Goal: Task Accomplishment & Management: Use online tool/utility

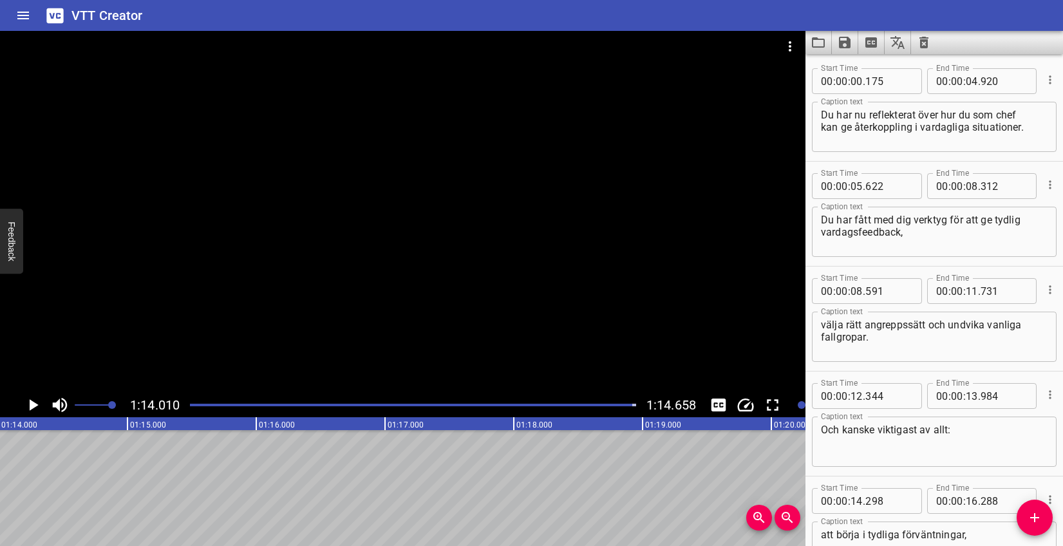
scroll to position [1837, 0]
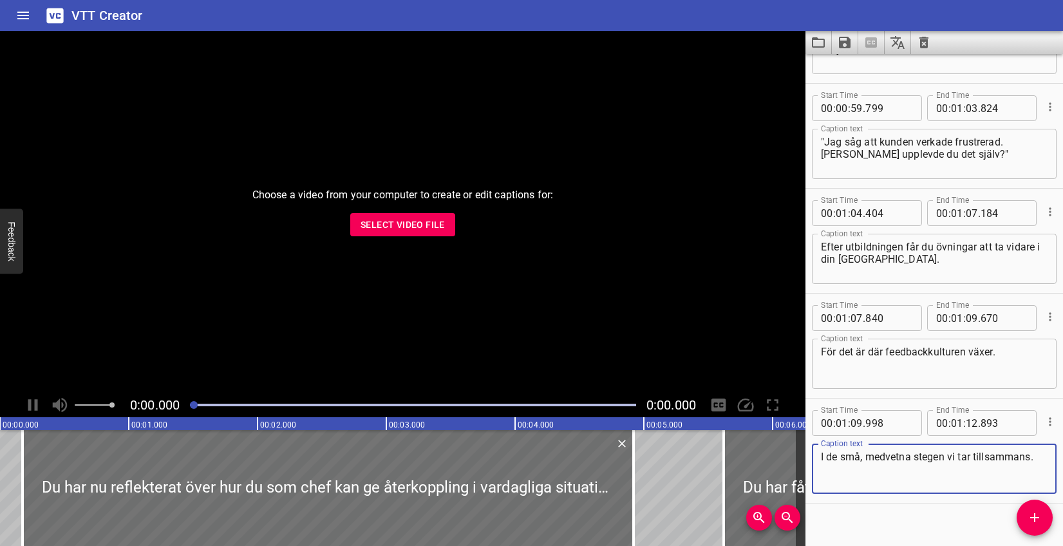
scroll to position [1878, 0]
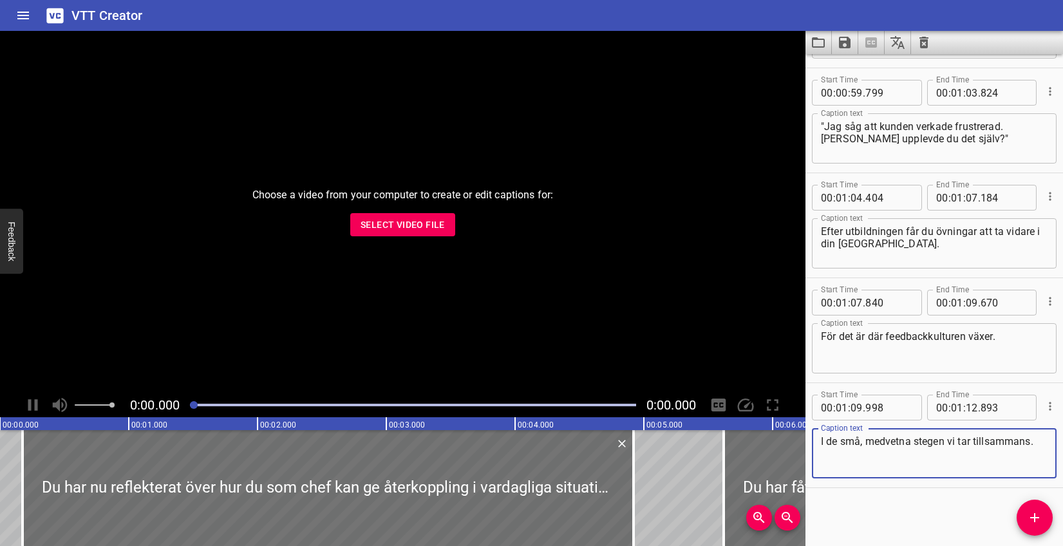
click at [429, 217] on span "Select Video File" at bounding box center [403, 225] width 84 height 16
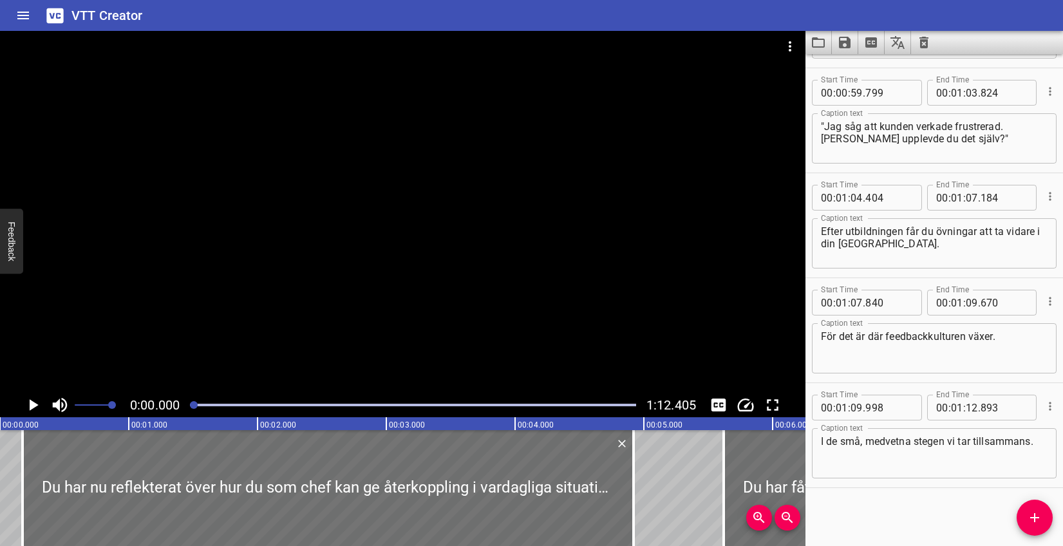
click at [928, 37] on icon "Clear captions" at bounding box center [923, 42] width 15 height 15
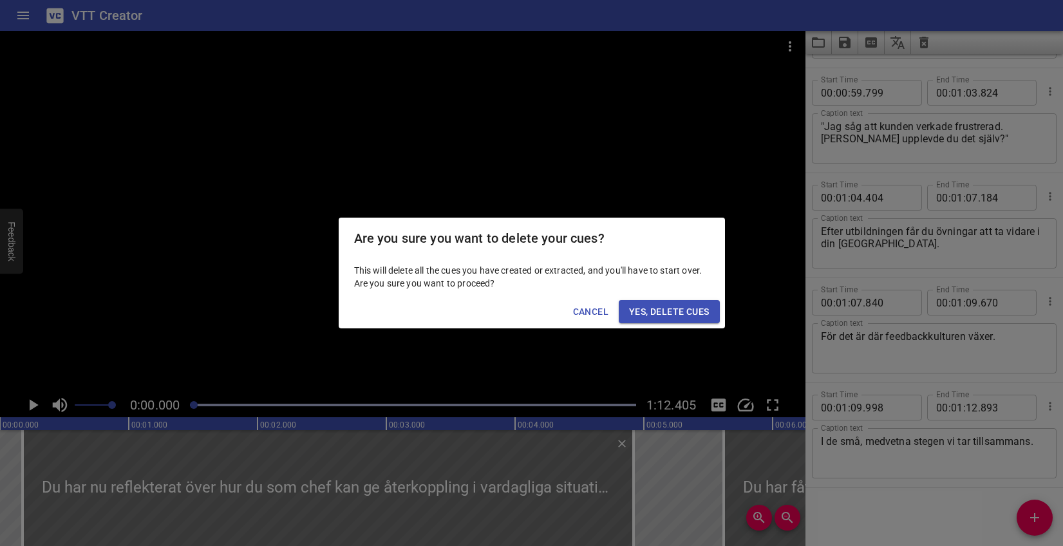
click at [688, 305] on span "Yes, Delete Cues" at bounding box center [669, 312] width 80 height 16
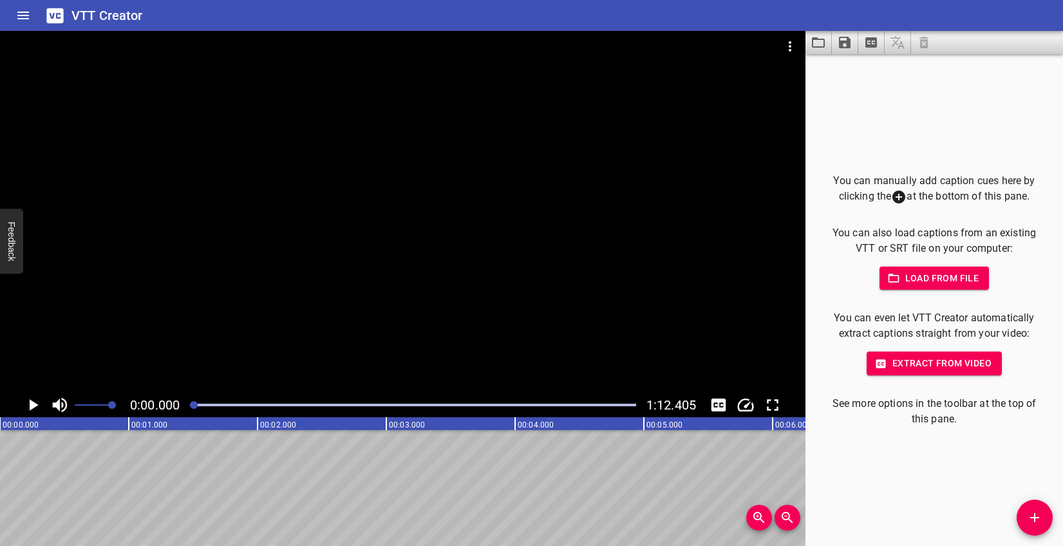
drag, startPoint x: 1037, startPoint y: 515, endPoint x: 1018, endPoint y: 513, distance: 18.8
click at [1036, 515] on icon "Add Cue" at bounding box center [1034, 517] width 15 height 15
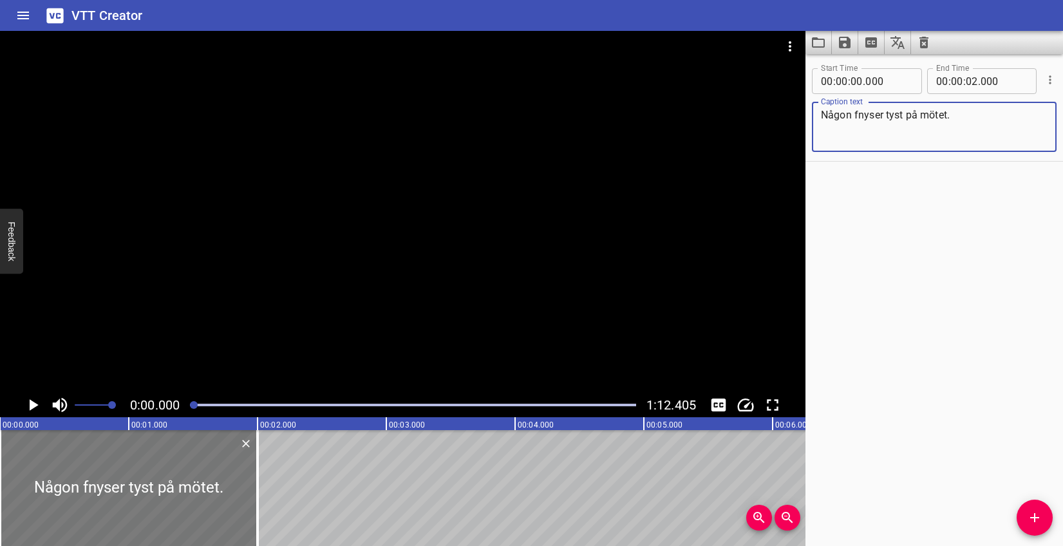
type textarea "Någon fnyser tyst på mötet."
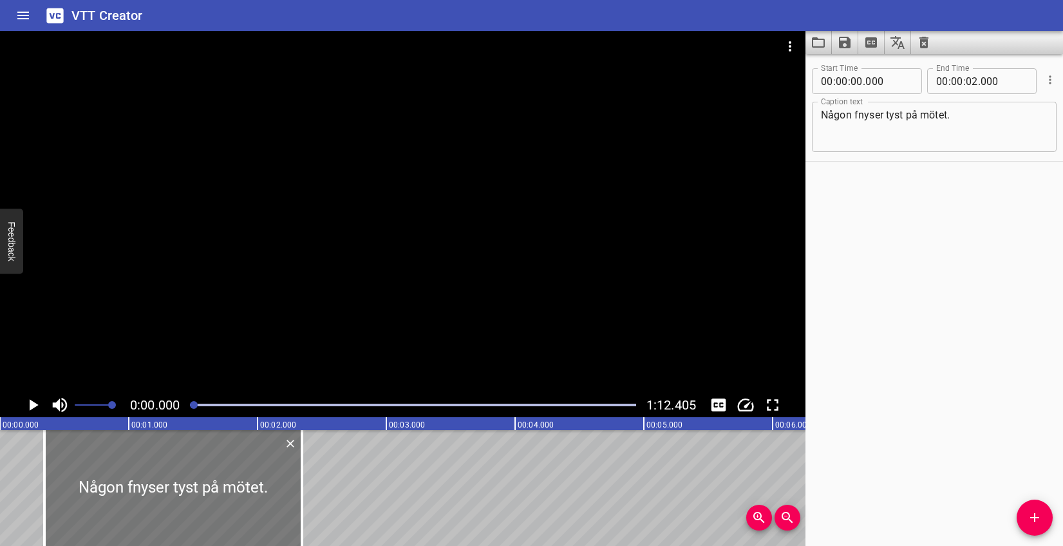
drag, startPoint x: 184, startPoint y: 486, endPoint x: 228, endPoint y: 480, distance: 44.7
click at [228, 480] on div at bounding box center [173, 488] width 258 height 116
type input "345"
click at [43, 409] on button "Play/Pause" at bounding box center [33, 405] width 24 height 24
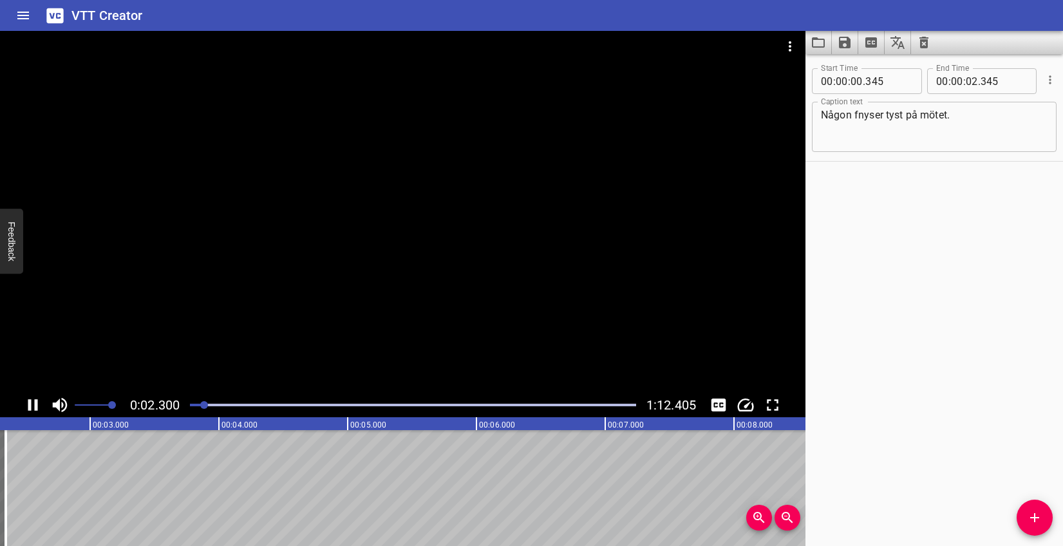
click at [25, 403] on icon "Play/Pause" at bounding box center [32, 404] width 19 height 19
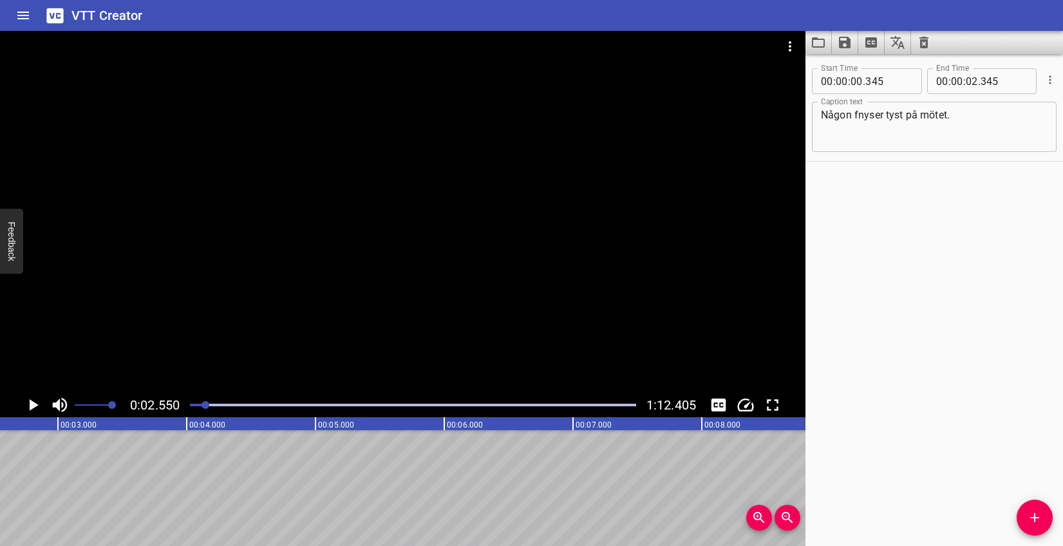
drag, startPoint x: 1033, startPoint y: 518, endPoint x: 716, endPoint y: 515, distance: 316.9
click at [1032, 518] on icon "Add Cue" at bounding box center [1034, 517] width 9 height 9
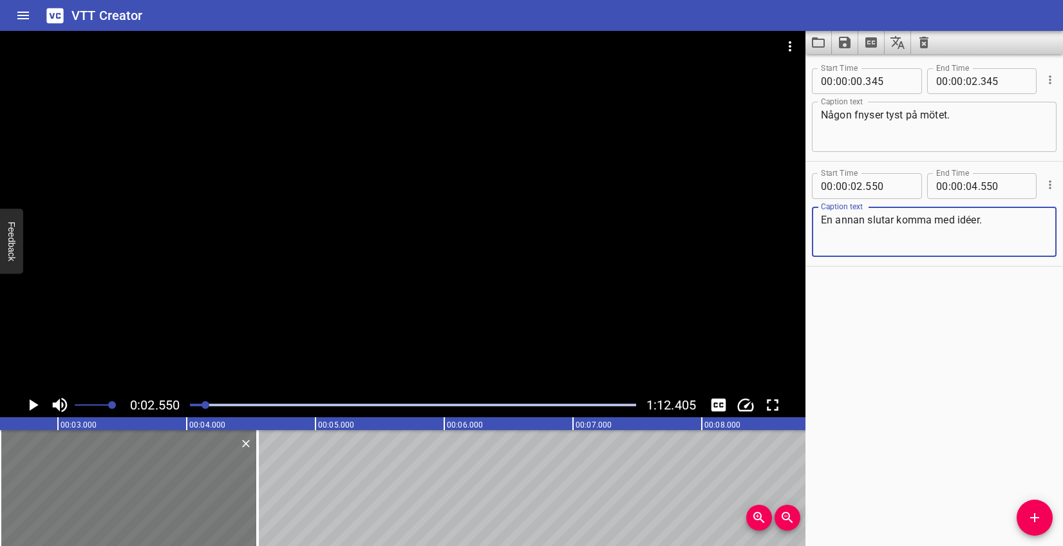
type textarea "En annan slutar komma med idéer."
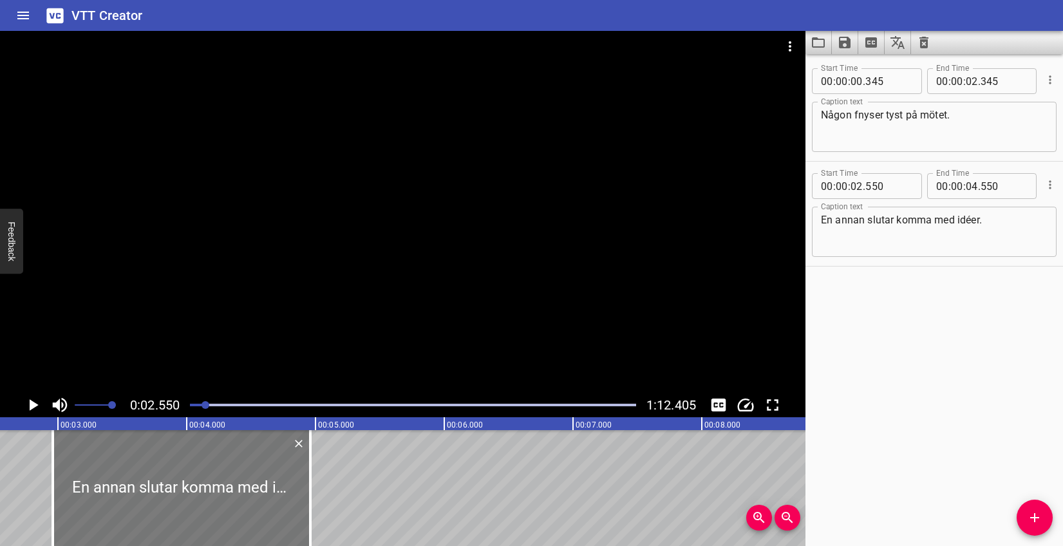
drag, startPoint x: 180, startPoint y: 489, endPoint x: 233, endPoint y: 486, distance: 52.9
click at [233, 486] on div at bounding box center [182, 488] width 258 height 116
type input "960"
click at [30, 405] on icon "Play/Pause" at bounding box center [34, 405] width 9 height 12
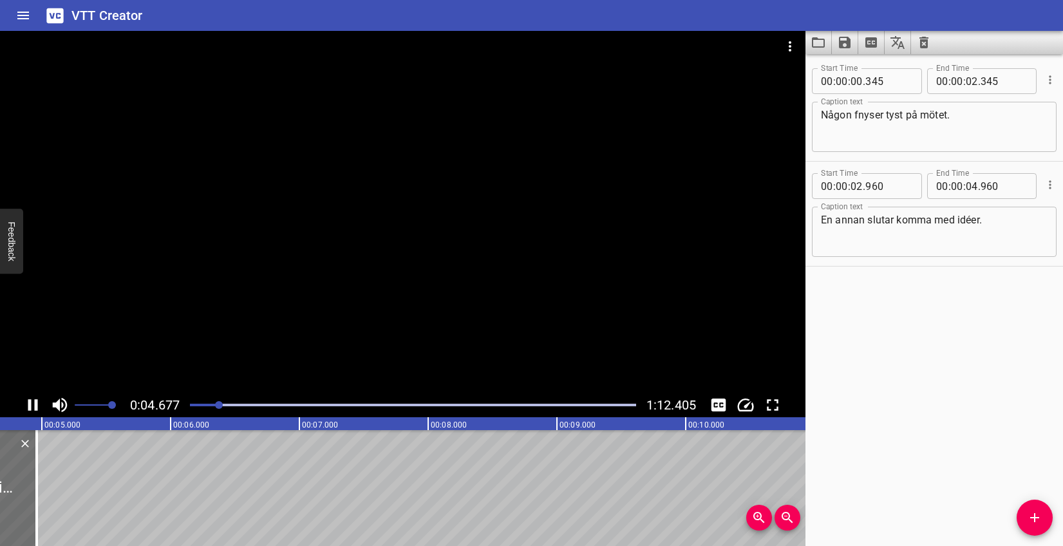
click at [37, 401] on icon "Play/Pause" at bounding box center [33, 405] width 10 height 12
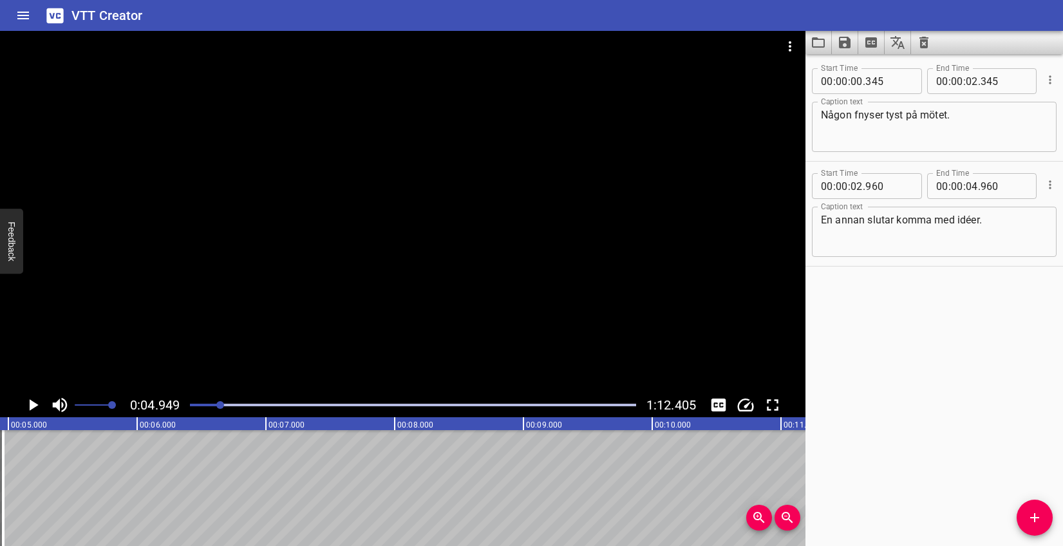
scroll to position [0, 638]
drag, startPoint x: 1034, startPoint y: 513, endPoint x: 952, endPoint y: 511, distance: 81.8
click at [1034, 513] on icon "Add Cue" at bounding box center [1034, 517] width 15 height 15
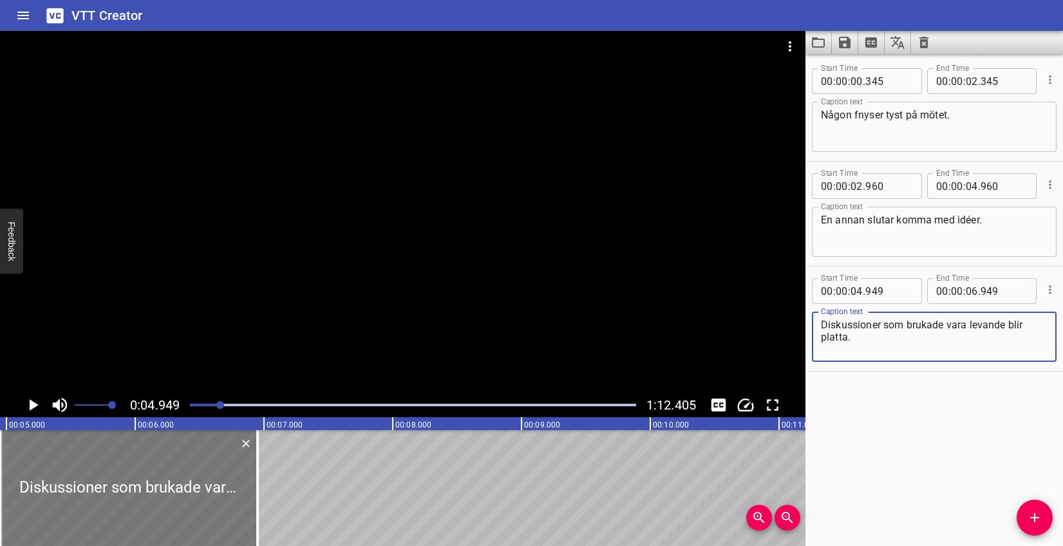
type textarea "Diskussioner som brukade vara levande blir platta."
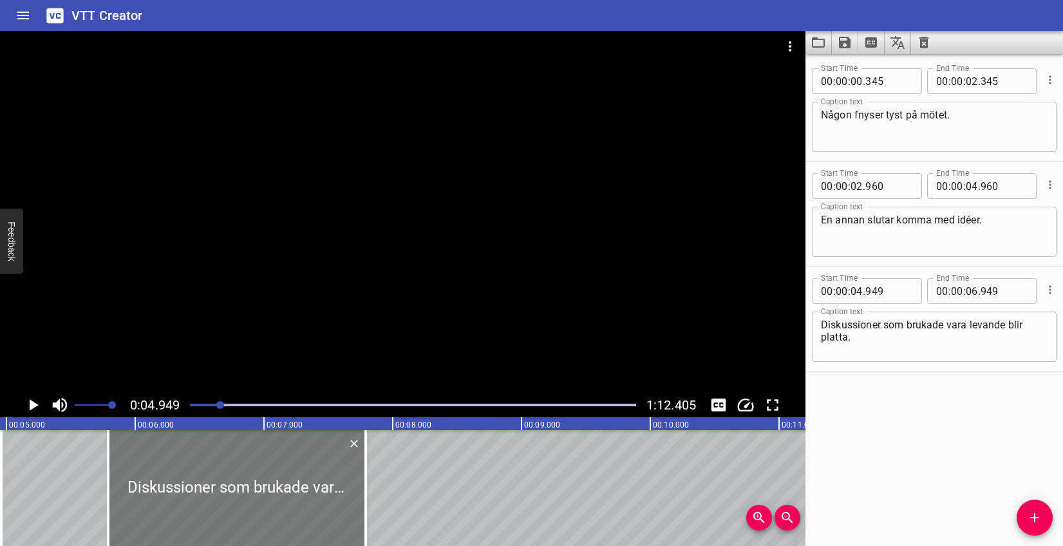
drag, startPoint x: 166, startPoint y: 493, endPoint x: 274, endPoint y: 486, distance: 108.4
click at [274, 486] on div at bounding box center [237, 488] width 258 height 116
type input "05"
type input "789"
type input "07"
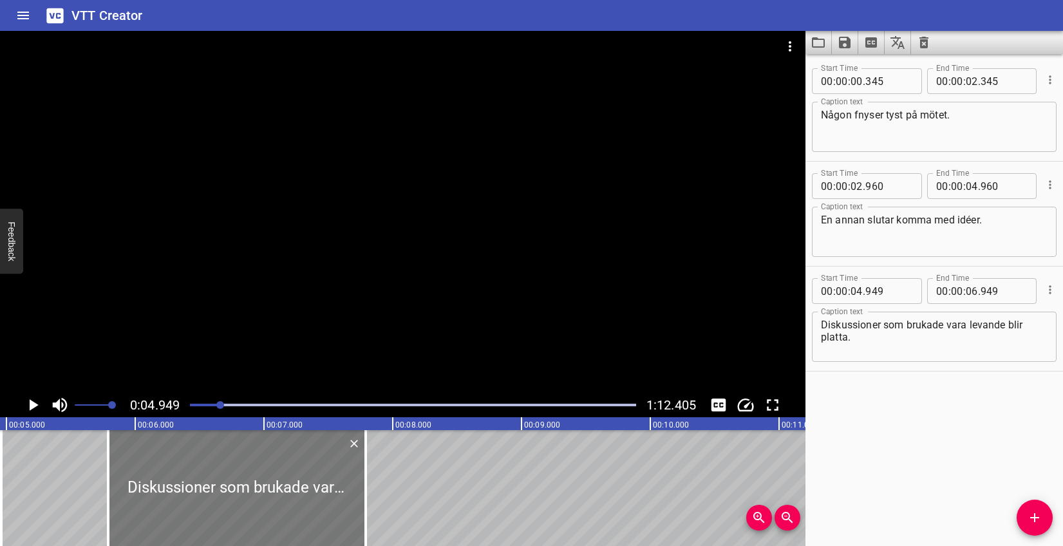
type input "789"
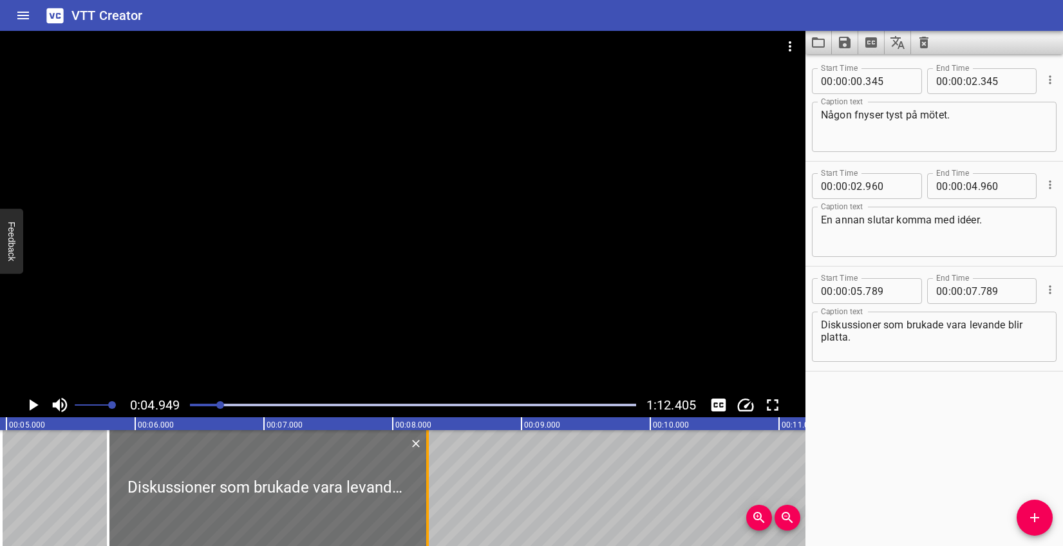
drag, startPoint x: 366, startPoint y: 479, endPoint x: 428, endPoint y: 479, distance: 61.8
click at [428, 479] on div at bounding box center [427, 488] width 3 height 116
type input "08"
type input "269"
click at [39, 409] on icon "Play/Pause" at bounding box center [32, 404] width 19 height 19
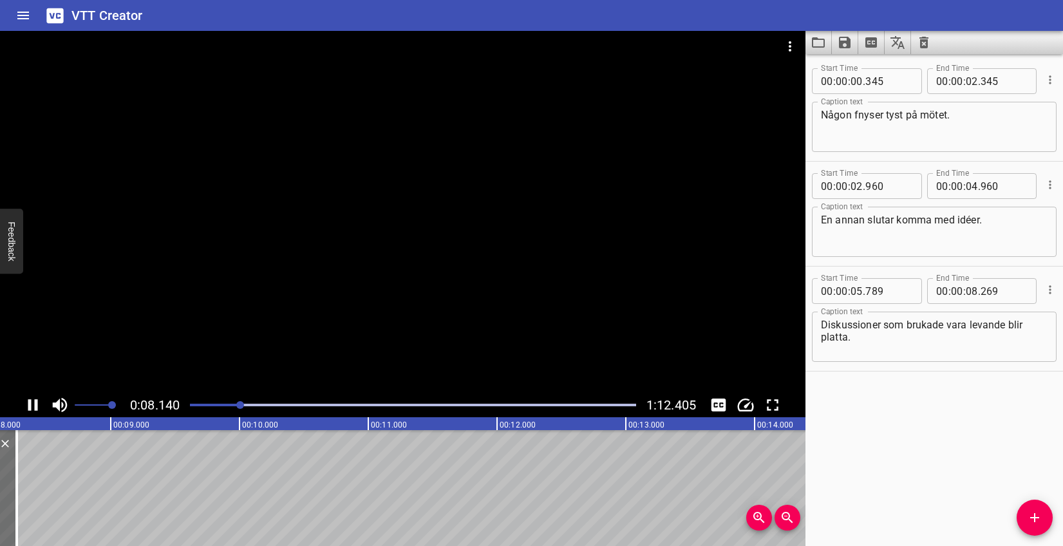
click at [41, 409] on icon "Play/Pause" at bounding box center [32, 404] width 19 height 19
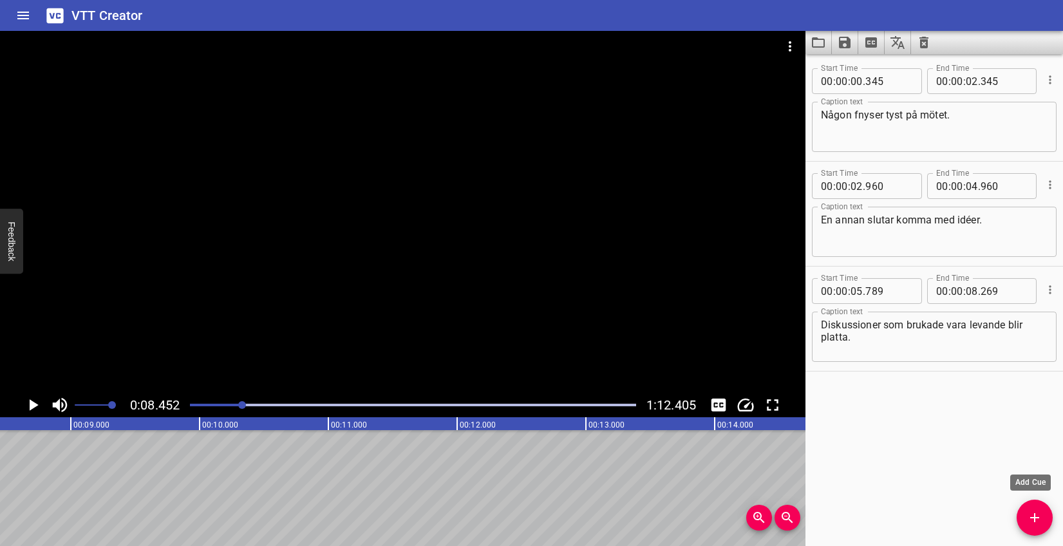
drag, startPoint x: 1034, startPoint y: 509, endPoint x: 1021, endPoint y: 509, distance: 12.9
click at [1034, 509] on button "Add Cue" at bounding box center [1035, 518] width 36 height 36
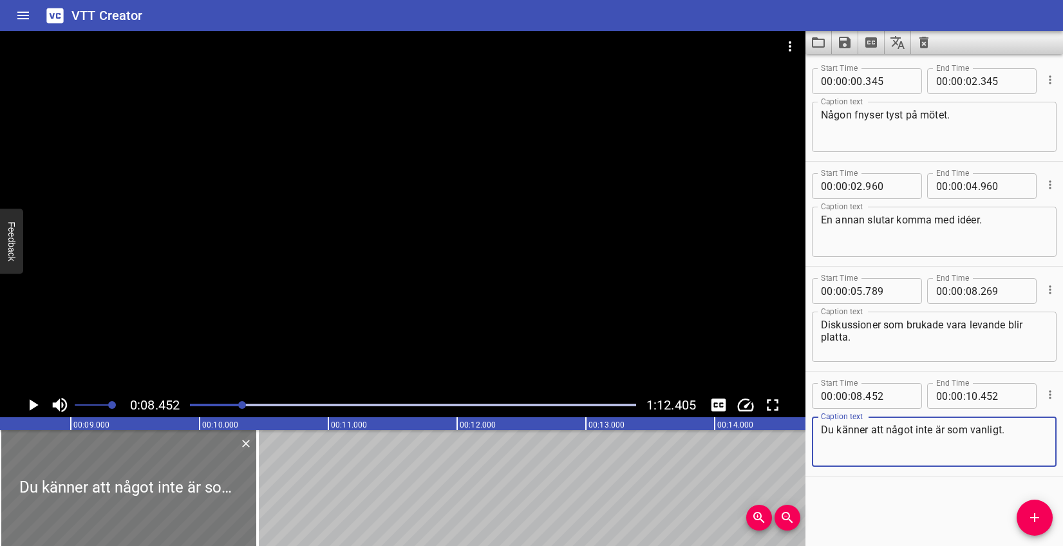
type textarea "Du känner att något inte är som vanligt."
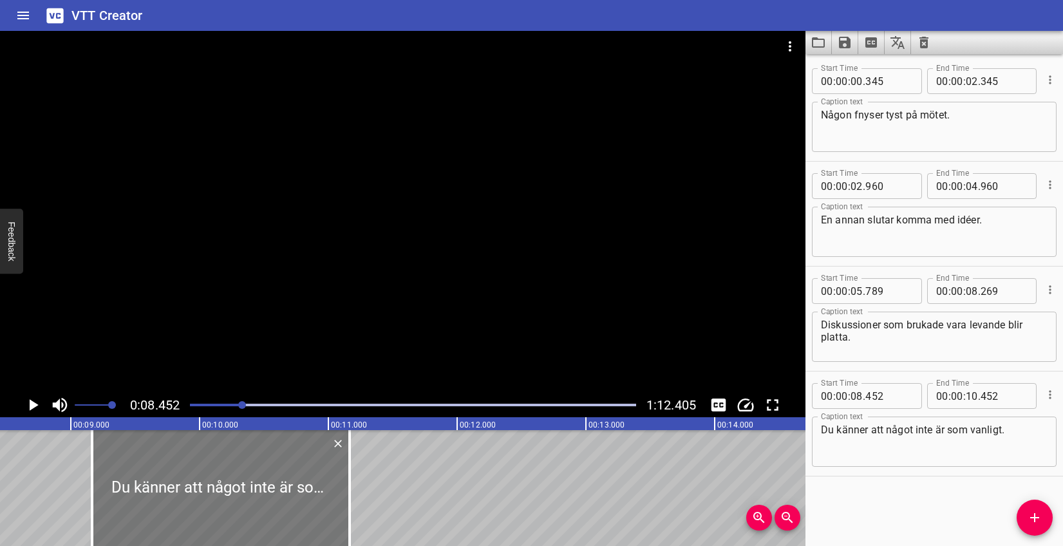
drag, startPoint x: 289, startPoint y: 482, endPoint x: 308, endPoint y: 482, distance: 19.3
click at [308, 482] on div at bounding box center [221, 488] width 258 height 116
type input "09"
type input "167"
type input "11"
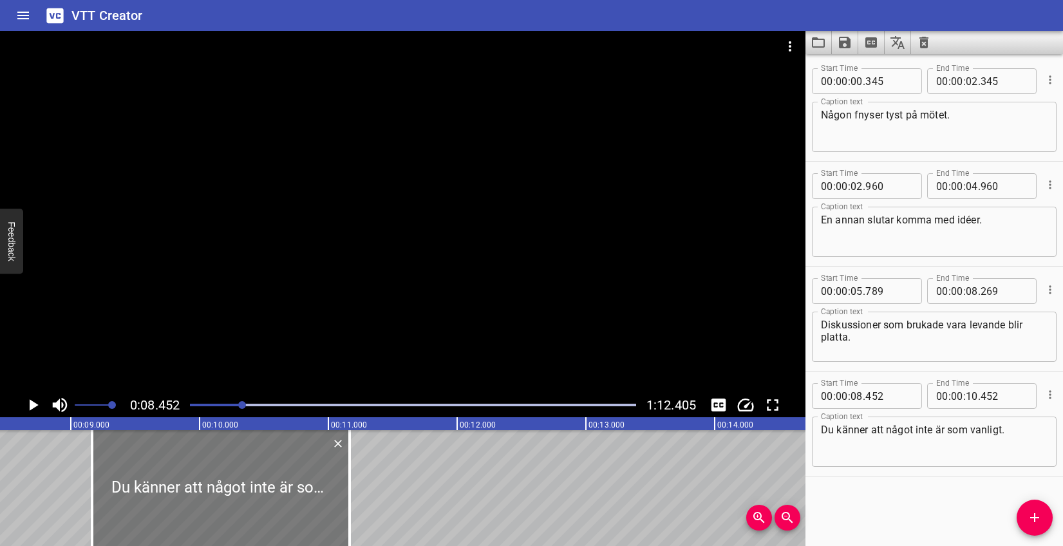
type input "167"
click at [36, 407] on icon "Play/Pause" at bounding box center [32, 404] width 19 height 19
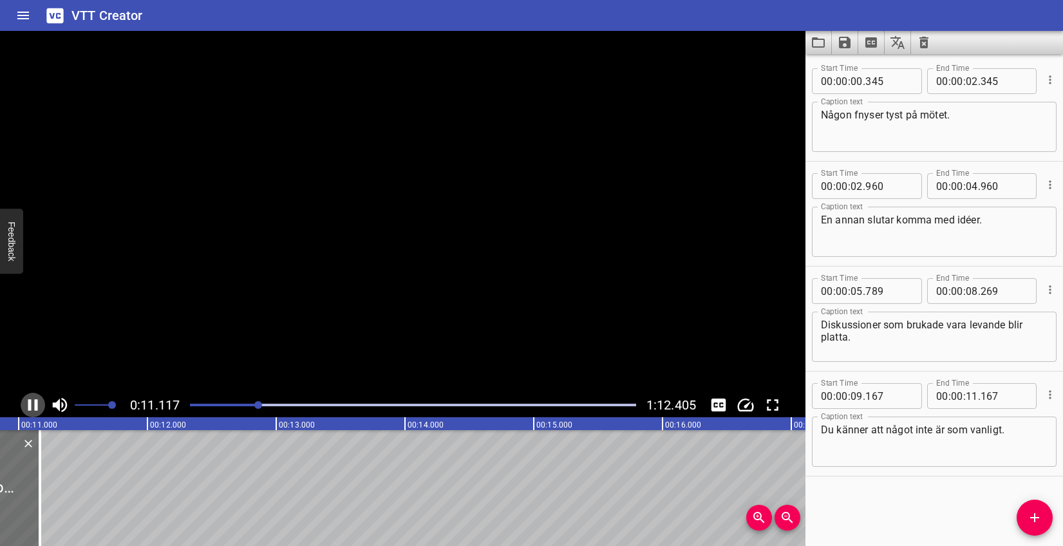
click at [36, 407] on icon "Play/Pause" at bounding box center [33, 405] width 10 height 12
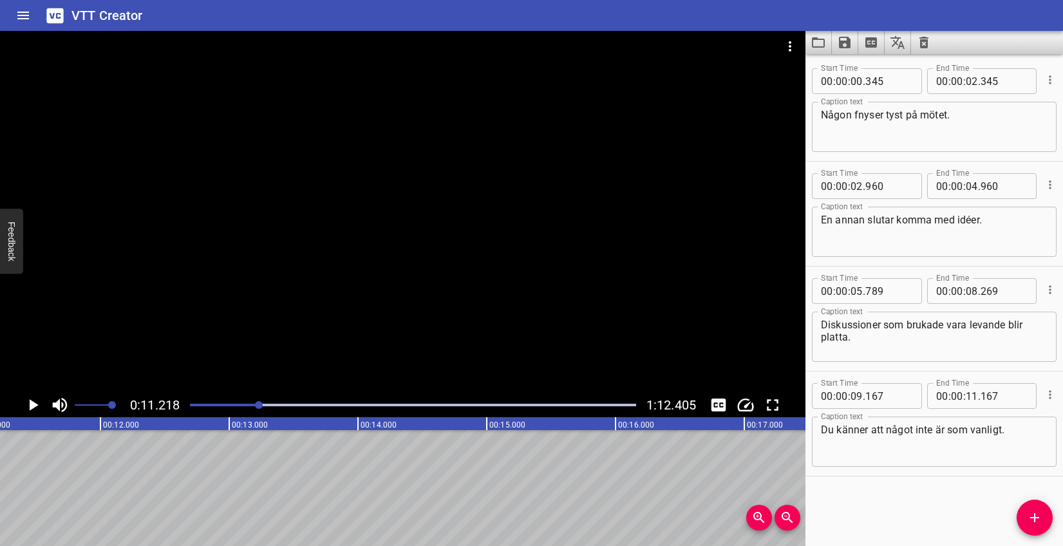
drag, startPoint x: 1029, startPoint y: 515, endPoint x: 985, endPoint y: 509, distance: 43.5
click at [1029, 515] on icon "Add Cue" at bounding box center [1034, 517] width 15 height 15
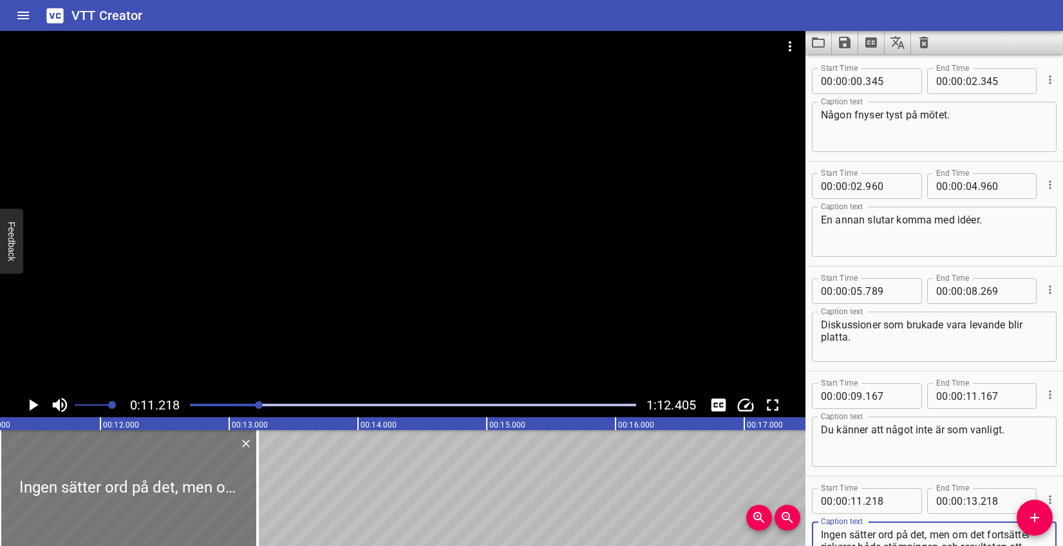
type textarea "Ingen sätter ord på det, men om det fortsätter riskerar både stämningen och res…"
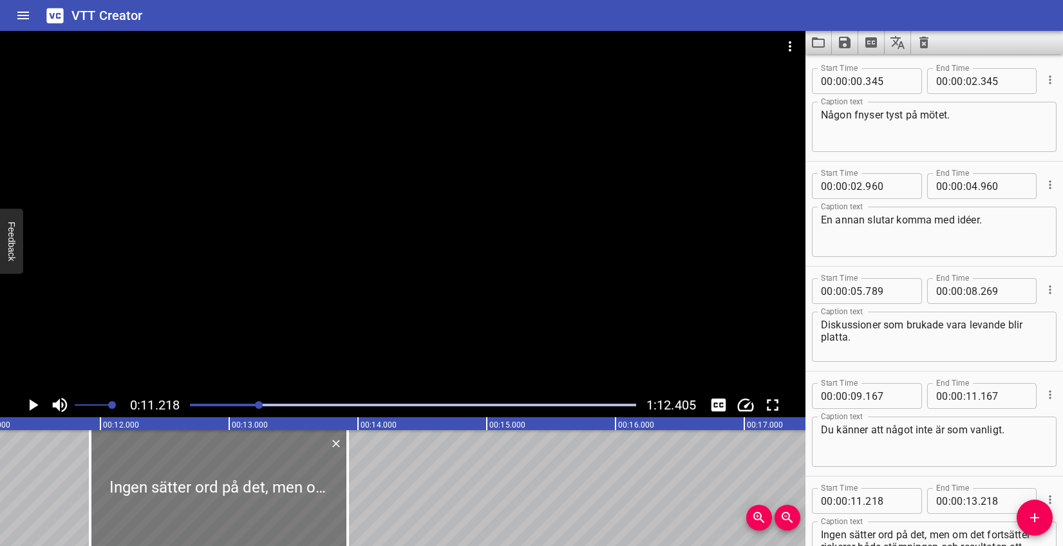
drag, startPoint x: 187, startPoint y: 482, endPoint x: 277, endPoint y: 481, distance: 90.2
click at [277, 481] on div at bounding box center [219, 488] width 258 height 116
type input "918"
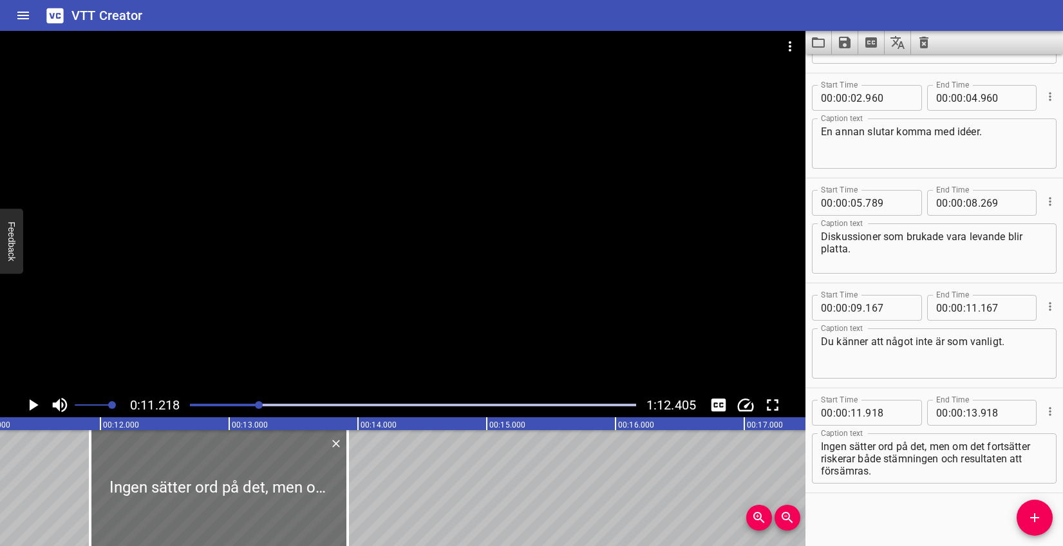
scroll to position [93, 0]
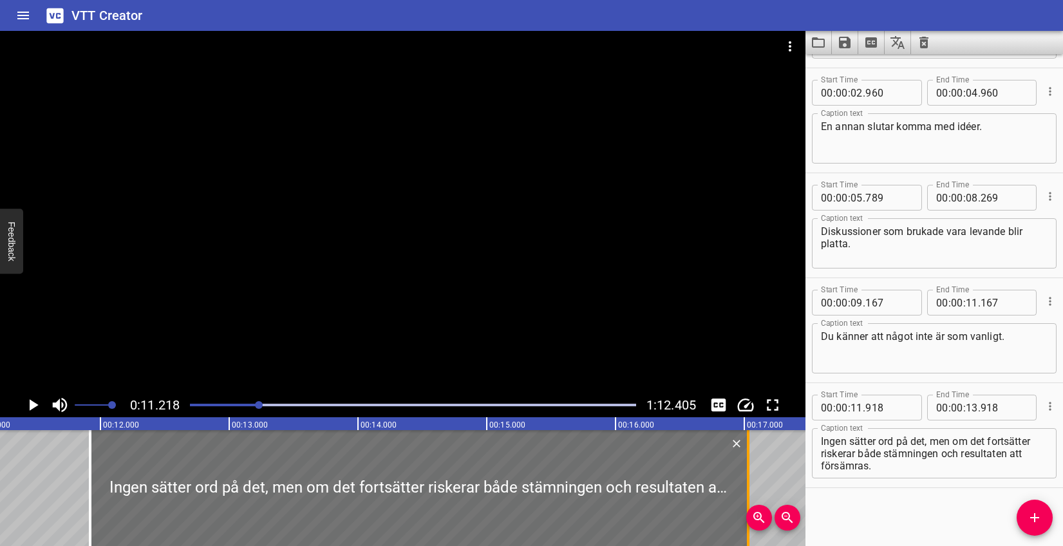
drag, startPoint x: 342, startPoint y: 471, endPoint x: 743, endPoint y: 468, distance: 400.6
click at [743, 468] on div at bounding box center [748, 488] width 13 height 116
type input "17"
type input "028"
click at [43, 401] on button "Play/Pause" at bounding box center [33, 405] width 24 height 24
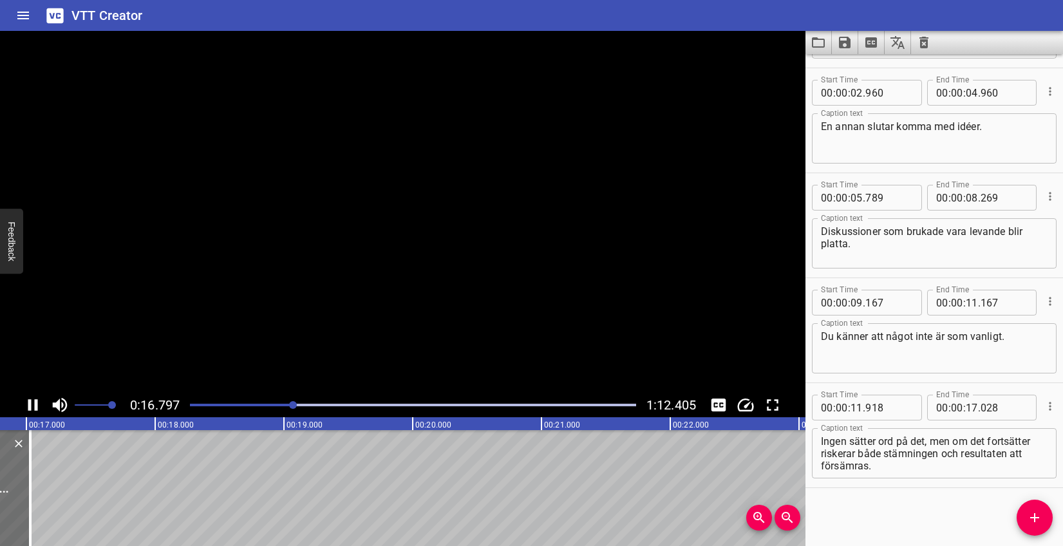
click at [43, 401] on button "Play/Pause" at bounding box center [33, 405] width 24 height 24
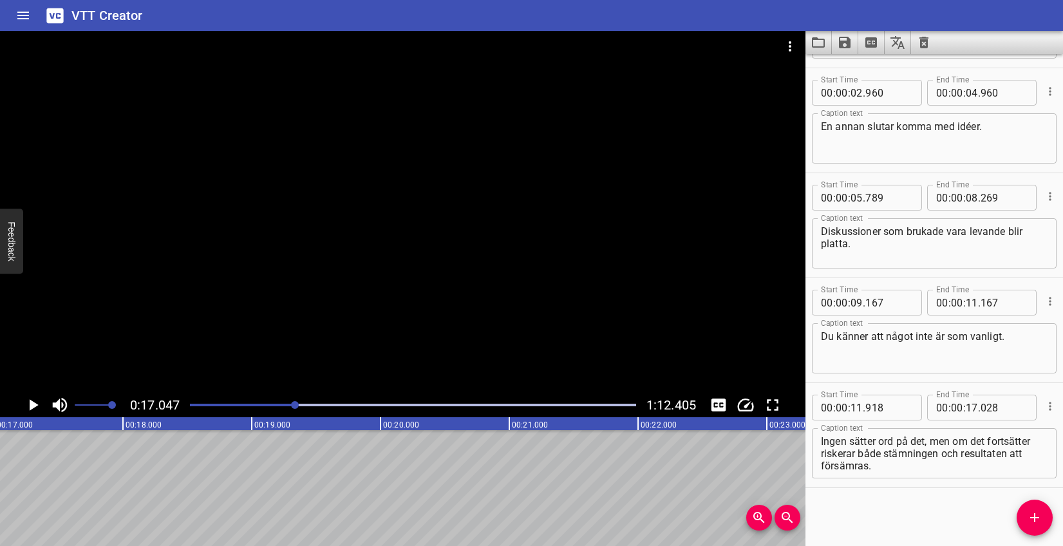
click at [859, 451] on textarea "Ingen sätter ord på det, men om det fortsätter riskerar både stämningen och res…" at bounding box center [934, 453] width 227 height 37
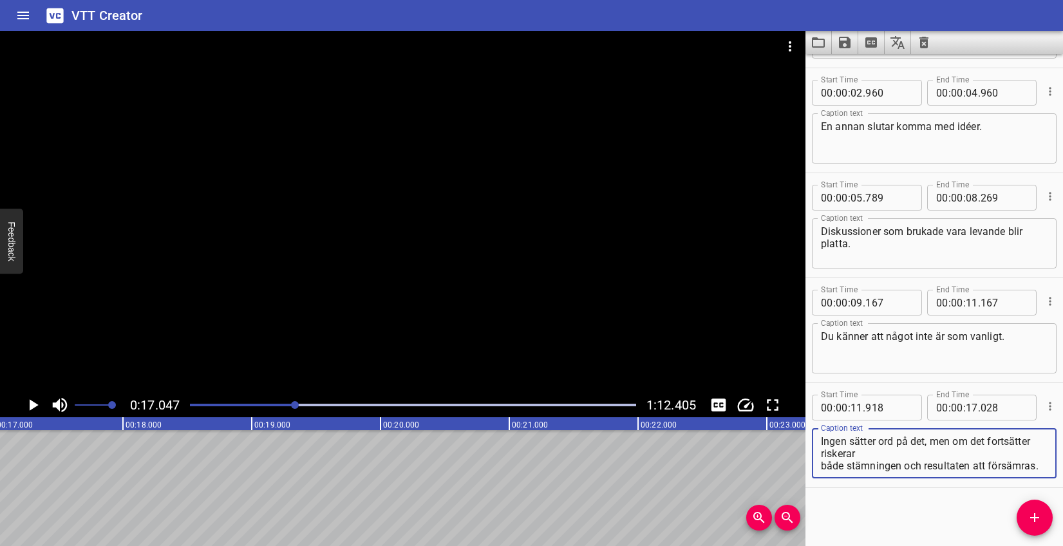
type textarea "Ingen sätter ord på det, men om det fortsätter riskerar både stämningen och res…"
click at [274, 406] on div at bounding box center [413, 405] width 462 height 18
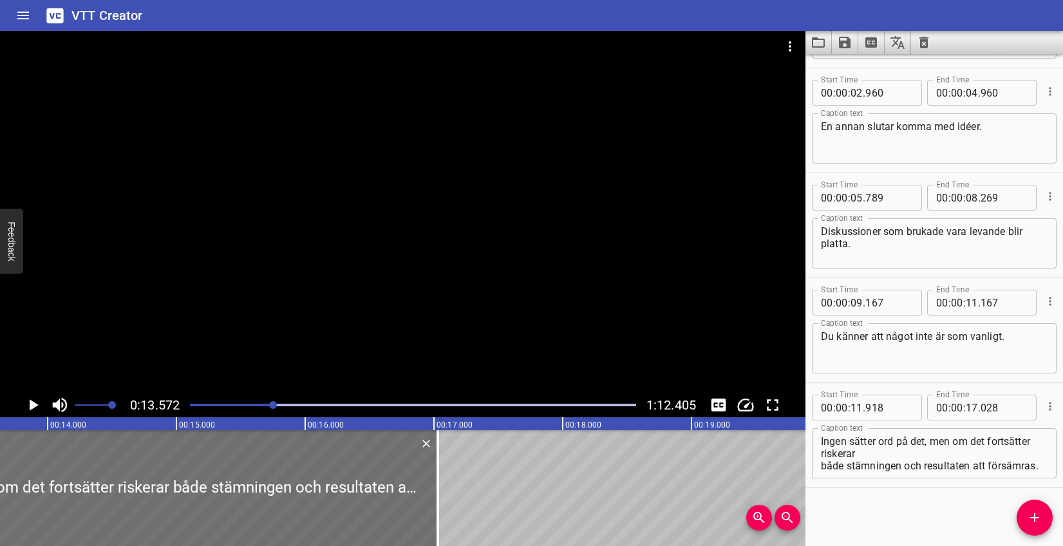
scroll to position [0, 1748]
click at [33, 408] on icon "Play/Pause" at bounding box center [34, 405] width 9 height 12
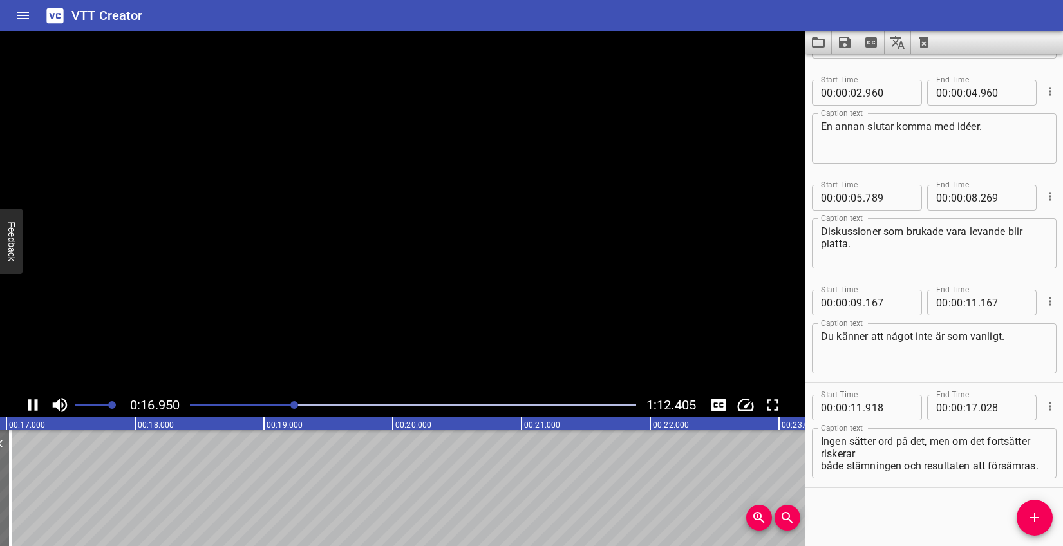
click at [33, 408] on icon "Play/Pause" at bounding box center [32, 404] width 19 height 19
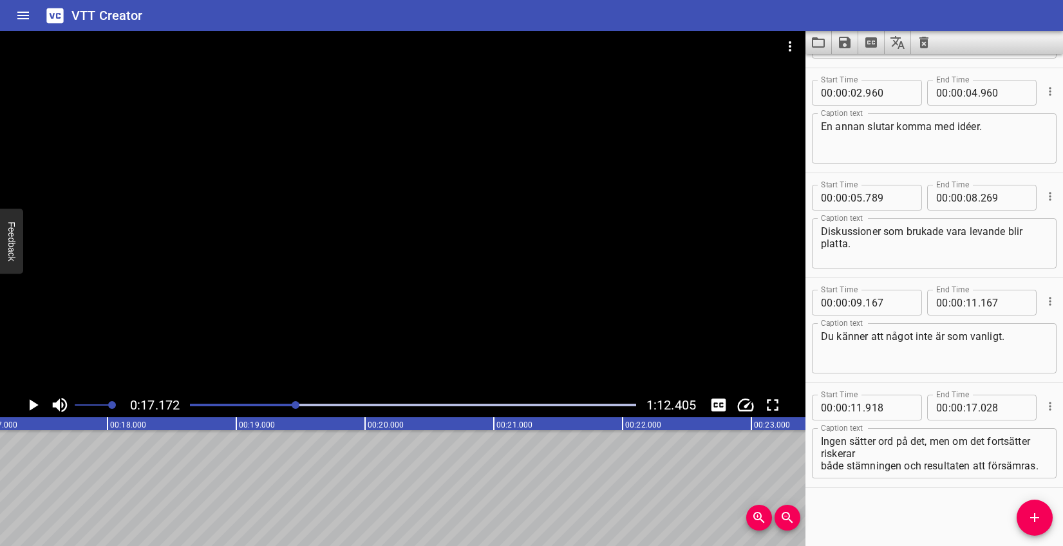
scroll to position [0, 2212]
drag, startPoint x: 1022, startPoint y: 517, endPoint x: 996, endPoint y: 515, distance: 25.8
click at [1022, 517] on span "Add Cue" at bounding box center [1035, 517] width 36 height 15
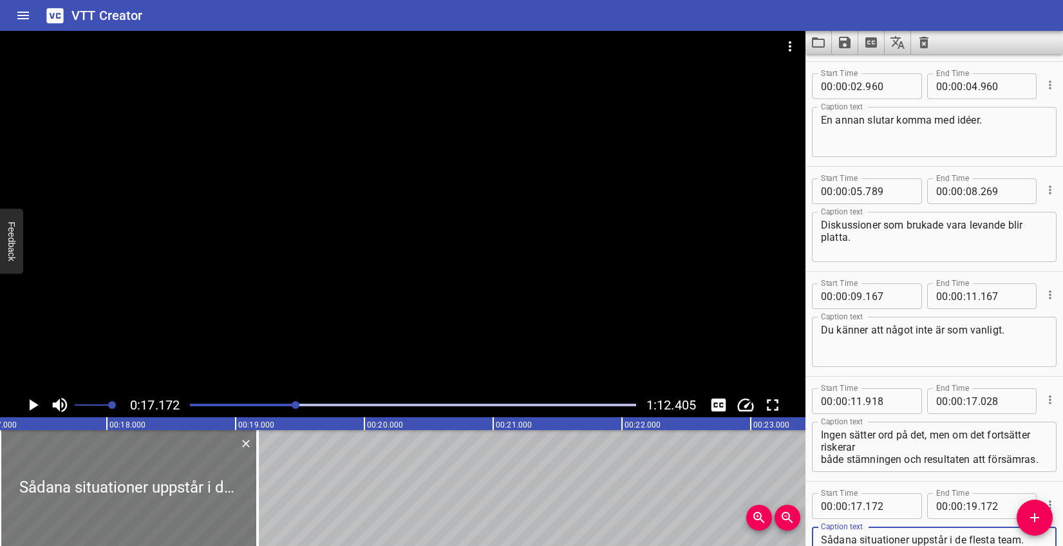
type textarea "Sådana situationer uppstår i de flesta team."
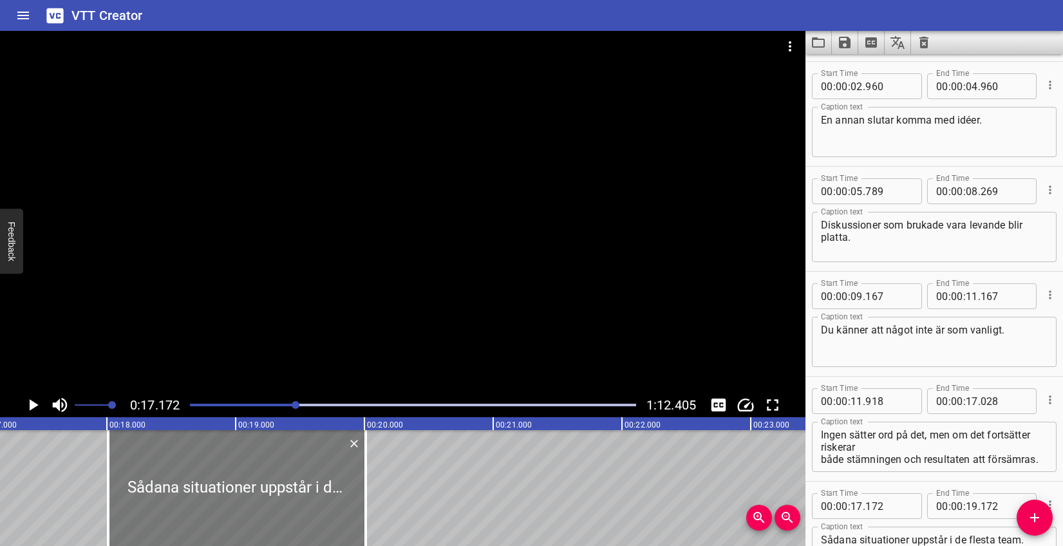
drag, startPoint x: 234, startPoint y: 485, endPoint x: 342, endPoint y: 477, distance: 108.5
click at [342, 477] on div at bounding box center [237, 488] width 258 height 116
type input "18"
type input "012"
type input "20"
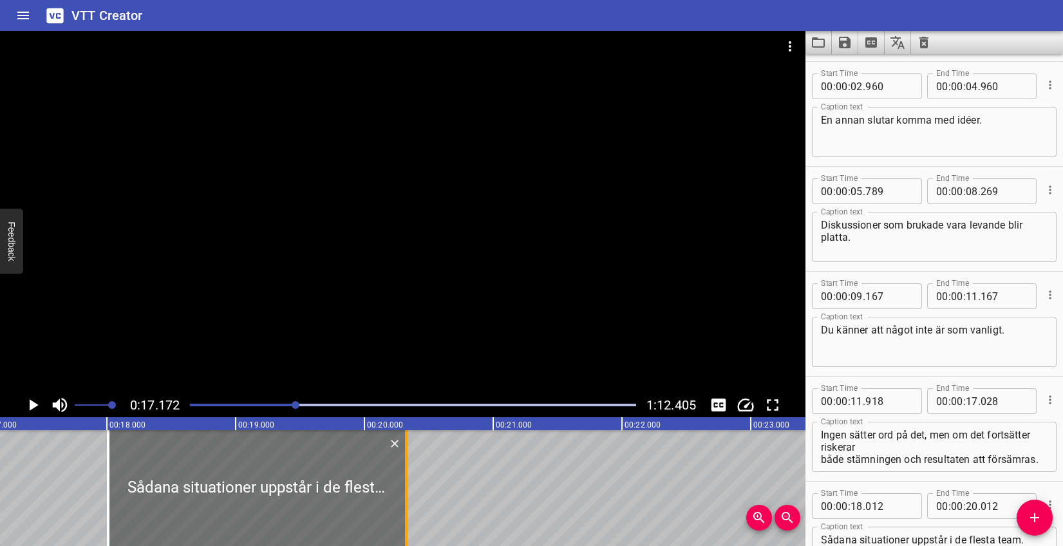
drag, startPoint x: 363, startPoint y: 475, endPoint x: 403, endPoint y: 473, distance: 40.6
click at [403, 473] on div at bounding box center [406, 488] width 13 height 116
type input "327"
click at [35, 406] on icon "Play/Pause" at bounding box center [34, 405] width 9 height 12
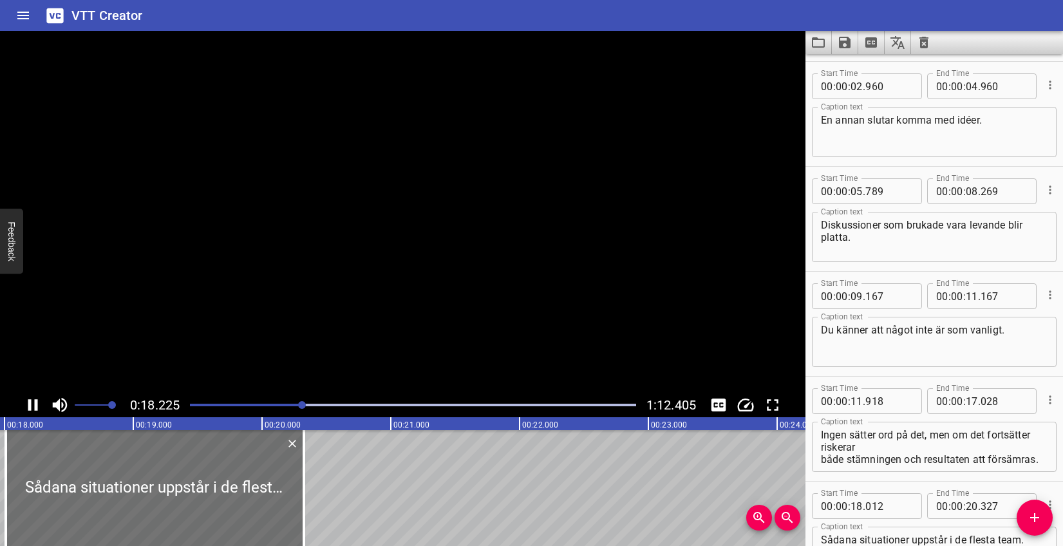
scroll to position [198, 0]
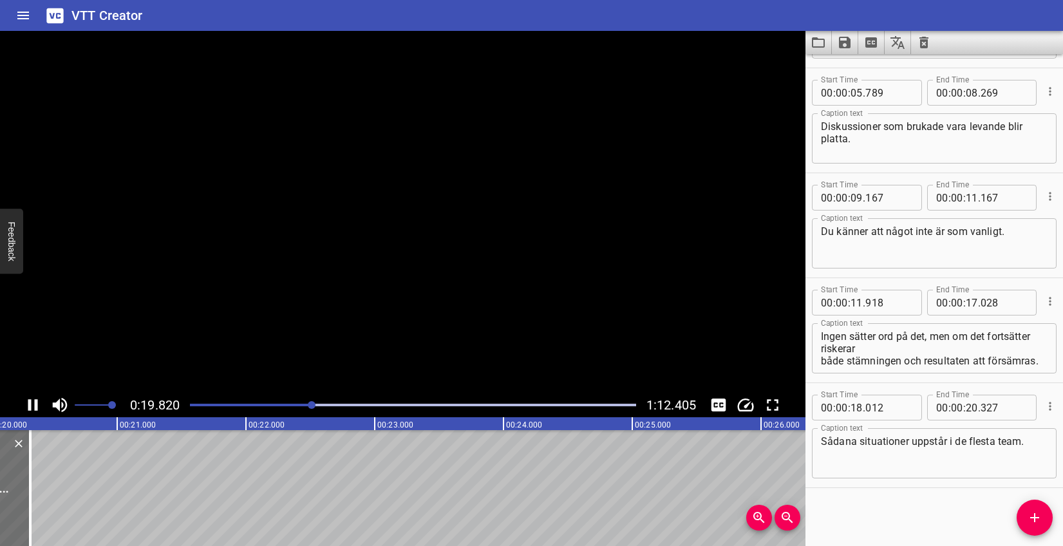
click at [35, 406] on icon "Play/Pause" at bounding box center [33, 405] width 10 height 12
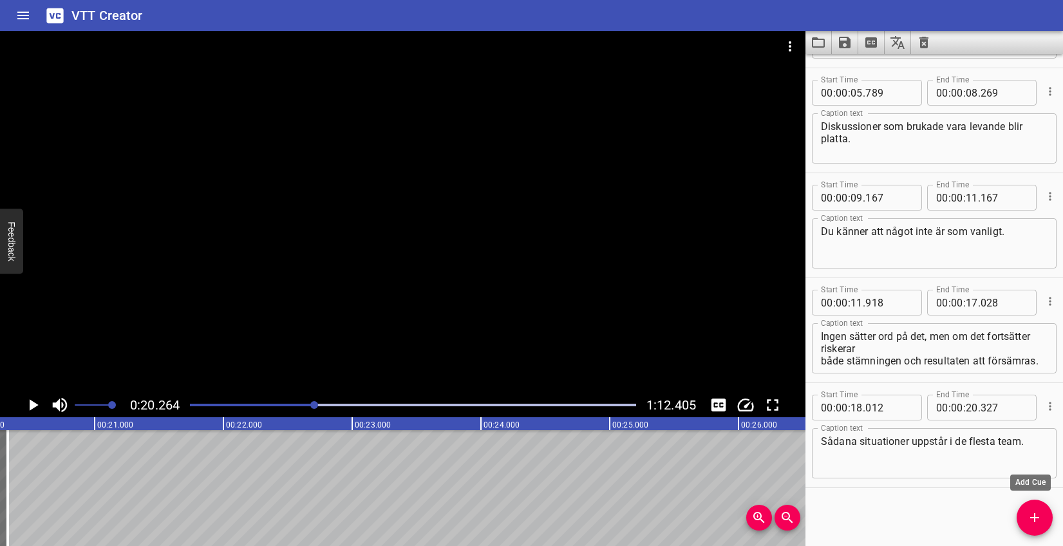
drag, startPoint x: 1021, startPoint y: 515, endPoint x: 1003, endPoint y: 509, distance: 18.8
click at [1021, 515] on span "Add Cue" at bounding box center [1035, 517] width 36 height 15
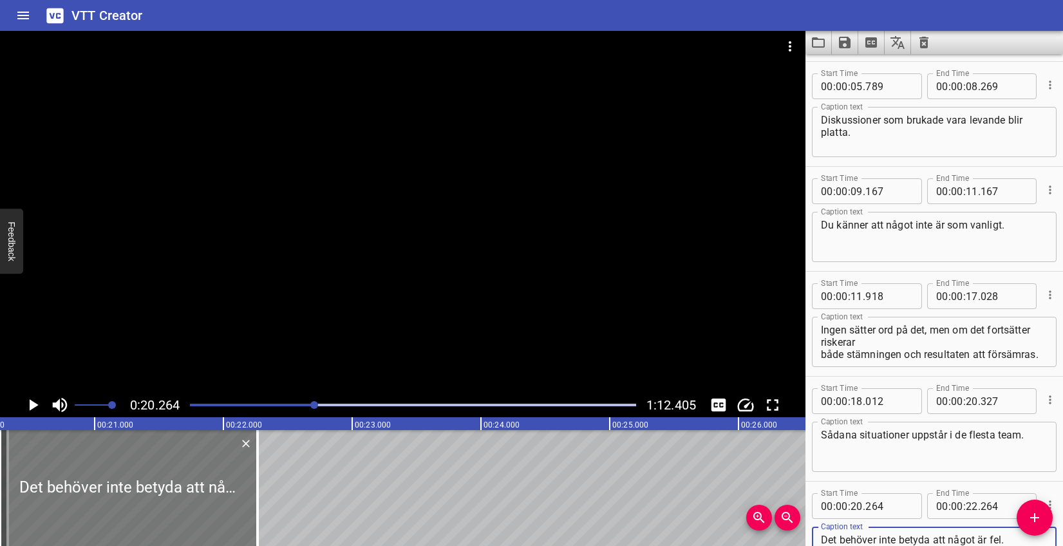
type textarea "Det behöver inte betyda att något är fel."
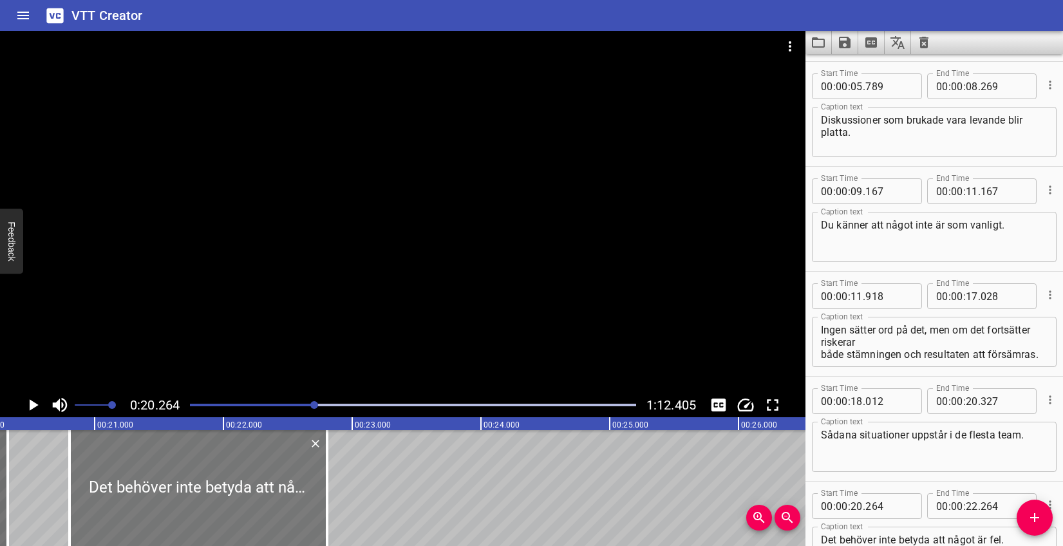
drag, startPoint x: 198, startPoint y: 492, endPoint x: 268, endPoint y: 489, distance: 69.6
click at [268, 489] on div at bounding box center [199, 488] width 258 height 116
type input "804"
click at [39, 404] on icon "Play/Pause" at bounding box center [32, 404] width 19 height 19
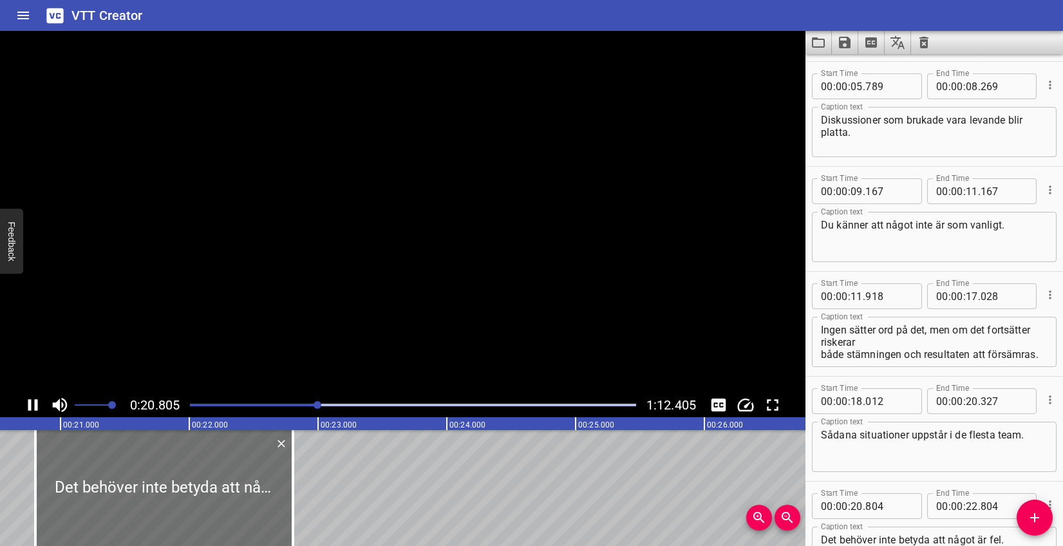
scroll to position [303, 0]
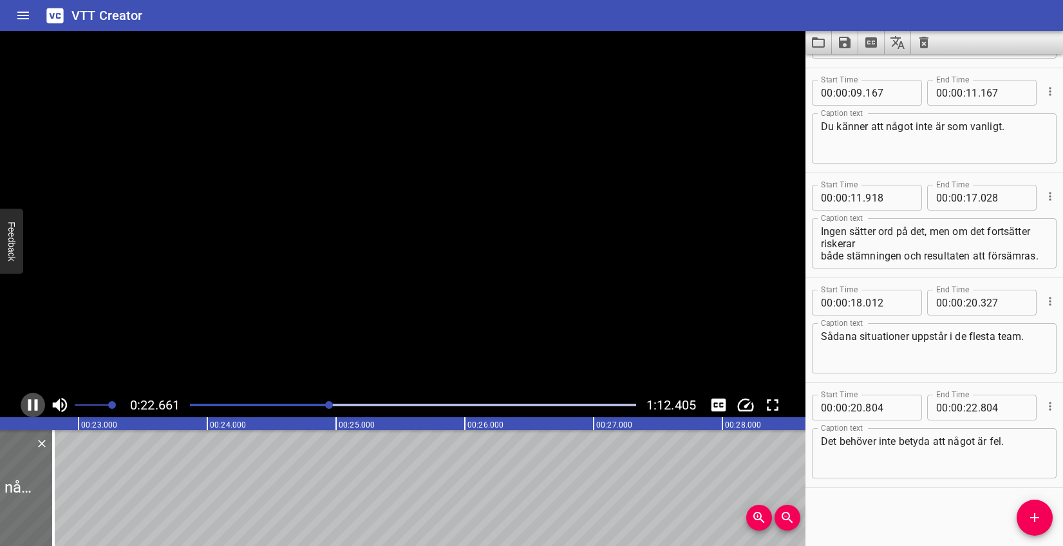
click at [39, 404] on icon "Play/Pause" at bounding box center [32, 404] width 19 height 19
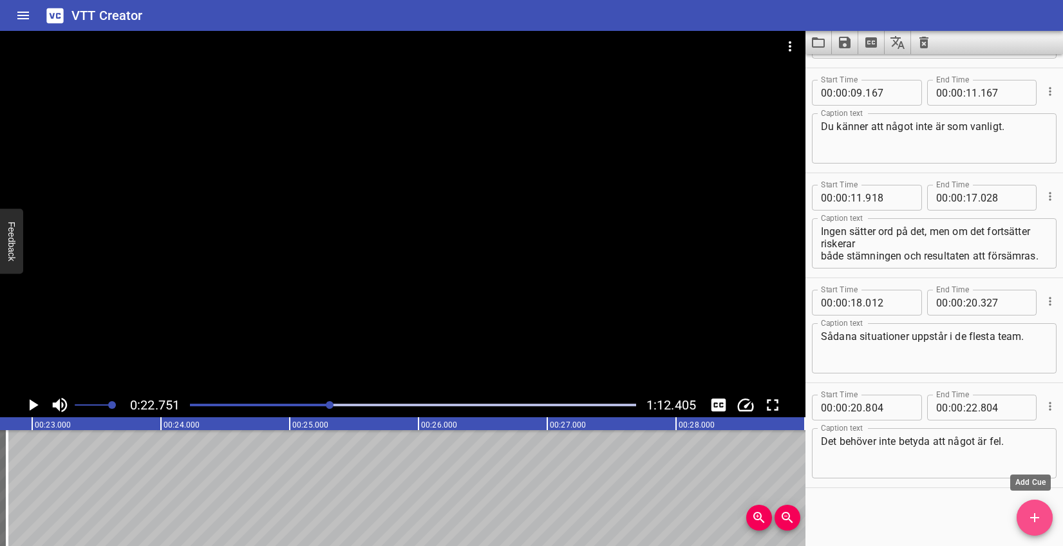
click at [1028, 512] on icon "Add Cue" at bounding box center [1034, 517] width 15 height 15
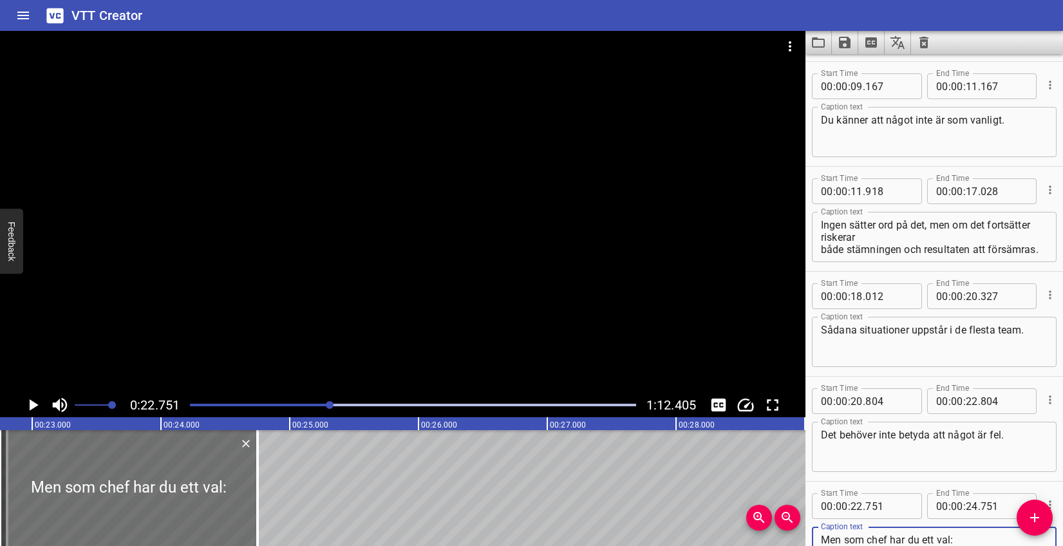
scroll to position [374, 0]
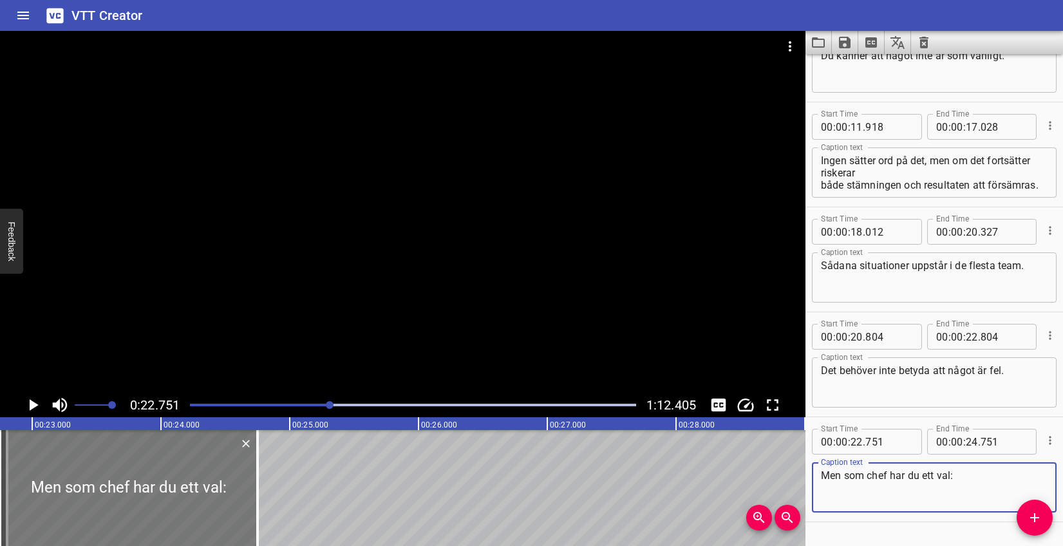
type textarea "Men som chef har du ett val:"
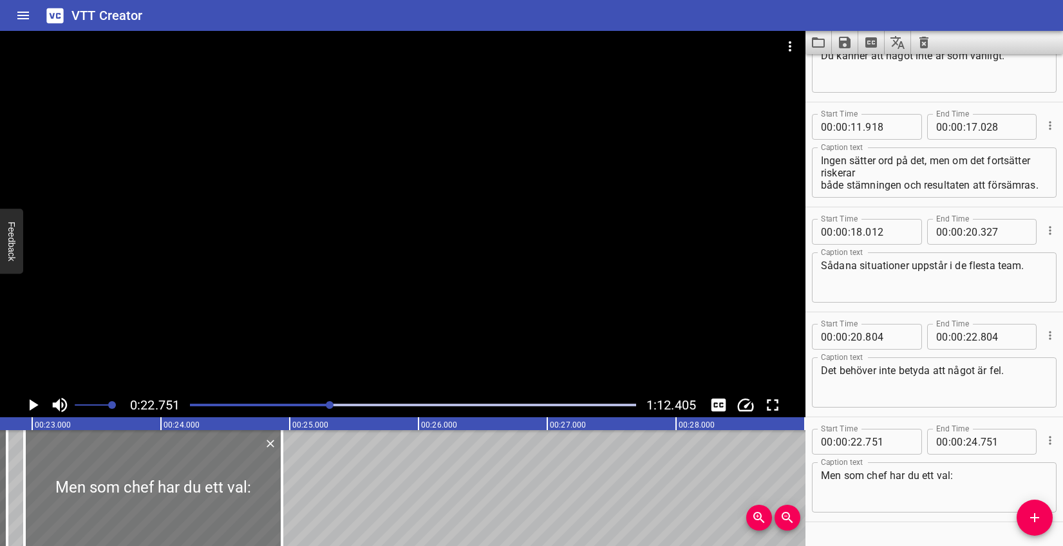
drag, startPoint x: 204, startPoint y: 491, endPoint x: 221, endPoint y: 490, distance: 16.8
click at [221, 490] on div at bounding box center [153, 488] width 258 height 116
type input "941"
drag, startPoint x: 277, startPoint y: 472, endPoint x: 246, endPoint y: 472, distance: 30.9
click at [246, 472] on div at bounding box center [251, 488] width 13 height 116
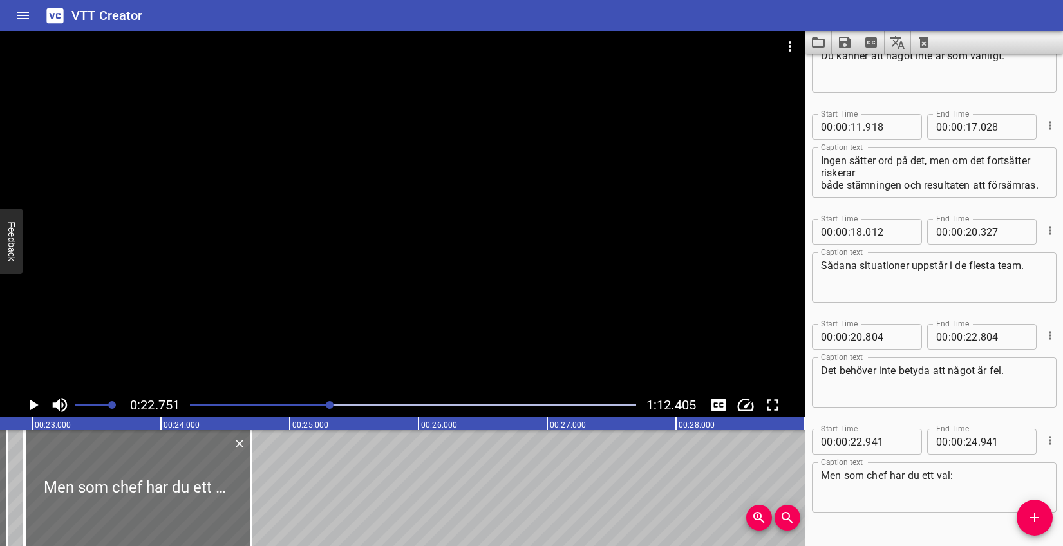
type input "701"
click at [965, 481] on textarea "Men som chef har du ett val:" at bounding box center [934, 488] width 227 height 37
type textarea "Men som chef har du ett val."
click at [36, 396] on icon "Play/Pause" at bounding box center [32, 404] width 19 height 19
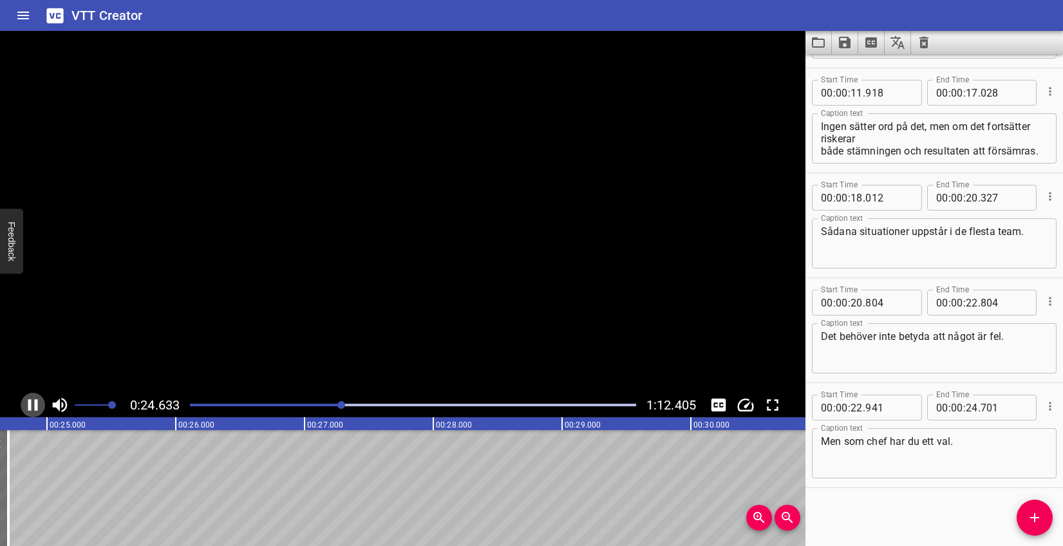
click at [36, 396] on icon "Play/Pause" at bounding box center [32, 404] width 19 height 19
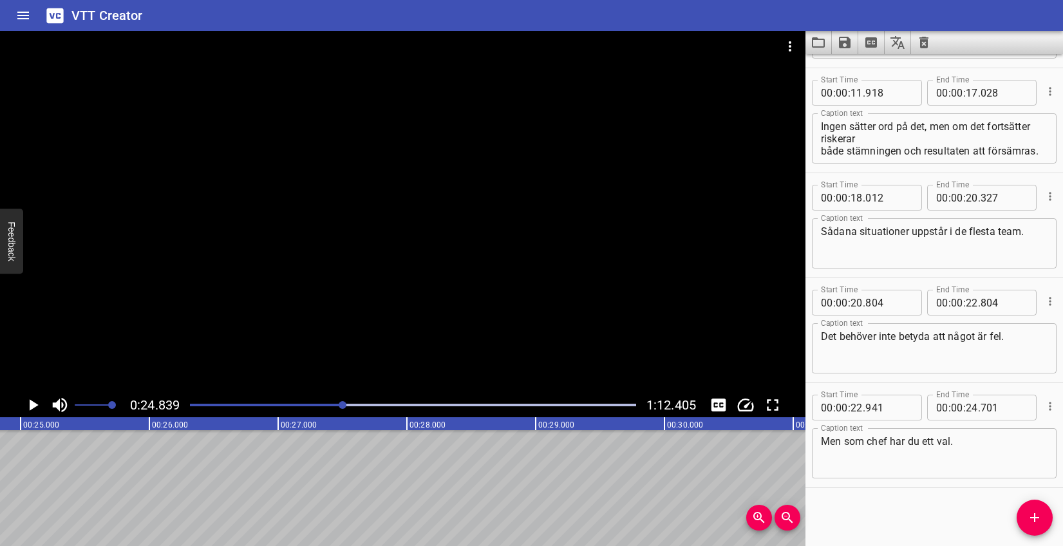
click at [1029, 511] on icon "Add Cue" at bounding box center [1034, 517] width 15 height 15
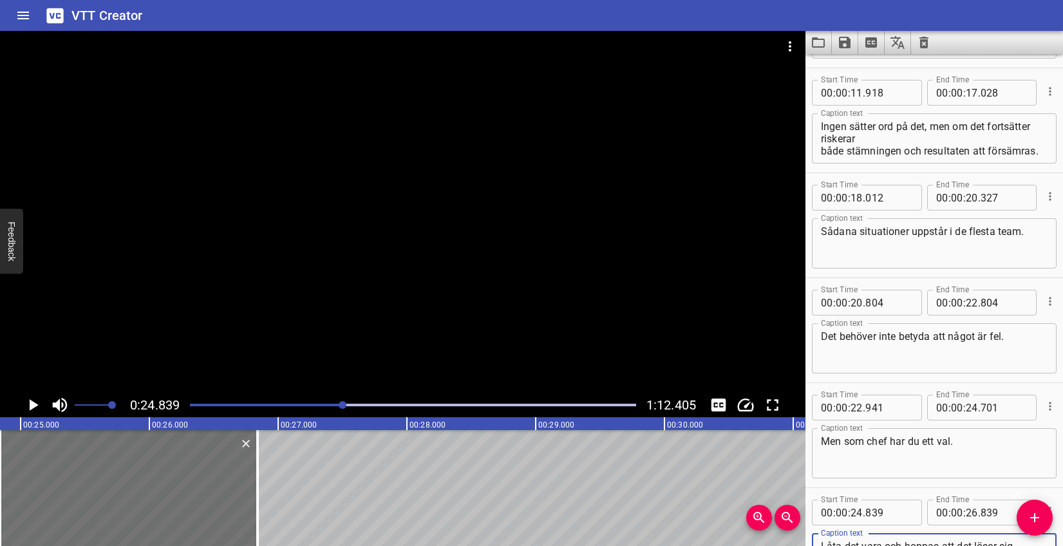
scroll to position [415, 0]
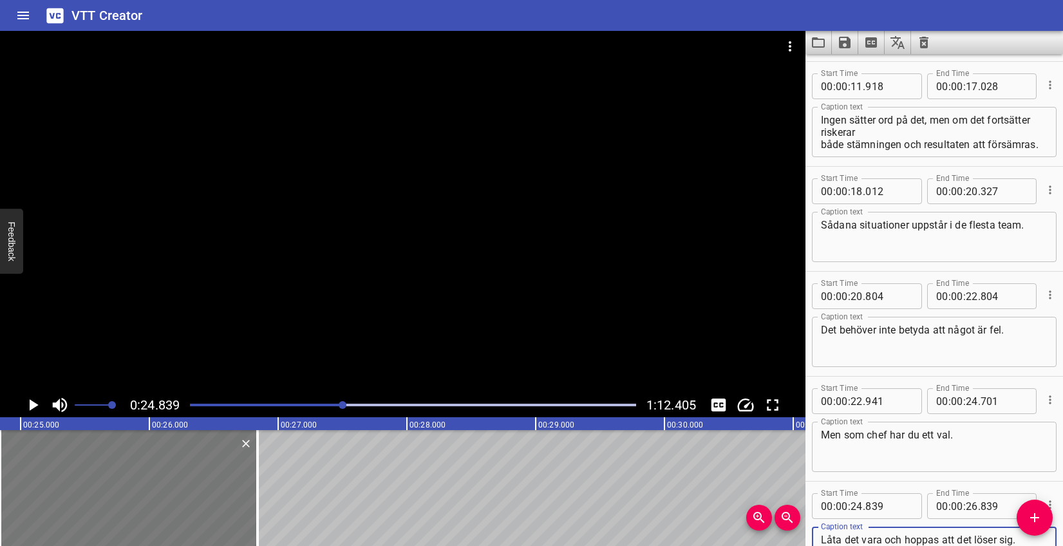
type textarea "Låta det vara och hoppas att det löser sig."
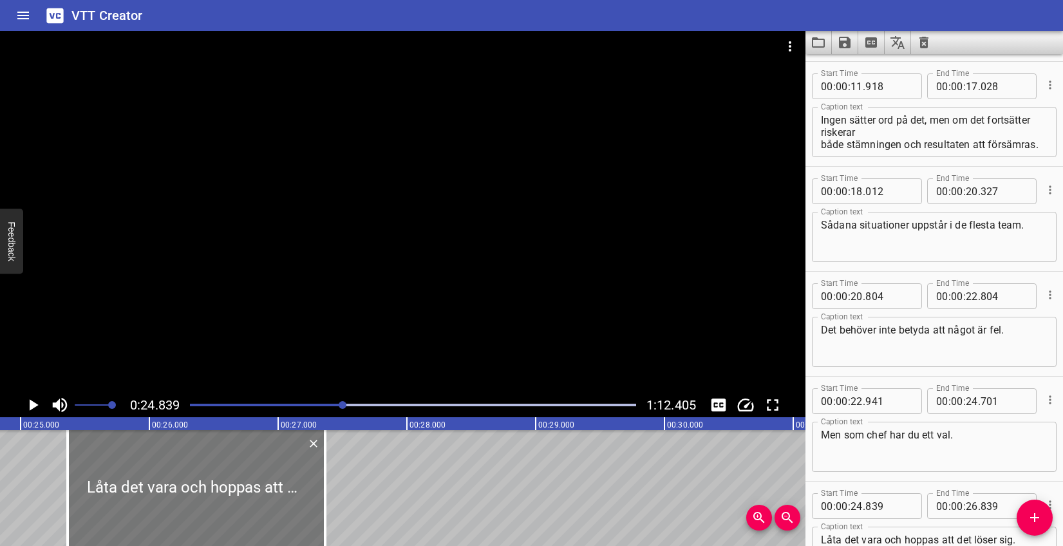
drag, startPoint x: 214, startPoint y: 489, endPoint x: 282, endPoint y: 488, distance: 67.6
click at [282, 488] on div at bounding box center [197, 488] width 258 height 116
type input "25"
type input "364"
type input "27"
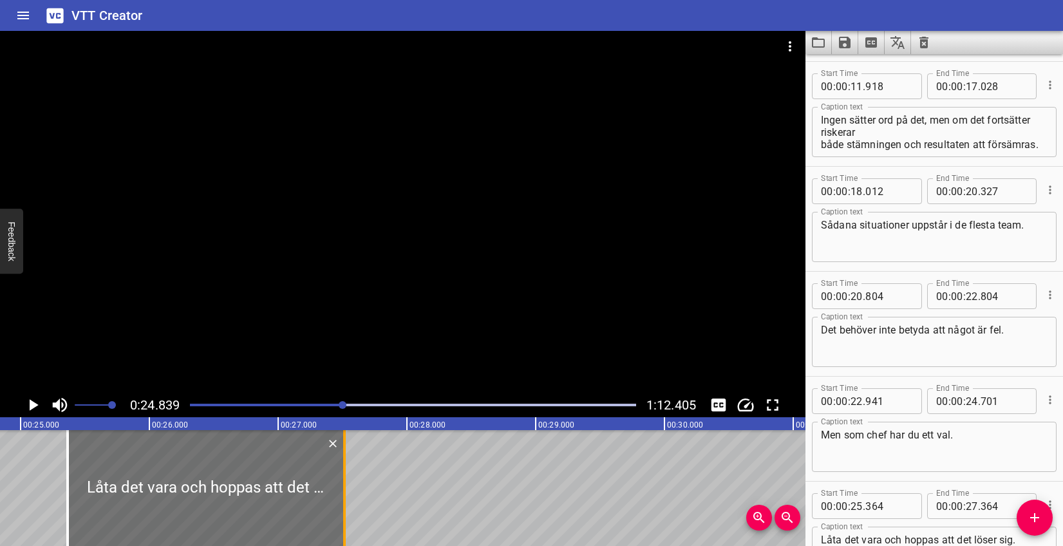
drag, startPoint x: 325, startPoint y: 473, endPoint x: 344, endPoint y: 474, distance: 19.3
click at [344, 474] on div at bounding box center [344, 488] width 3 height 116
type input "514"
click at [34, 401] on icon "Play/Pause" at bounding box center [32, 404] width 19 height 19
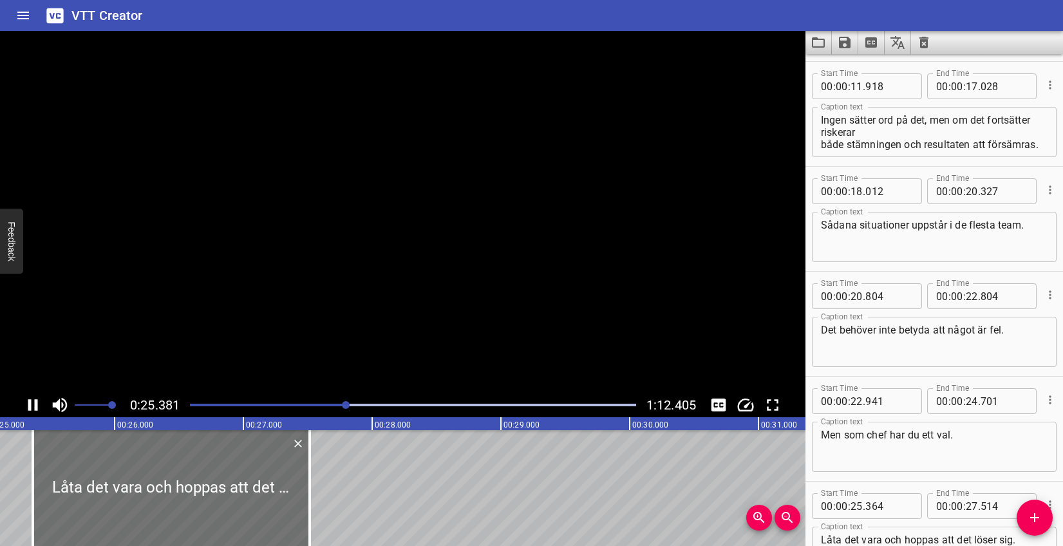
scroll to position [513, 0]
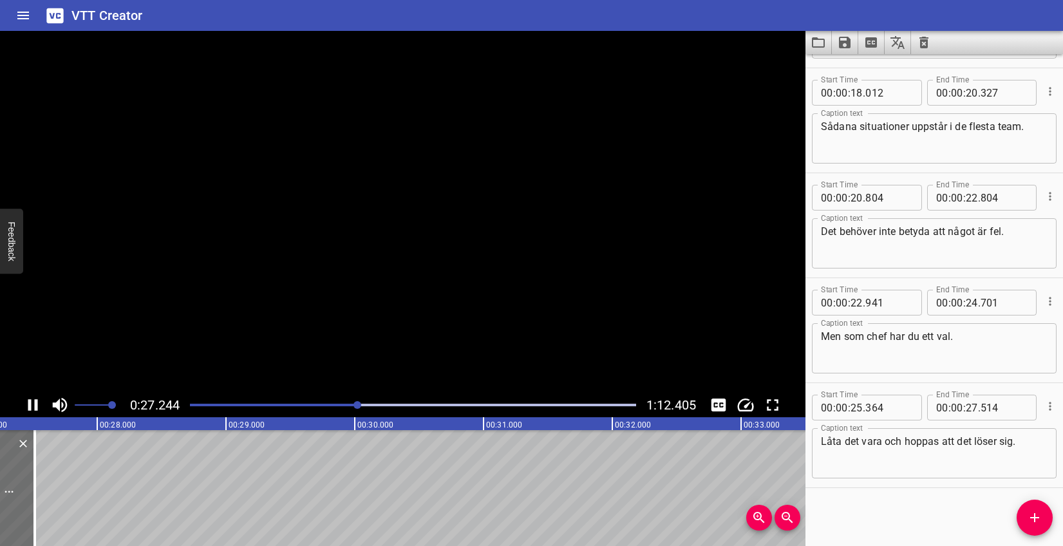
click at [34, 401] on icon "Play/Pause" at bounding box center [32, 404] width 19 height 19
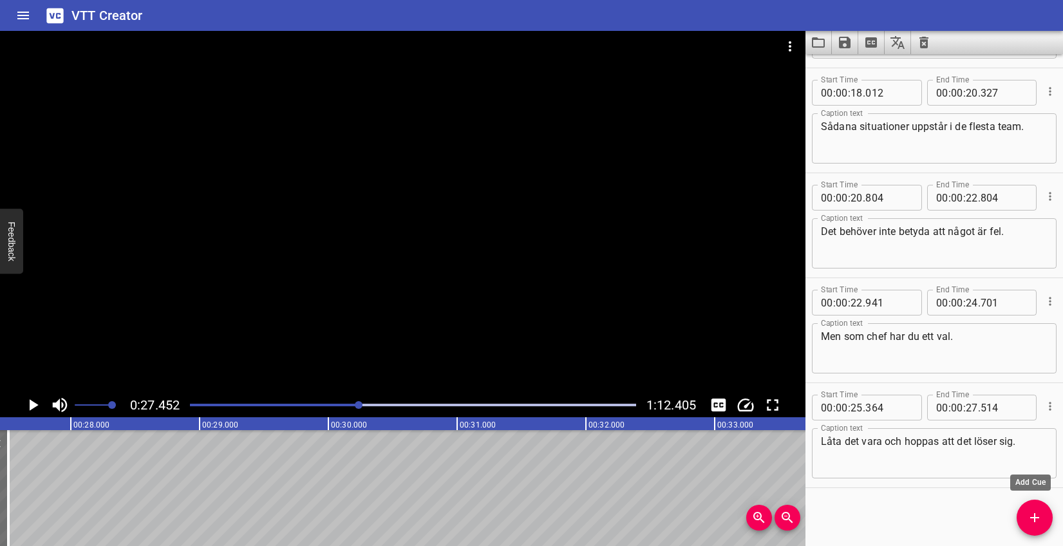
drag, startPoint x: 1034, startPoint y: 519, endPoint x: 982, endPoint y: 511, distance: 52.1
click at [1034, 519] on icon "Add Cue" at bounding box center [1034, 517] width 15 height 15
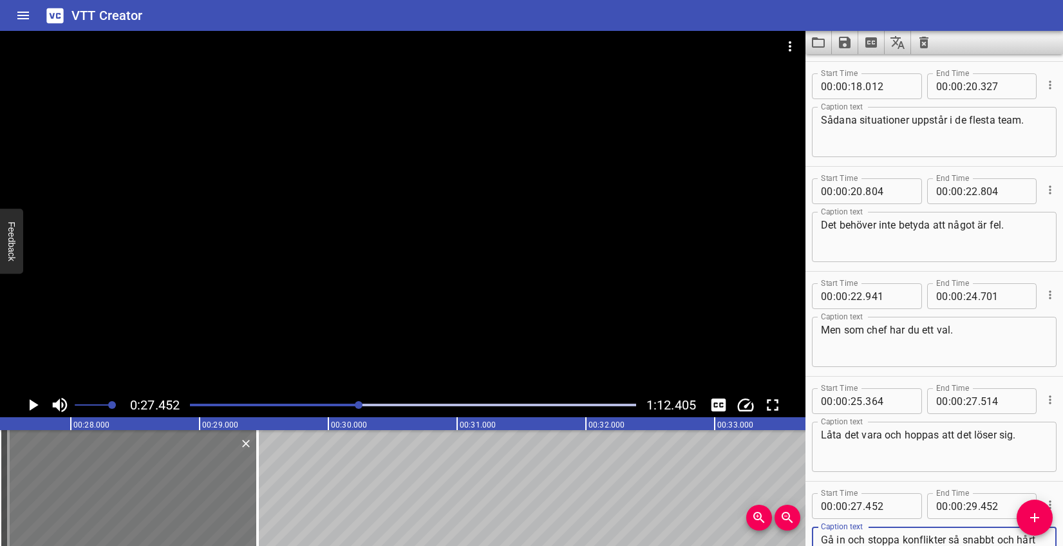
type textarea "Gå in och stoppa konflikter så snabbt och hårt som möjligt."
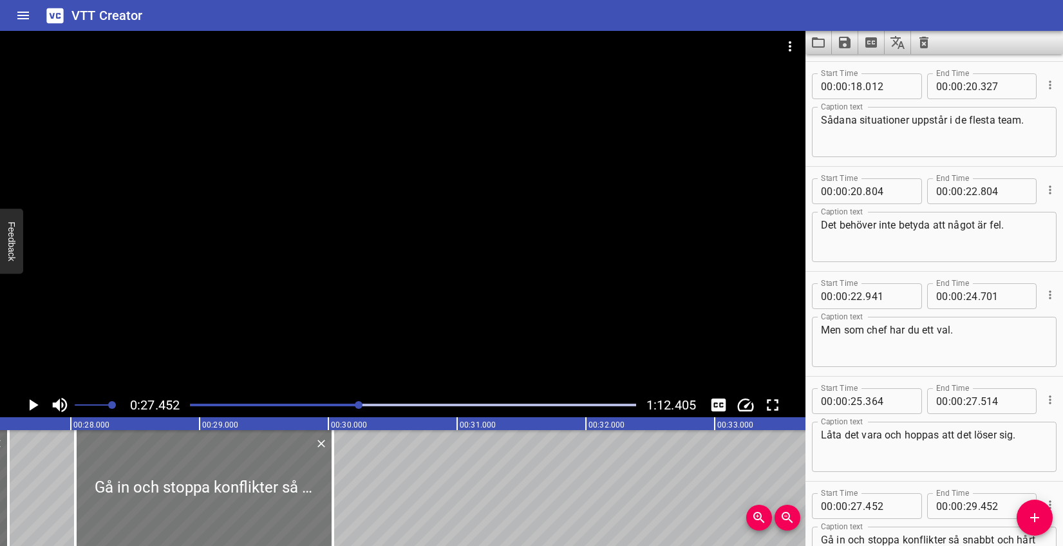
drag, startPoint x: 176, startPoint y: 461, endPoint x: 209, endPoint y: 462, distance: 32.9
click at [209, 462] on div at bounding box center [204, 488] width 258 height 116
type input "28"
type input "037"
type input "30"
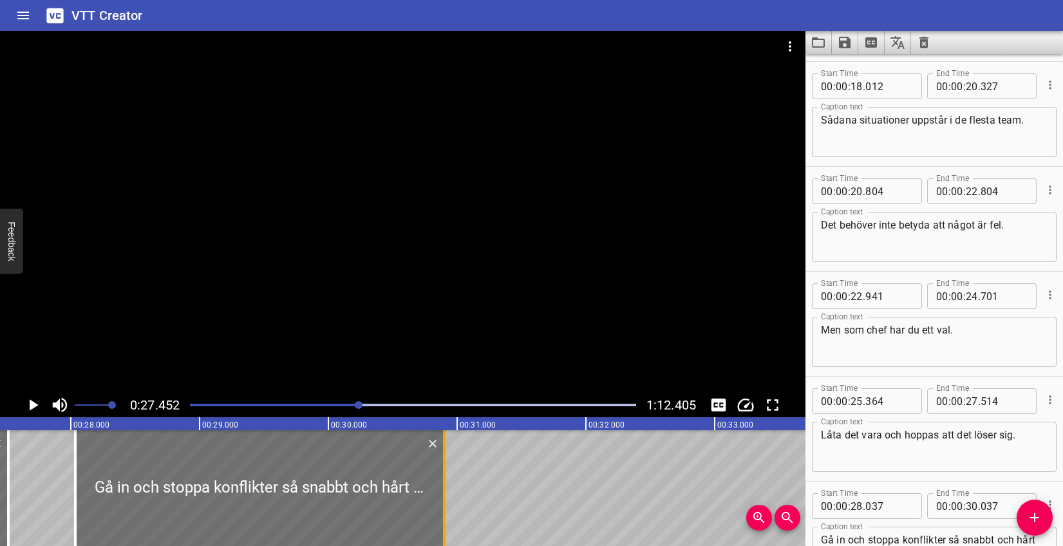
drag, startPoint x: 331, startPoint y: 472, endPoint x: 442, endPoint y: 470, distance: 111.5
click at [442, 470] on div at bounding box center [444, 488] width 13 height 116
type input "902"
click at [29, 403] on icon "Play/Pause" at bounding box center [32, 404] width 19 height 19
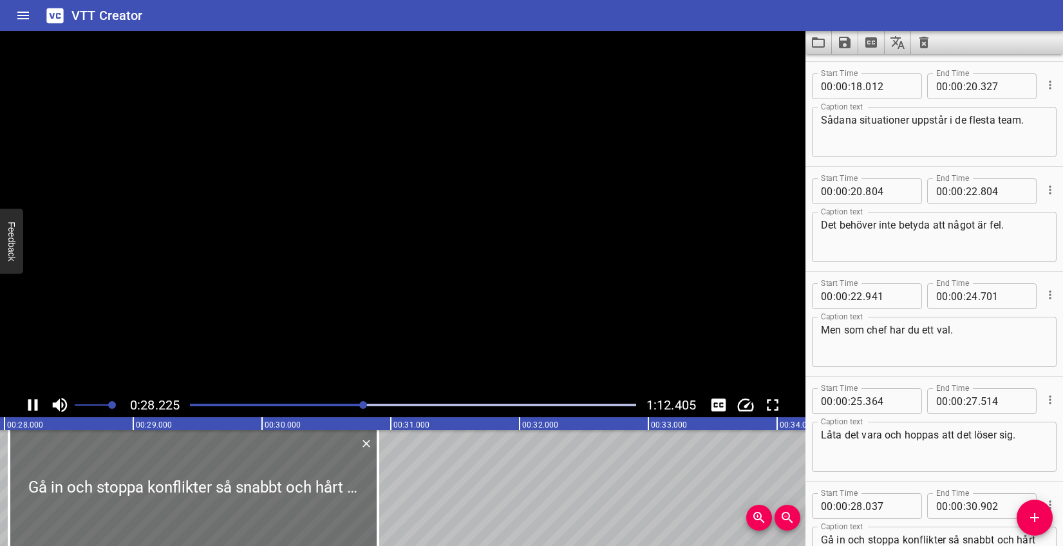
scroll to position [618, 0]
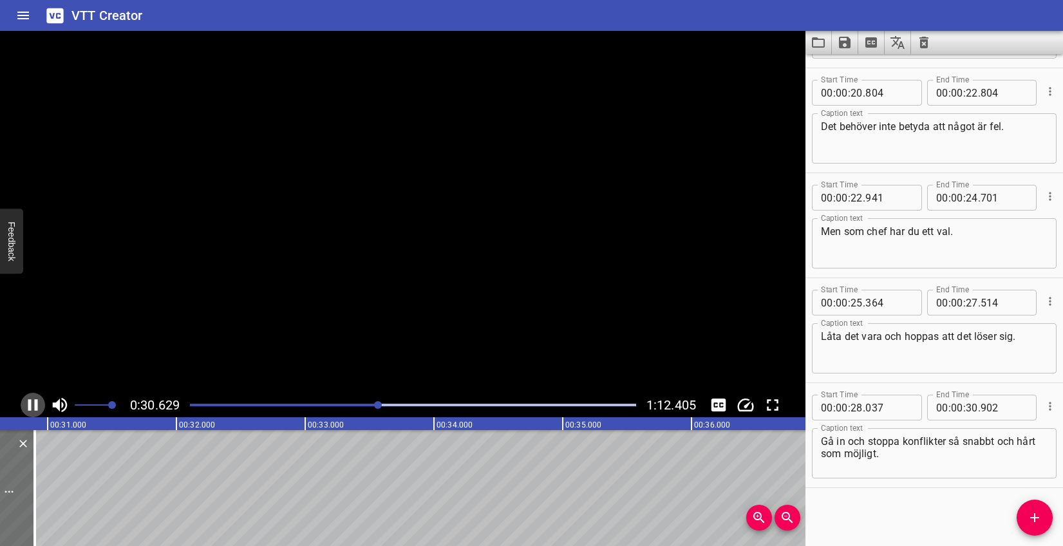
click at [32, 400] on icon "Play/Pause" at bounding box center [32, 404] width 19 height 19
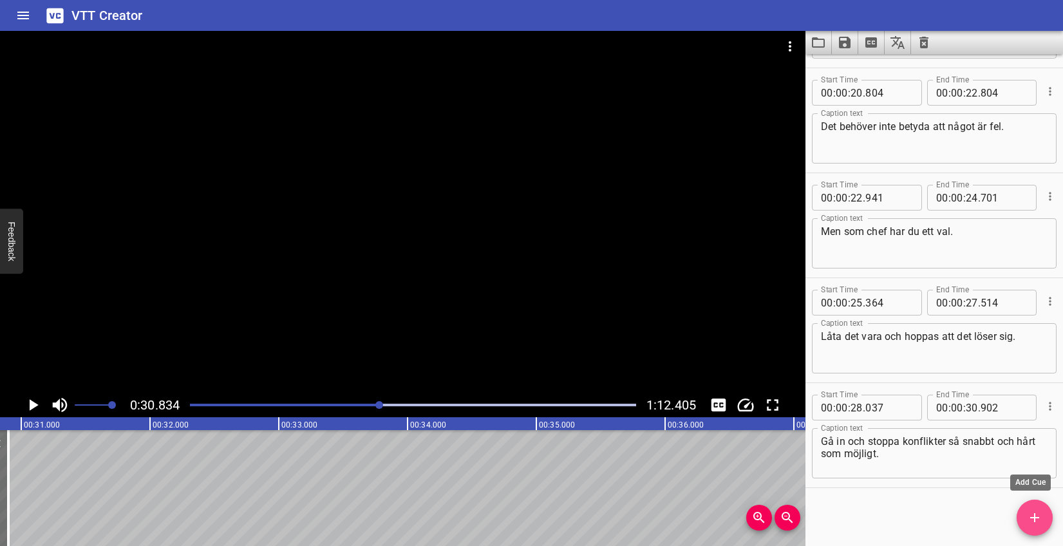
click at [1025, 518] on span "Add Cue" at bounding box center [1035, 517] width 36 height 15
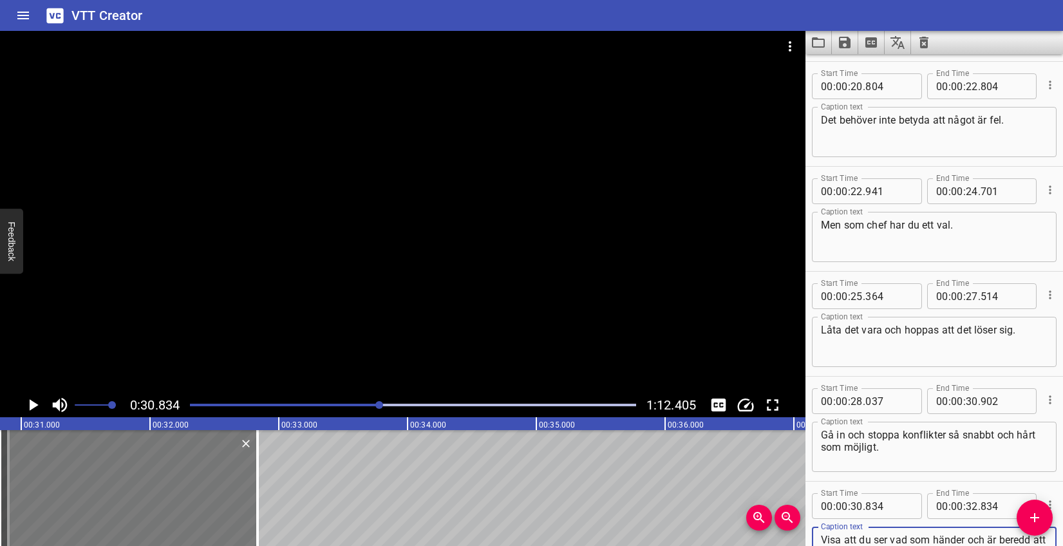
type textarea "Visa att du ser vad som händer och är beredd att prata om det."
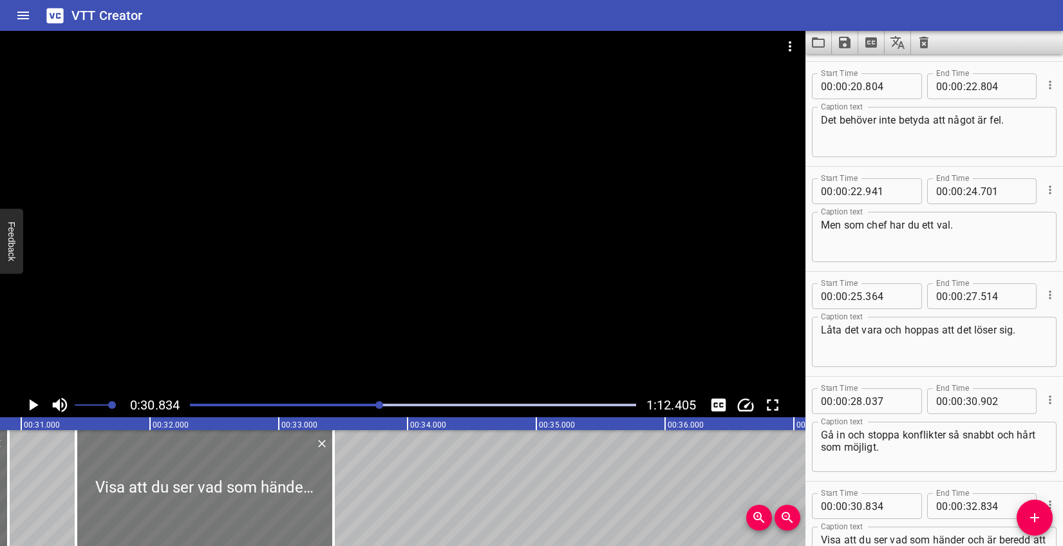
drag, startPoint x: 125, startPoint y: 460, endPoint x: 201, endPoint y: 457, distance: 76.0
click at [201, 457] on div at bounding box center [205, 488] width 258 height 116
type input "31"
type input "424"
type input "33"
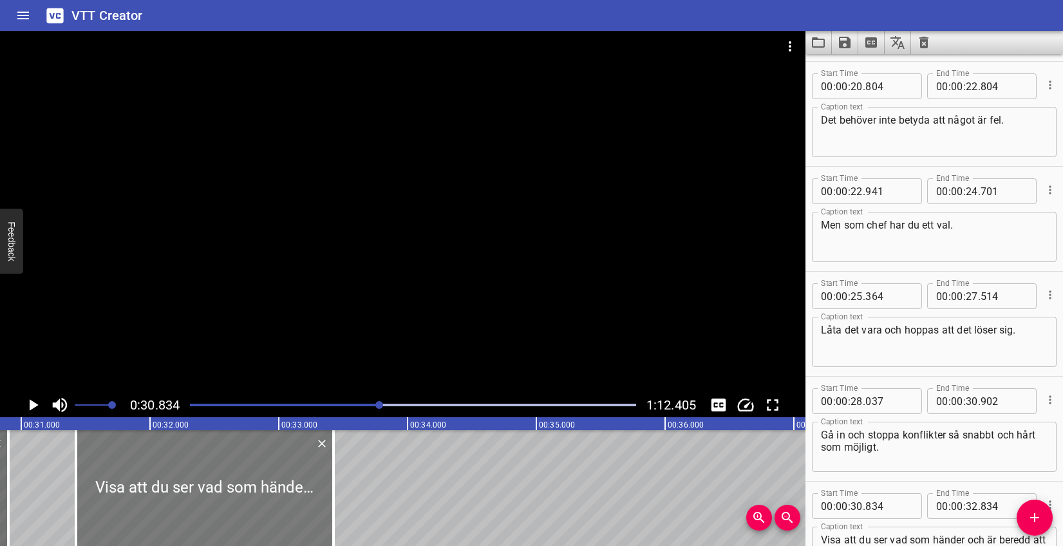
type input "424"
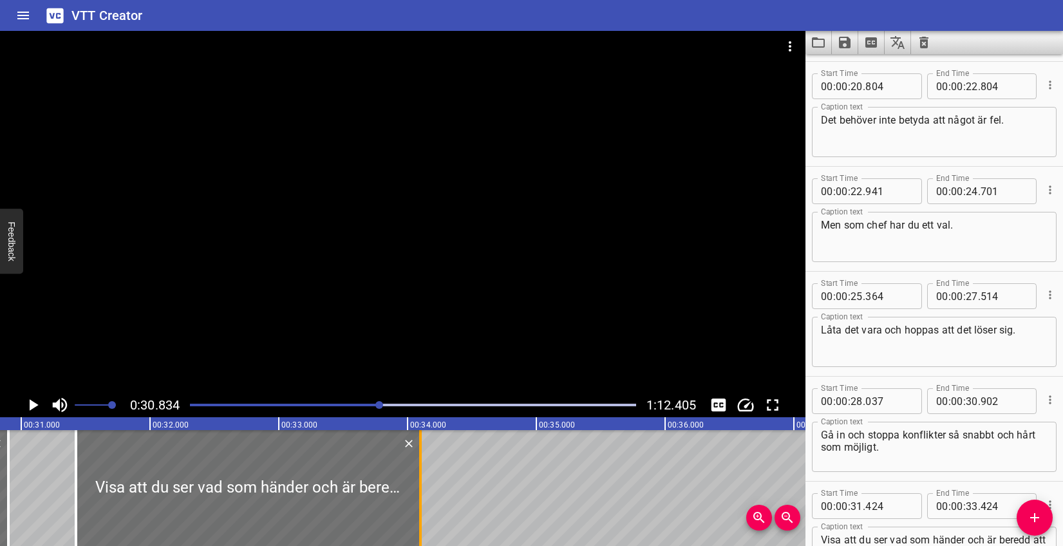
drag, startPoint x: 356, startPoint y: 467, endPoint x: 416, endPoint y: 477, distance: 61.3
click at [419, 477] on div at bounding box center [420, 488] width 3 height 116
type input "34"
type input "089"
click at [45, 402] on div "0:30.834 1:12.405" at bounding box center [403, 405] width 806 height 24
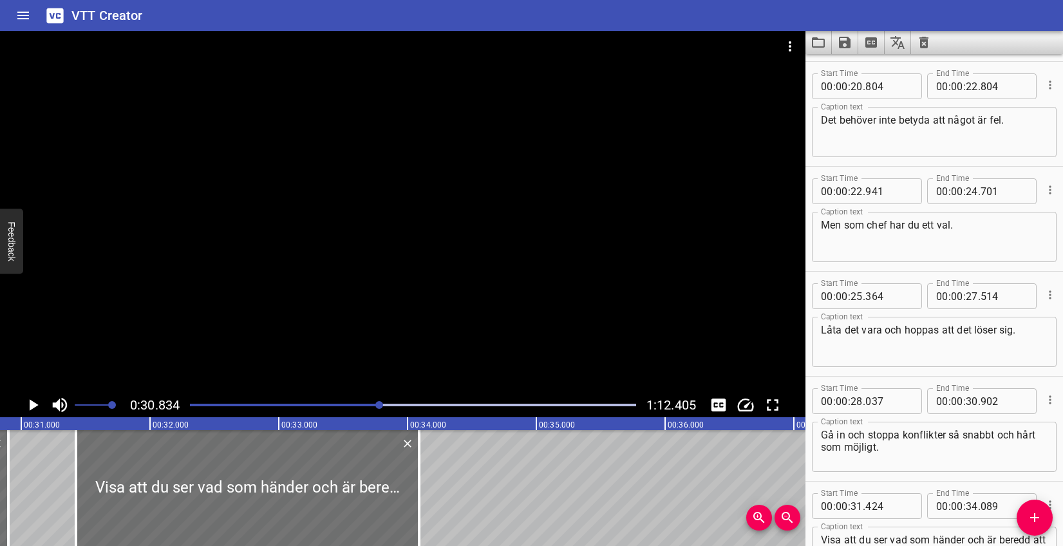
click at [33, 402] on icon "Play/Pause" at bounding box center [34, 405] width 9 height 12
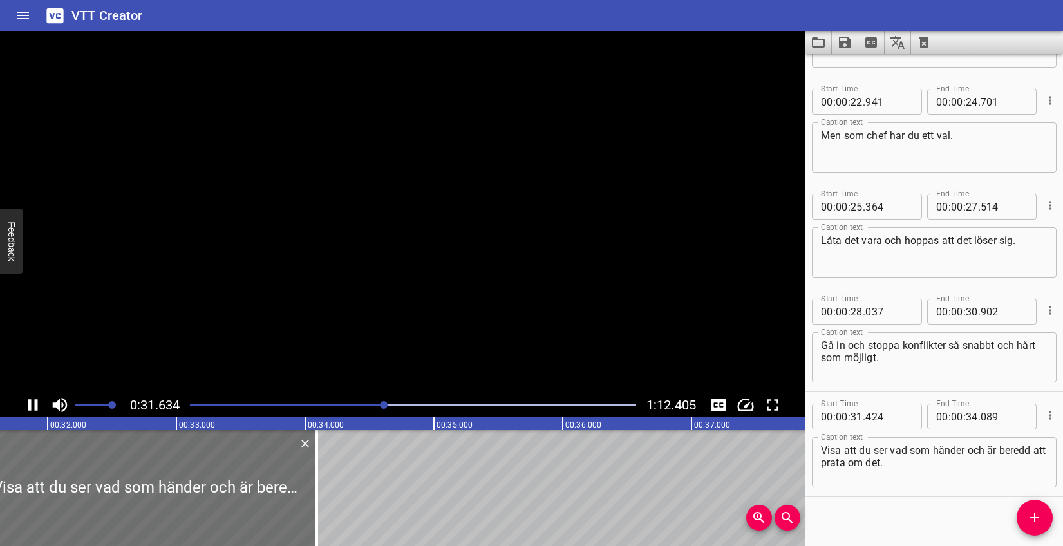
scroll to position [723, 0]
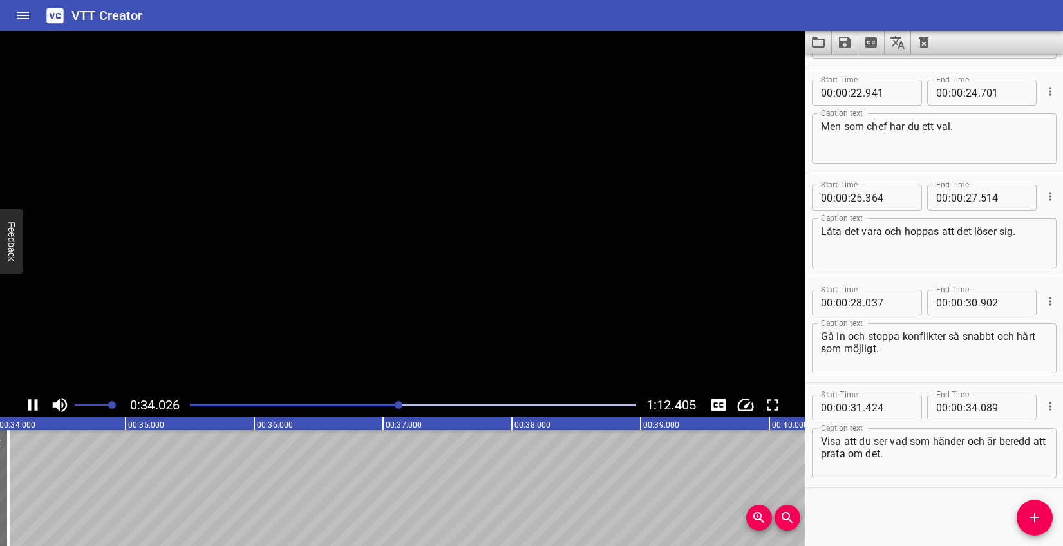
click at [33, 402] on icon "Play/Pause" at bounding box center [32, 404] width 19 height 19
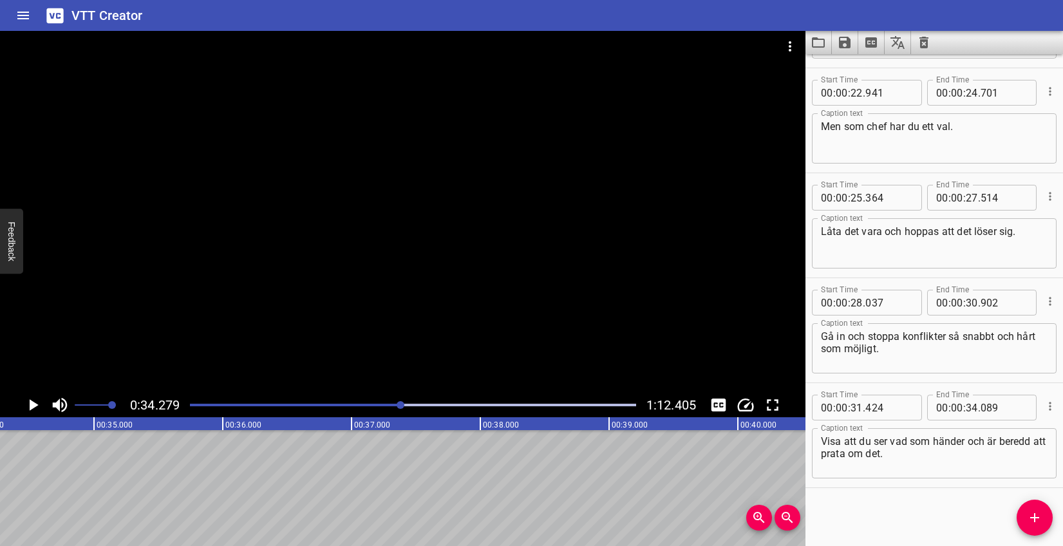
scroll to position [0, 4416]
click at [1034, 515] on icon "Add Cue" at bounding box center [1034, 517] width 9 height 9
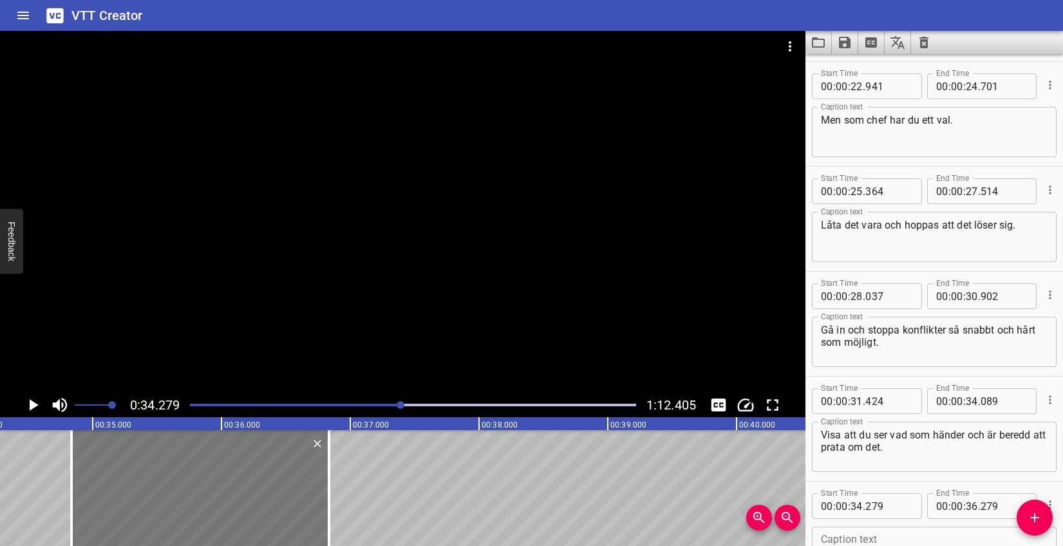
drag, startPoint x: 186, startPoint y: 475, endPoint x: 258, endPoint y: 474, distance: 71.5
click at [258, 474] on div at bounding box center [200, 488] width 258 height 116
type input "834"
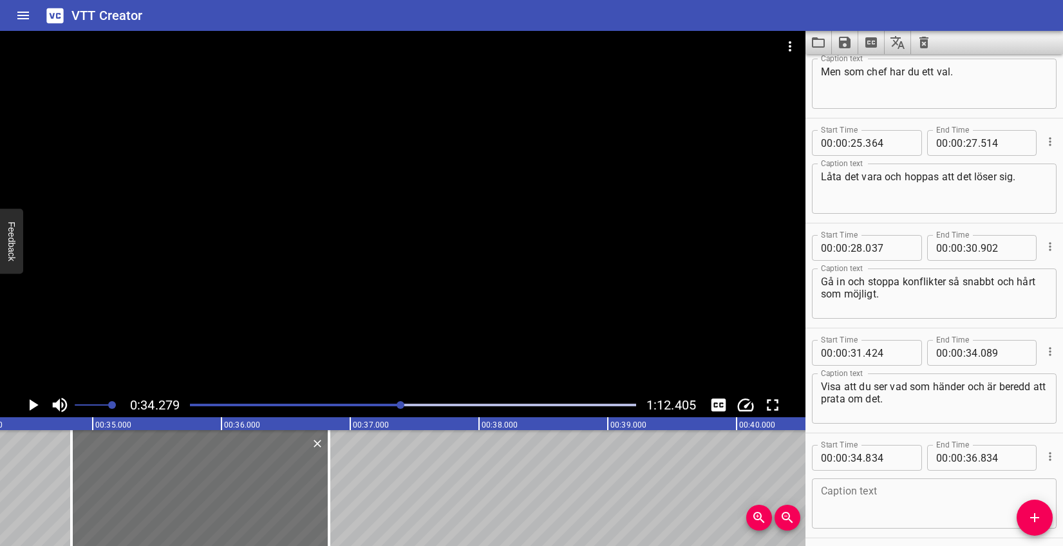
scroll to position [828, 0]
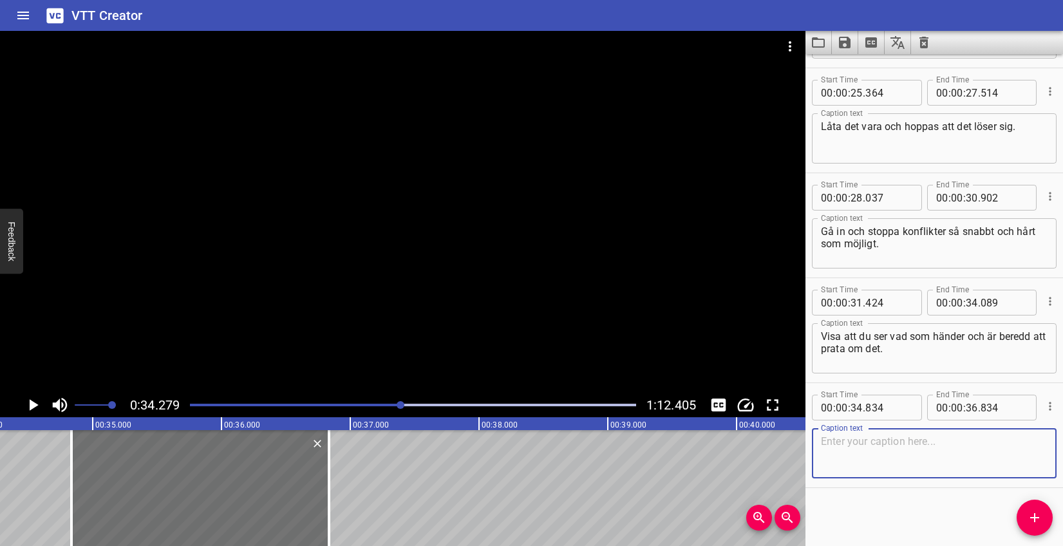
click at [895, 457] on textarea at bounding box center [934, 453] width 227 height 37
paste textarea "Vi går igenom hur du kan:"
type textarea "Vi går igenom hur du kan:"
click at [32, 403] on icon "Play/Pause" at bounding box center [34, 405] width 9 height 12
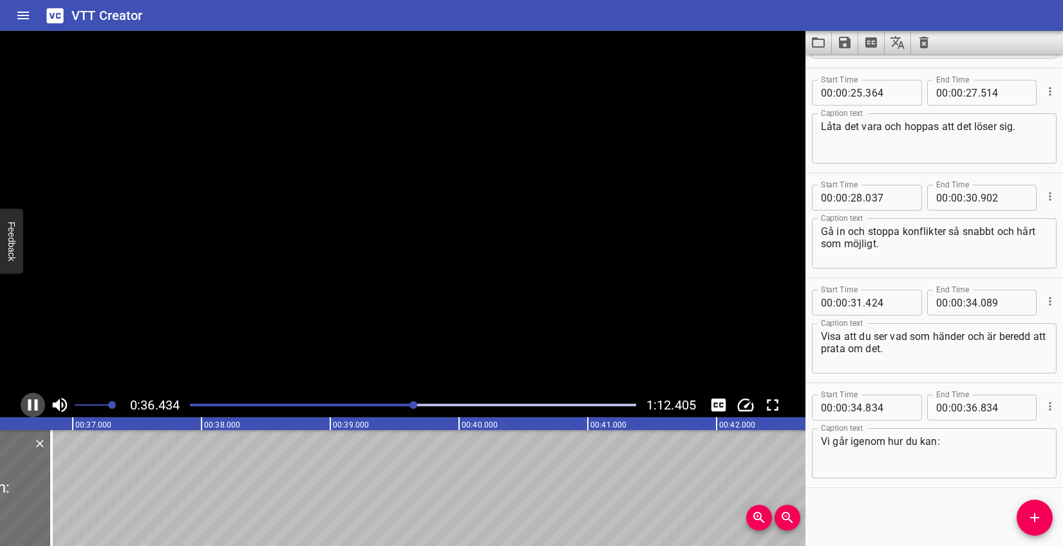
click at [34, 403] on icon "Play/Pause" at bounding box center [32, 404] width 19 height 19
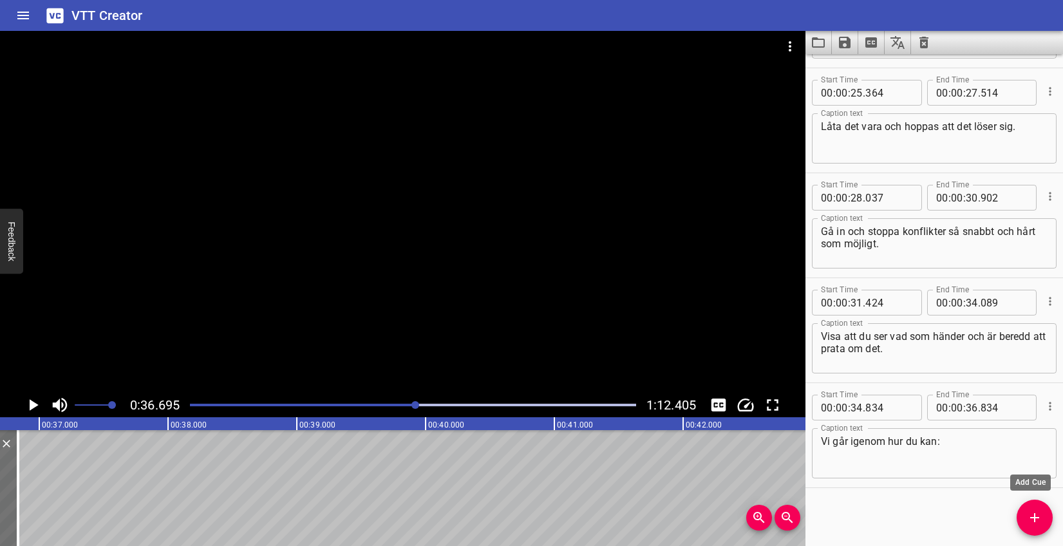
click at [1021, 508] on button "Add Cue" at bounding box center [1035, 518] width 36 height 36
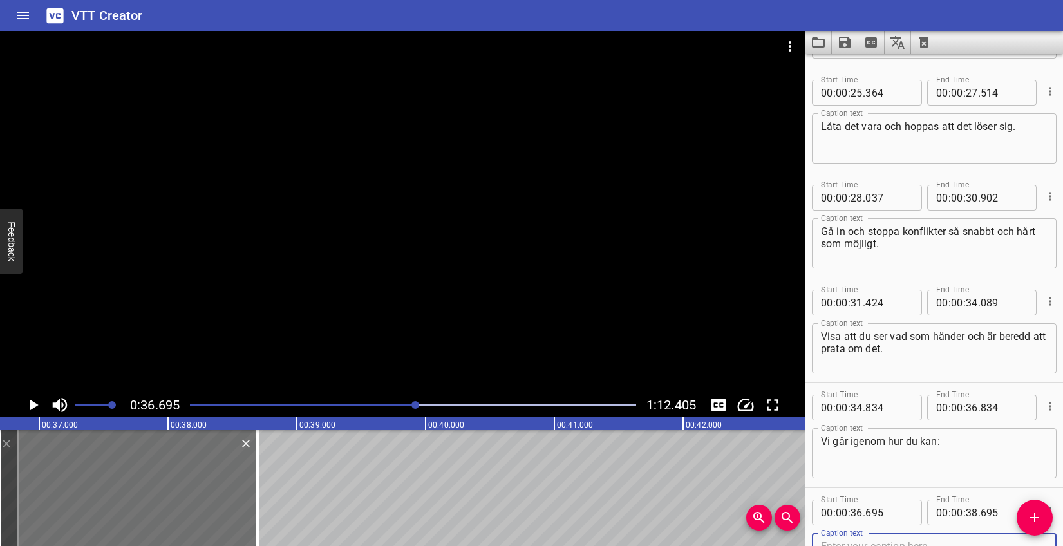
scroll to position [835, 0]
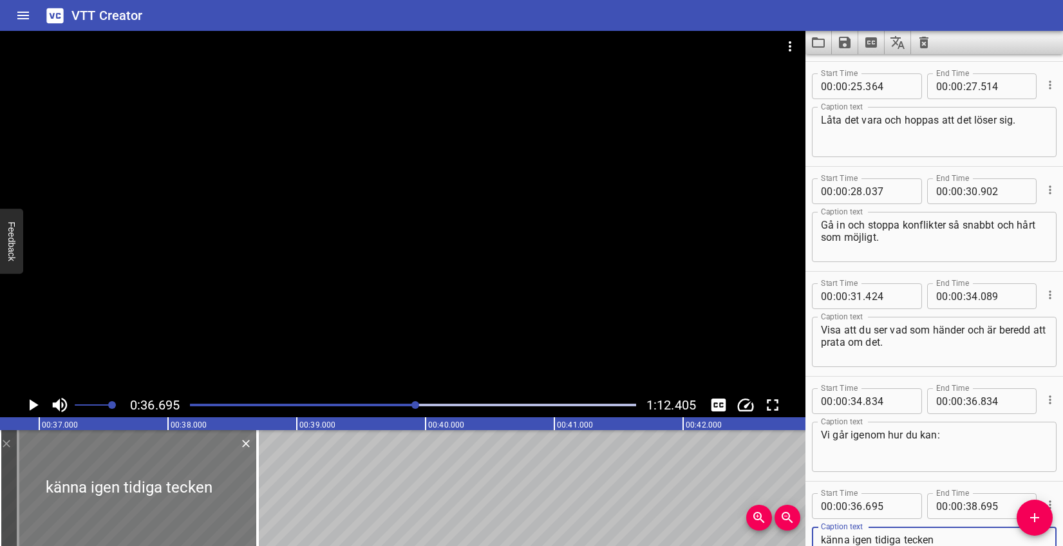
type textarea "känna igen tidiga tecken"
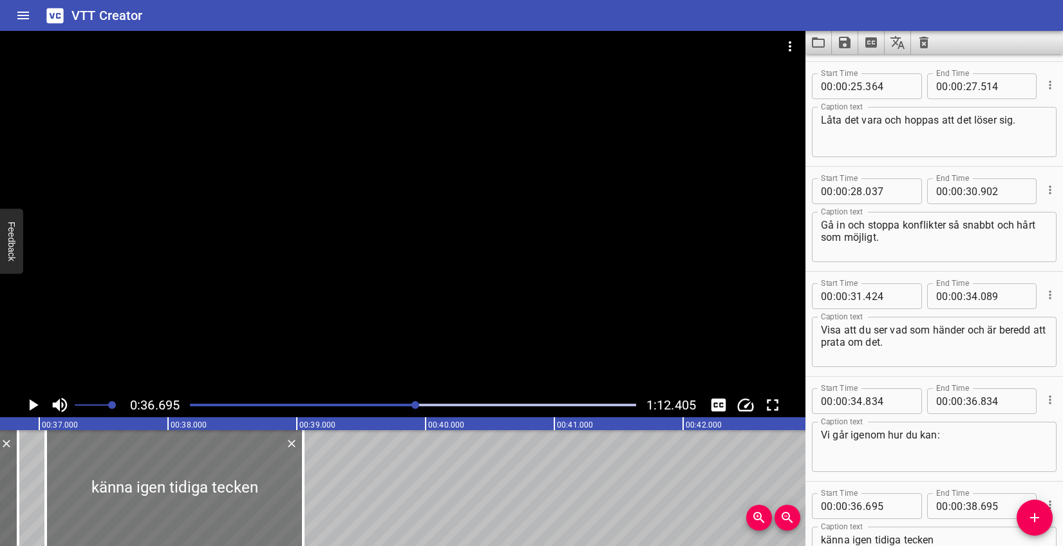
drag, startPoint x: 219, startPoint y: 482, endPoint x: 274, endPoint y: 471, distance: 55.8
click at [254, 479] on div at bounding box center [175, 488] width 258 height 116
type input "37"
type input "050"
type input "39"
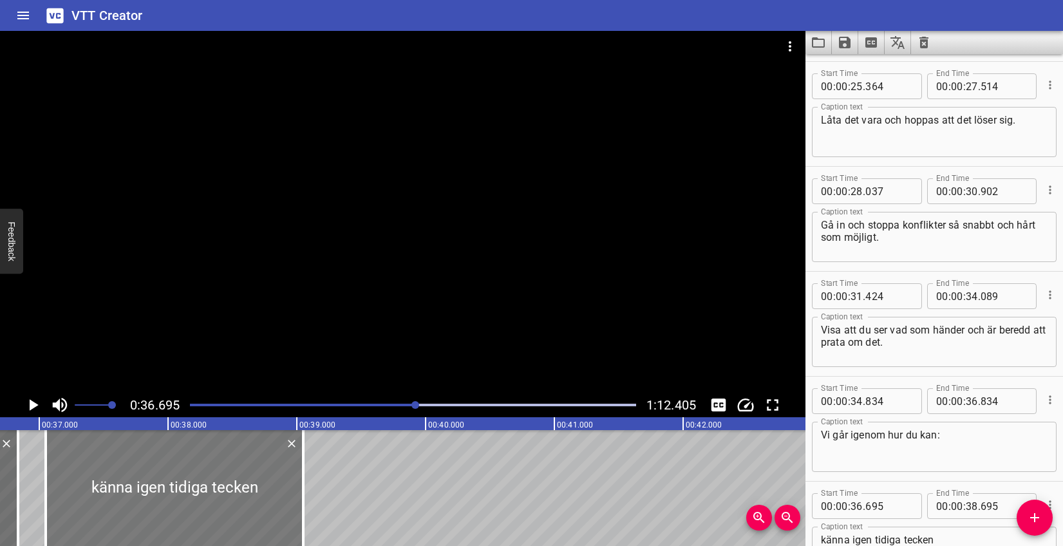
type input "050"
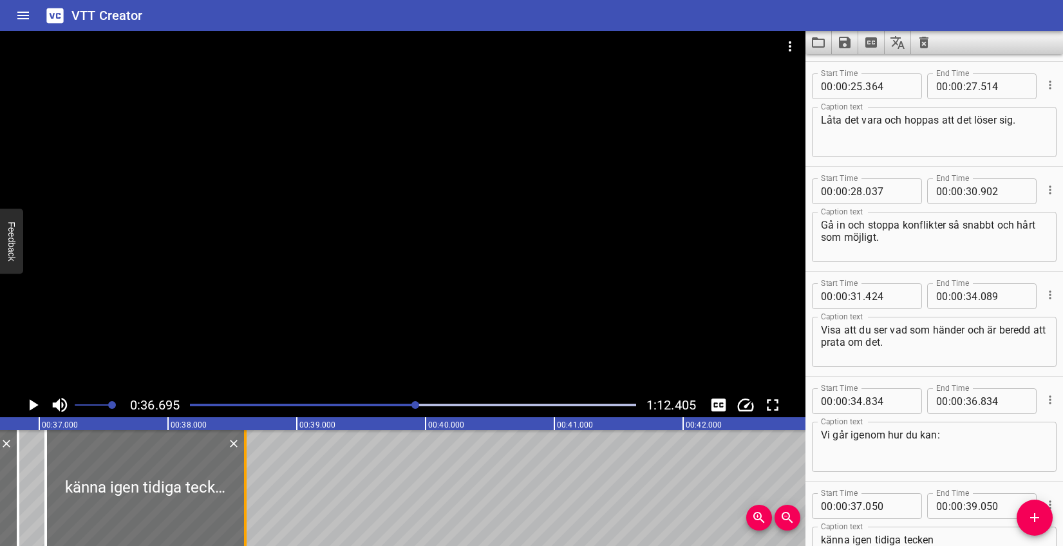
drag, startPoint x: 302, startPoint y: 464, endPoint x: 244, endPoint y: 464, distance: 58.0
click at [244, 464] on div at bounding box center [245, 488] width 3 height 116
type input "38"
type input "600"
click at [36, 410] on icon "Play/Pause" at bounding box center [32, 404] width 19 height 19
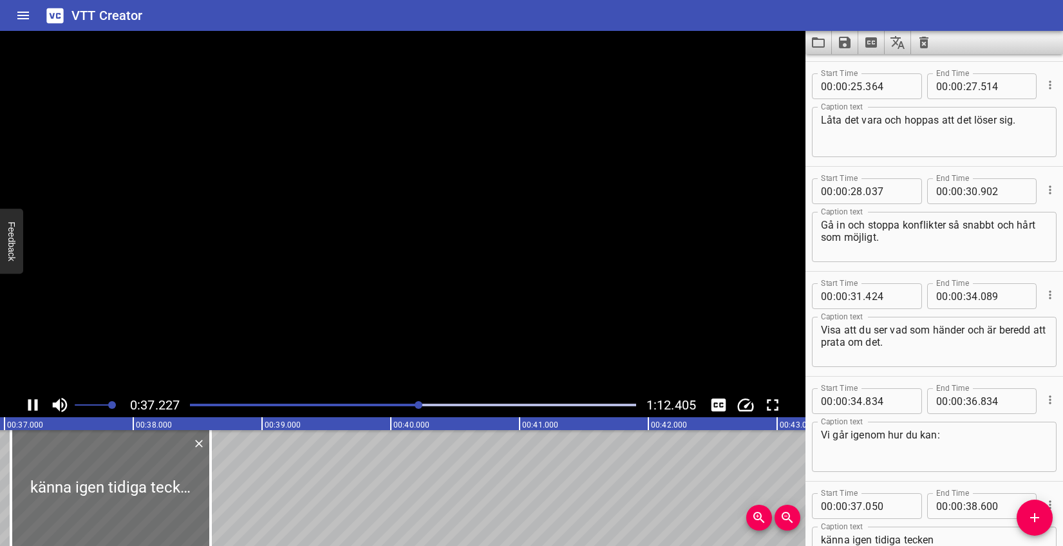
scroll to position [933, 0]
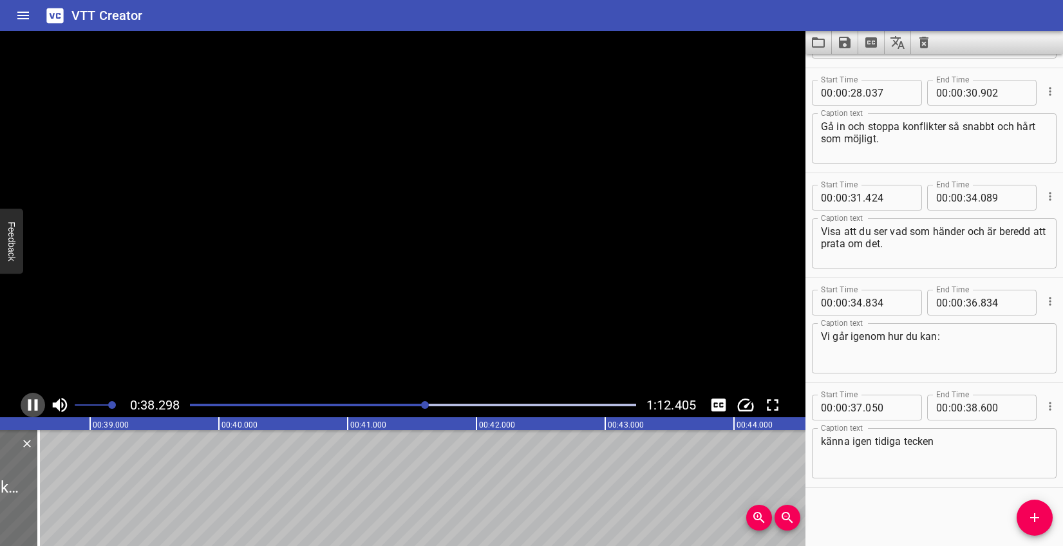
click at [36, 410] on icon "Play/Pause" at bounding box center [33, 405] width 10 height 12
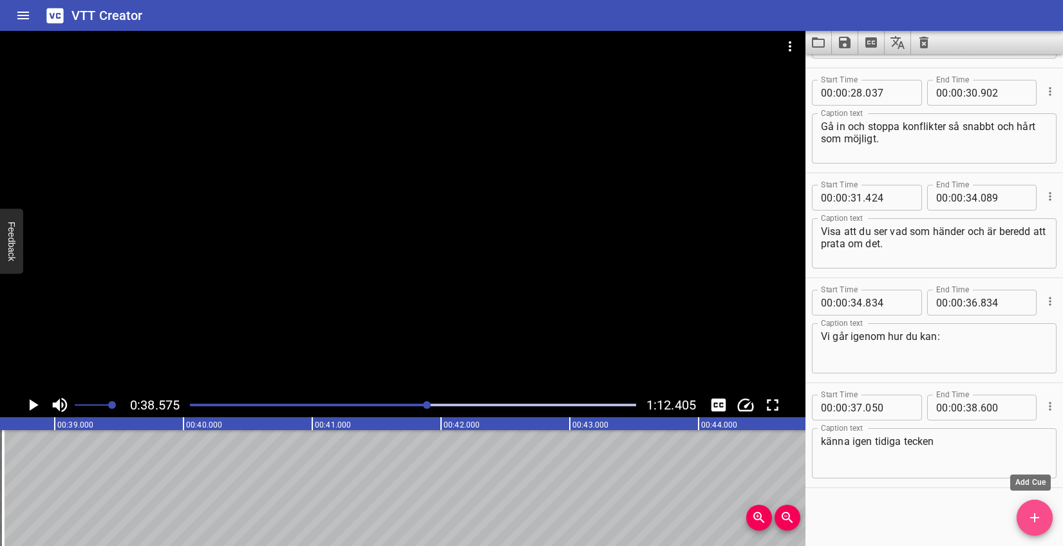
click at [1023, 518] on span "Add Cue" at bounding box center [1035, 517] width 36 height 15
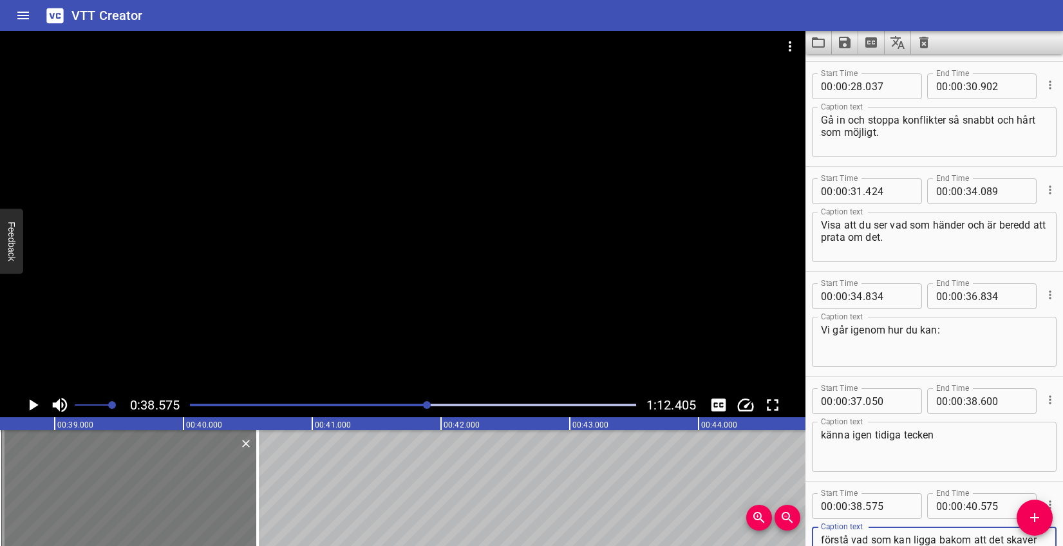
type textarea "förstå vad som kan ligga bakom att det skaver"
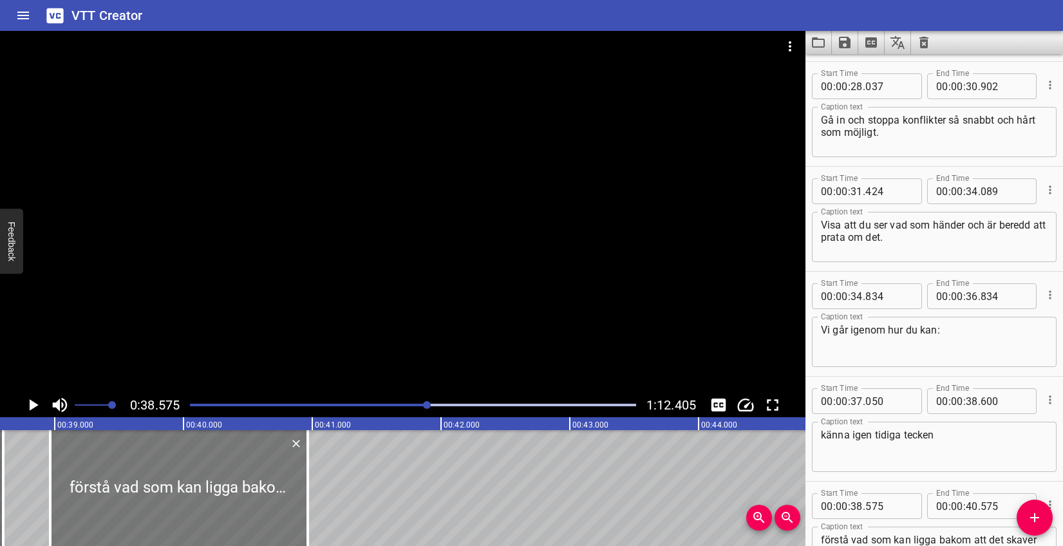
drag, startPoint x: 119, startPoint y: 485, endPoint x: 169, endPoint y: 485, distance: 50.2
click at [169, 485] on div at bounding box center [179, 488] width 258 height 116
type input "965"
drag, startPoint x: 310, startPoint y: 470, endPoint x: 354, endPoint y: 464, distance: 43.5
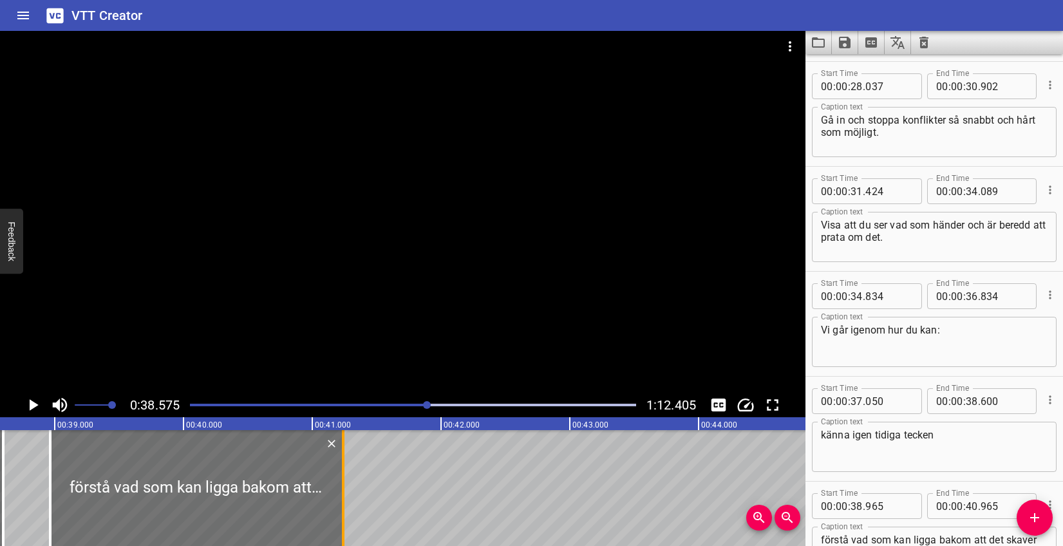
click at [350, 464] on div at bounding box center [343, 488] width 13 height 116
type input "41"
type input "300"
click at [30, 404] on icon "Play/Pause" at bounding box center [34, 405] width 9 height 12
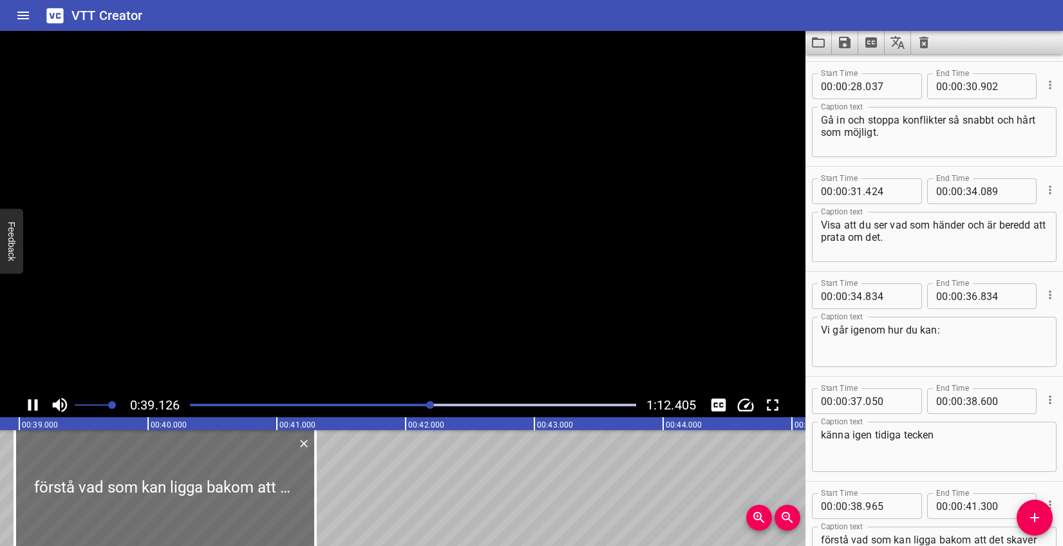
scroll to position [1038, 0]
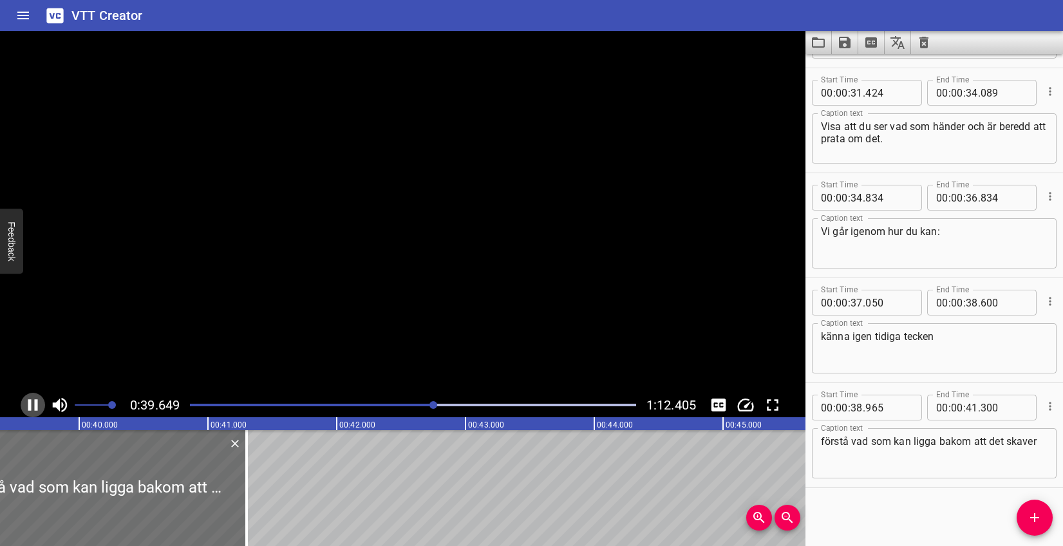
click at [30, 404] on icon "Play/Pause" at bounding box center [33, 405] width 10 height 12
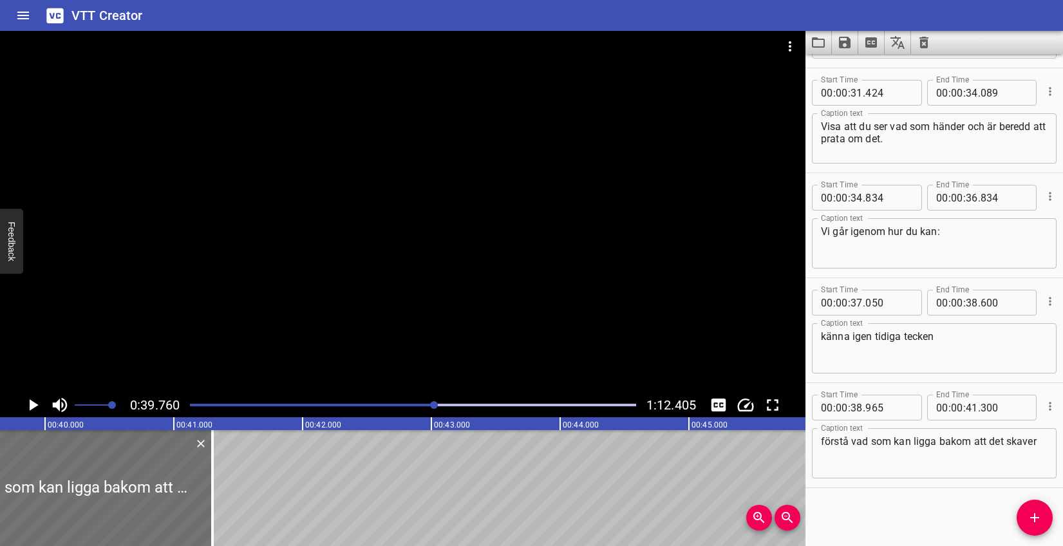
scroll to position [0, 5122]
click at [39, 403] on icon "Play/Pause" at bounding box center [32, 404] width 19 height 19
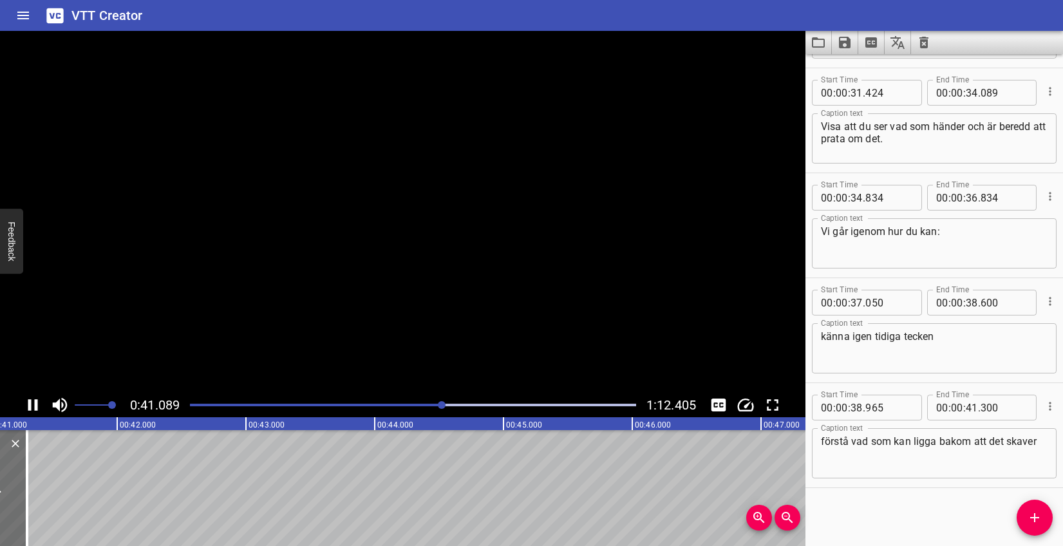
click at [39, 403] on icon "Play/Pause" at bounding box center [32, 404] width 19 height 19
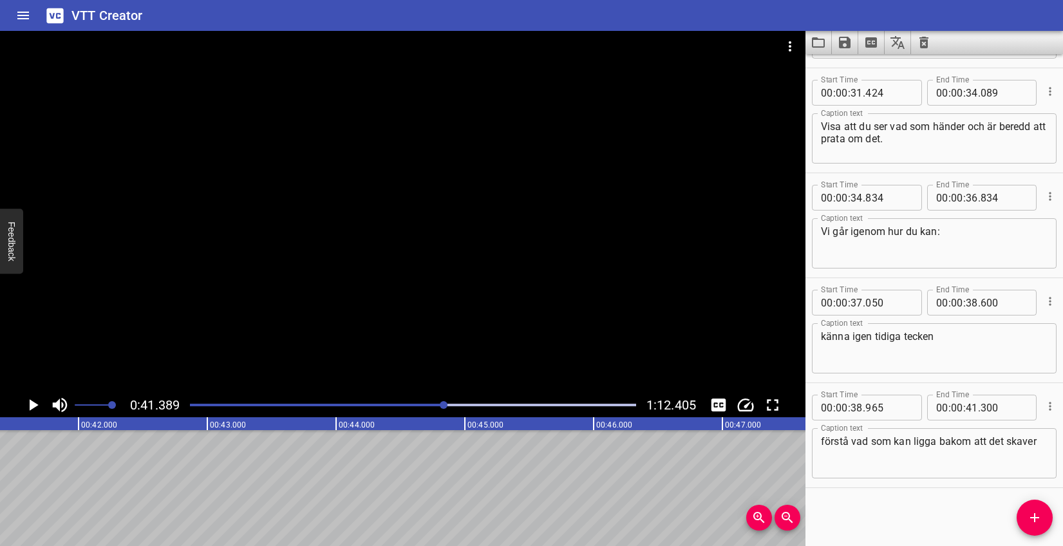
drag, startPoint x: 1030, startPoint y: 510, endPoint x: 1023, endPoint y: 509, distance: 7.8
click at [1030, 510] on icon "Add Cue" at bounding box center [1034, 517] width 15 height 15
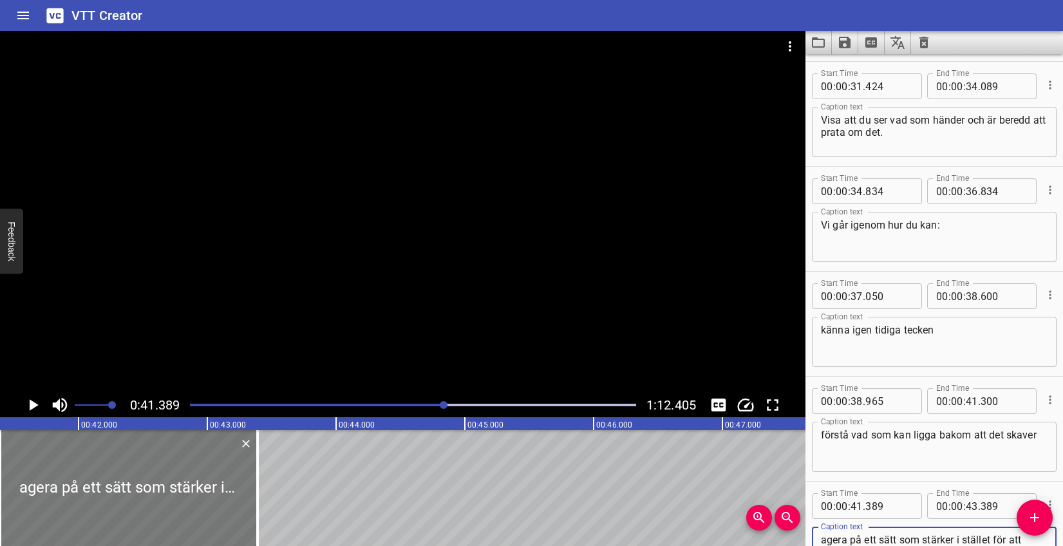
type textarea "agera på ett sätt som stärker i stället för att förvärra"
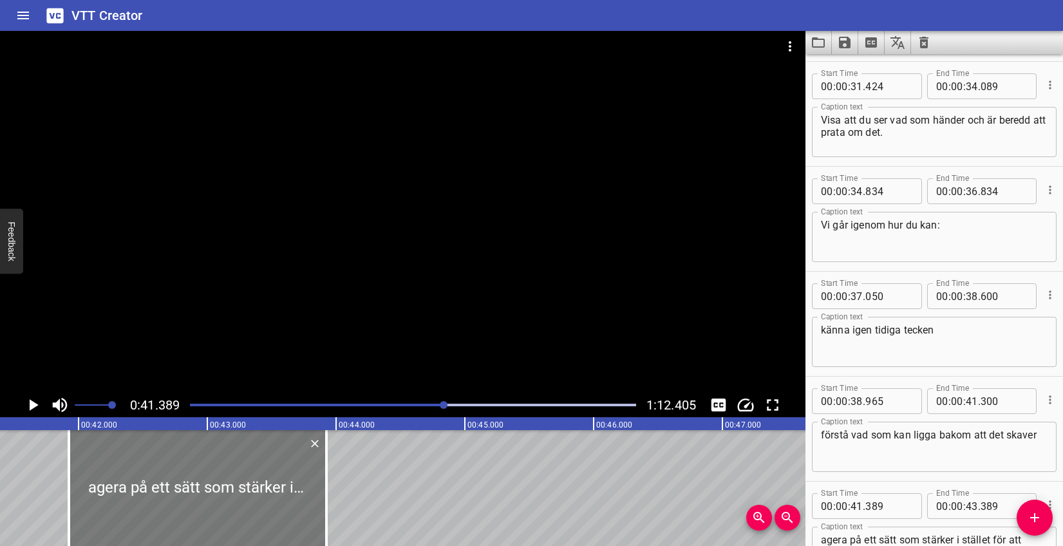
drag, startPoint x: 201, startPoint y: 460, endPoint x: 270, endPoint y: 459, distance: 68.9
click at [270, 459] on div at bounding box center [198, 488] width 258 height 116
type input "924"
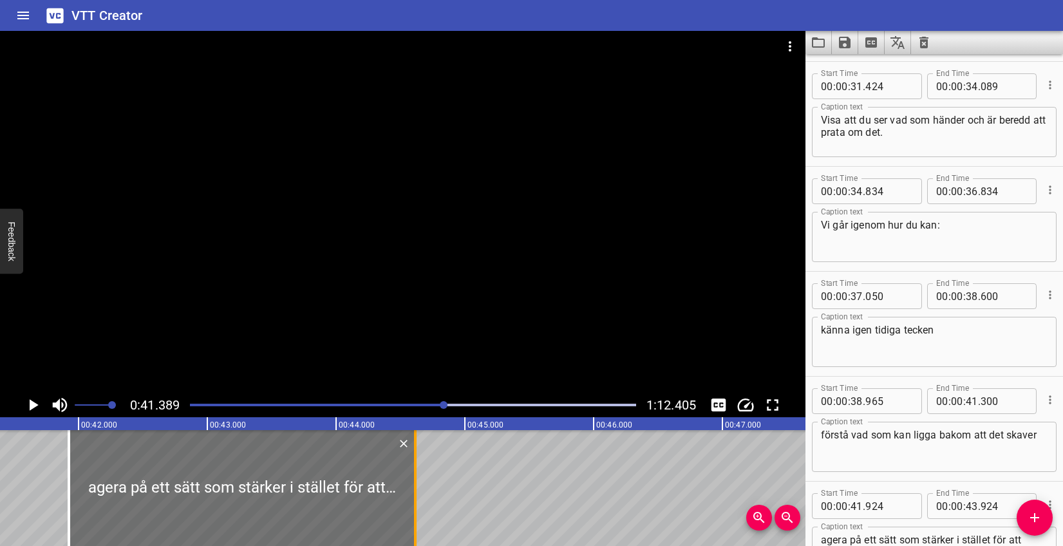
drag, startPoint x: 325, startPoint y: 460, endPoint x: 413, endPoint y: 459, distance: 88.9
click at [413, 459] on div at bounding box center [415, 488] width 13 height 116
type input "44"
type input "614"
click at [33, 401] on icon "Play/Pause" at bounding box center [32, 404] width 19 height 19
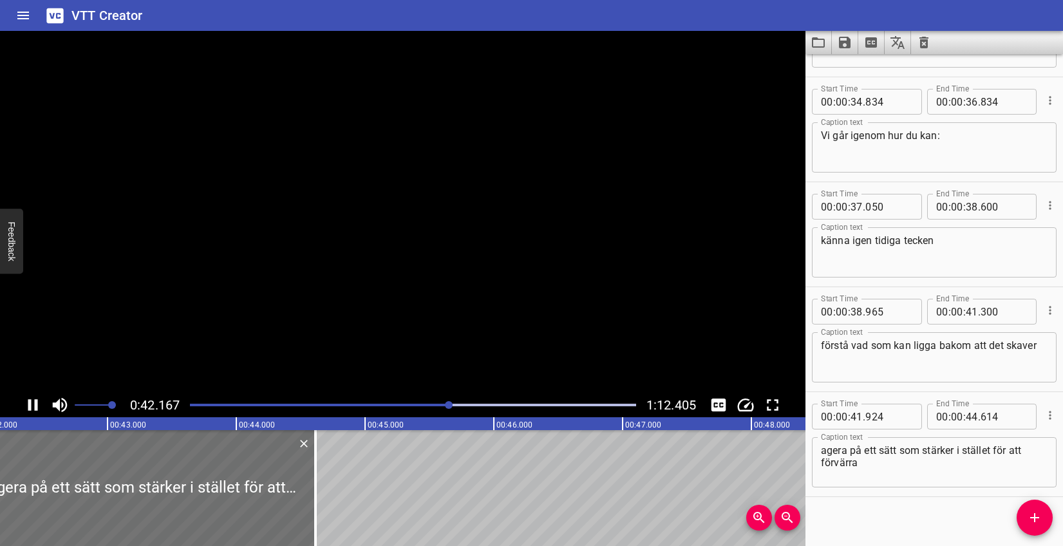
scroll to position [1143, 0]
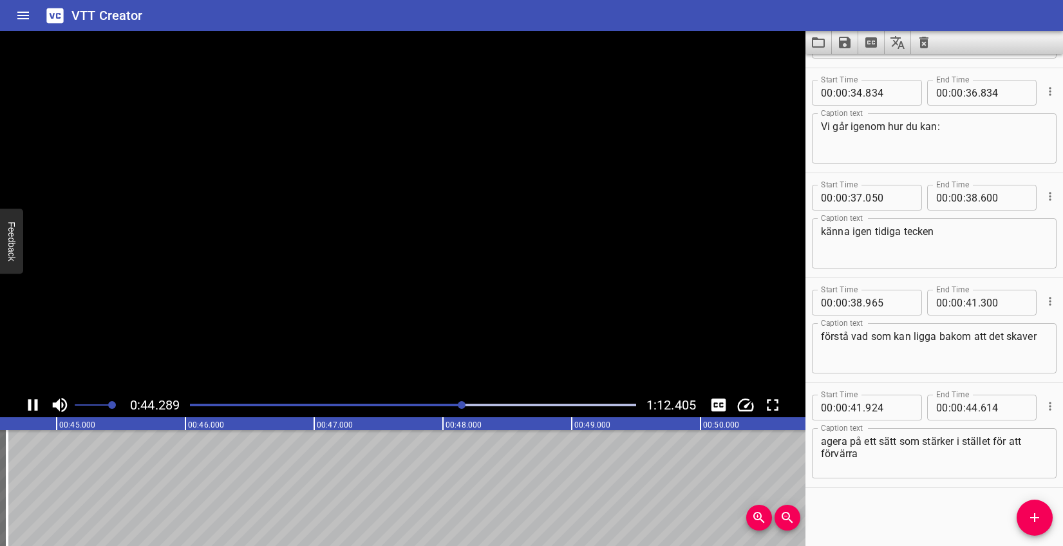
click at [33, 401] on icon "Play/Pause" at bounding box center [32, 404] width 19 height 19
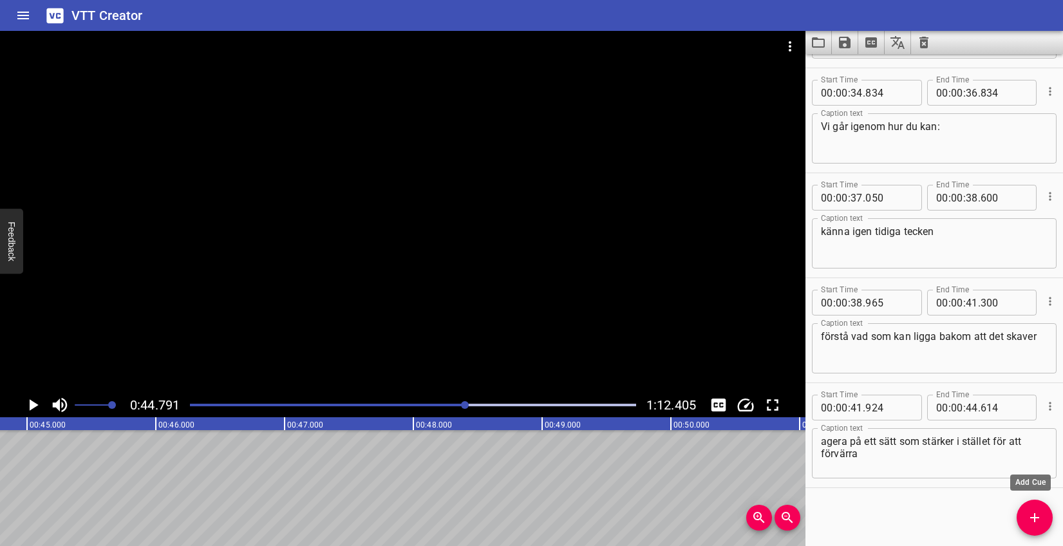
click at [1038, 508] on button "Add Cue" at bounding box center [1035, 518] width 36 height 36
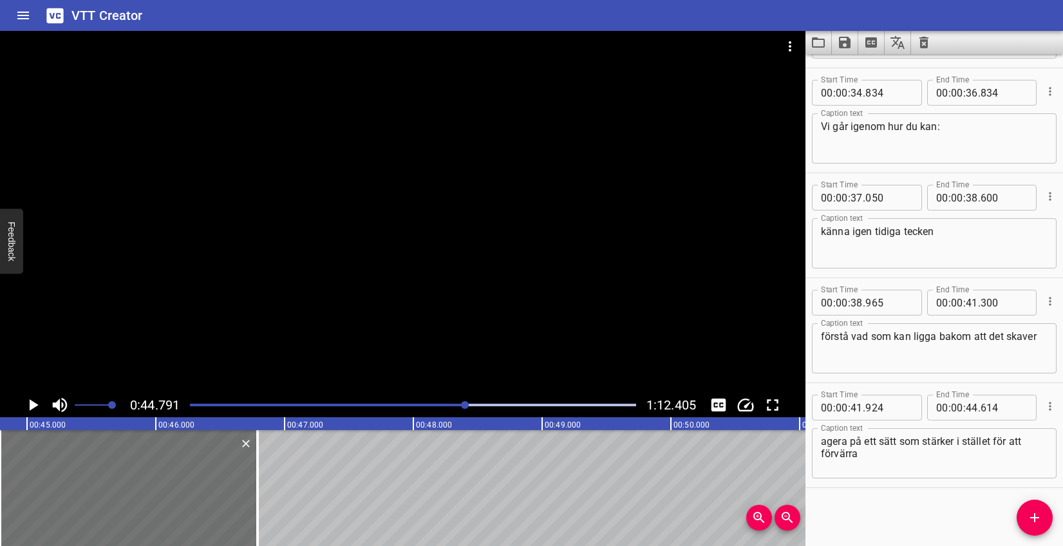
scroll to position [1150, 0]
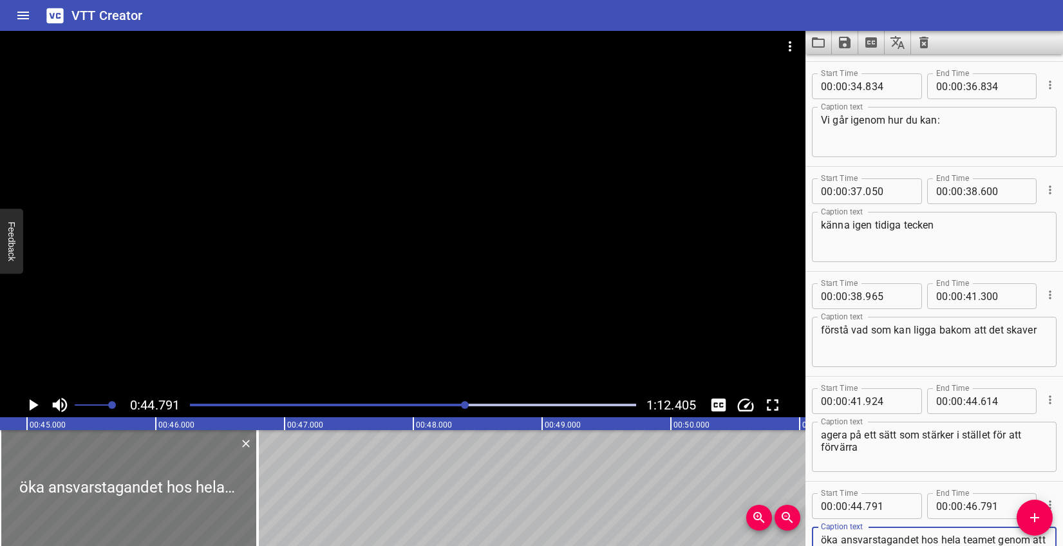
type textarea "öka ansvarstagandet hos hela teamet genom att involvera dem i arbetet med samar…"
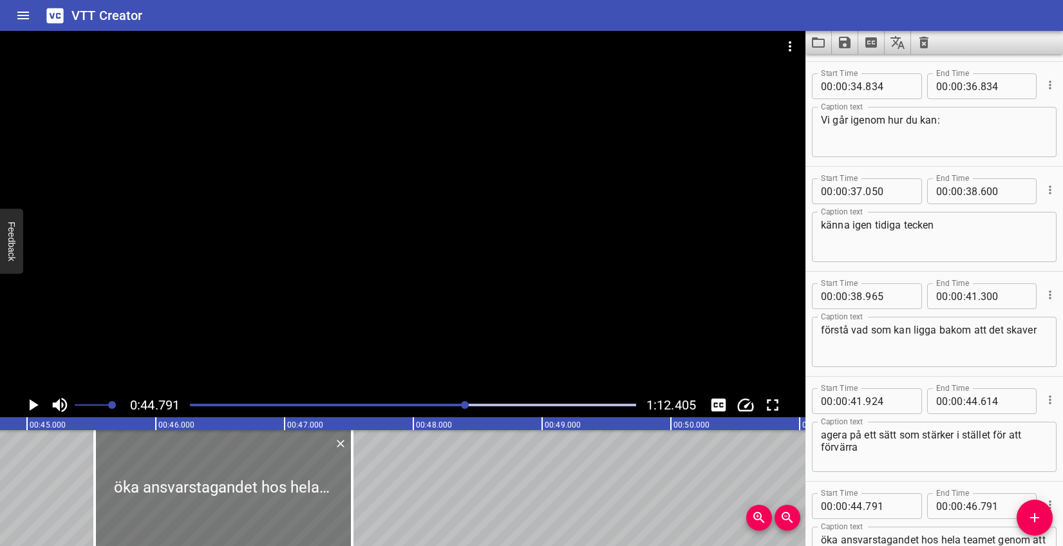
drag, startPoint x: 170, startPoint y: 456, endPoint x: 265, endPoint y: 457, distance: 94.7
click at [265, 457] on div at bounding box center [224, 488] width 258 height 116
type input "45"
type input "526"
type input "47"
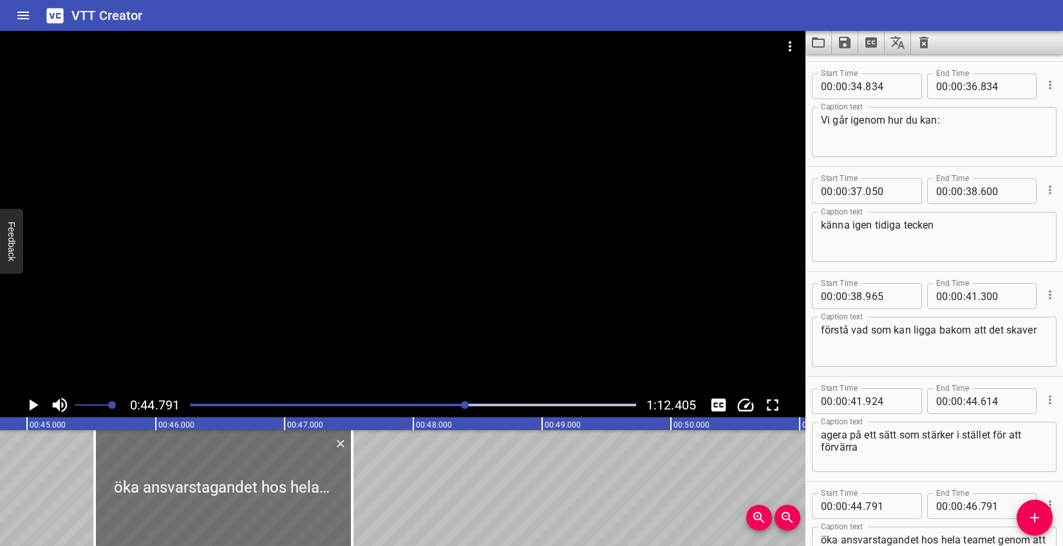
type input "526"
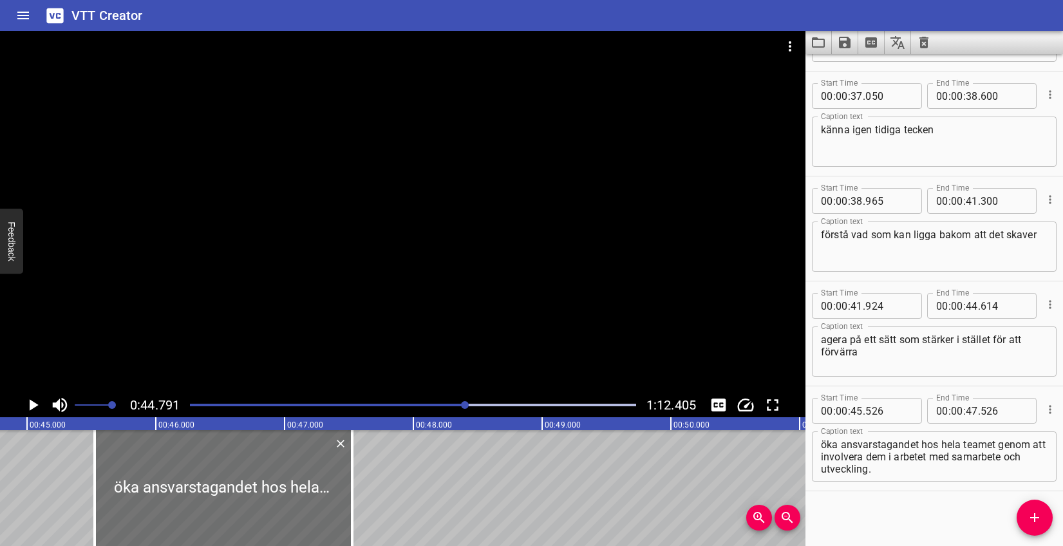
scroll to position [1248, 0]
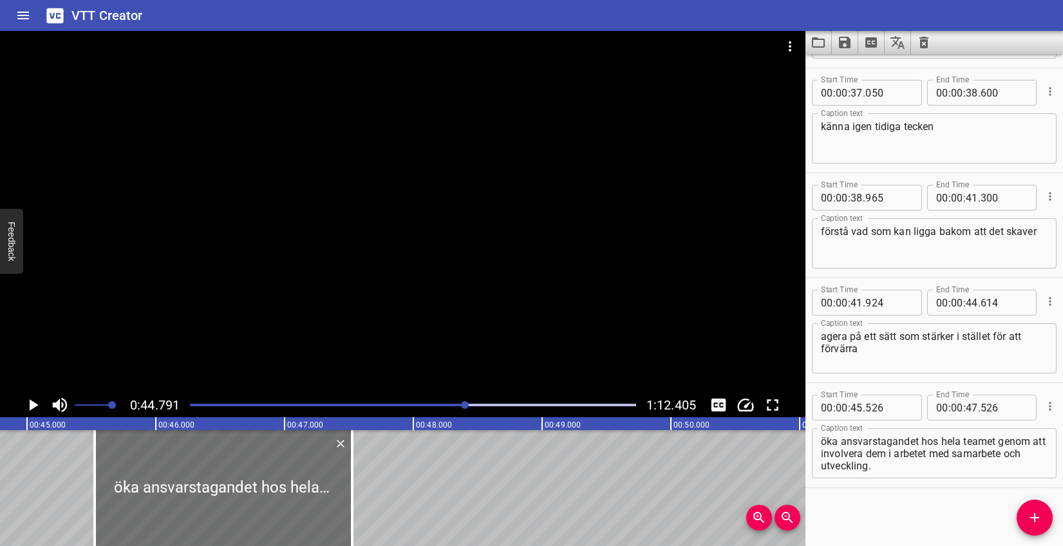
click at [837, 453] on textarea "öka ansvarstagandet hos hela teamet genom att involvera dem i arbetet med samar…" at bounding box center [934, 453] width 227 height 37
type textarea "öka ansvarstagandet hos hela teamet genom att involvera dem i arbetet med samar…"
click at [33, 409] on icon "Play/Pause" at bounding box center [32, 404] width 19 height 19
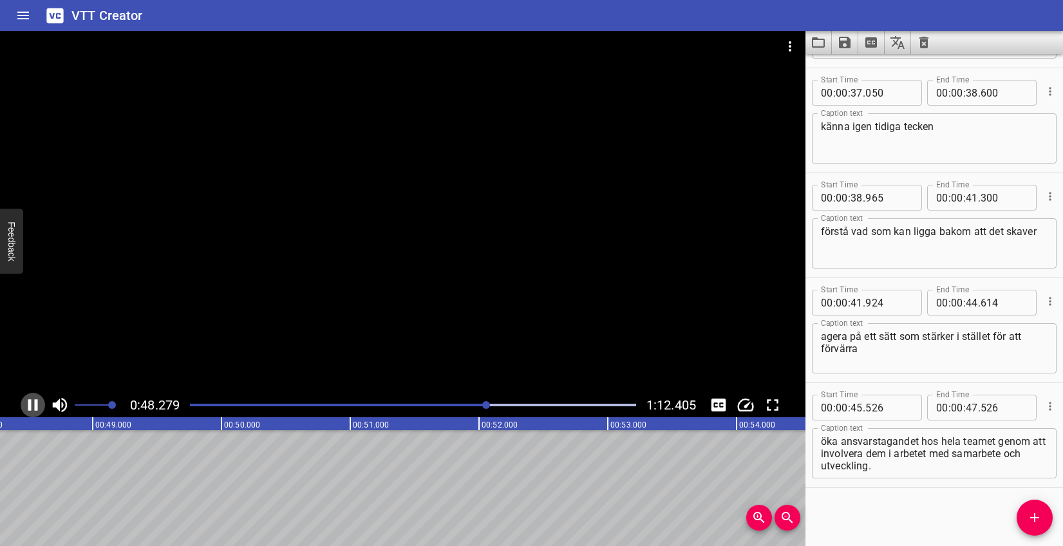
click at [35, 405] on icon "Play/Pause" at bounding box center [33, 405] width 10 height 12
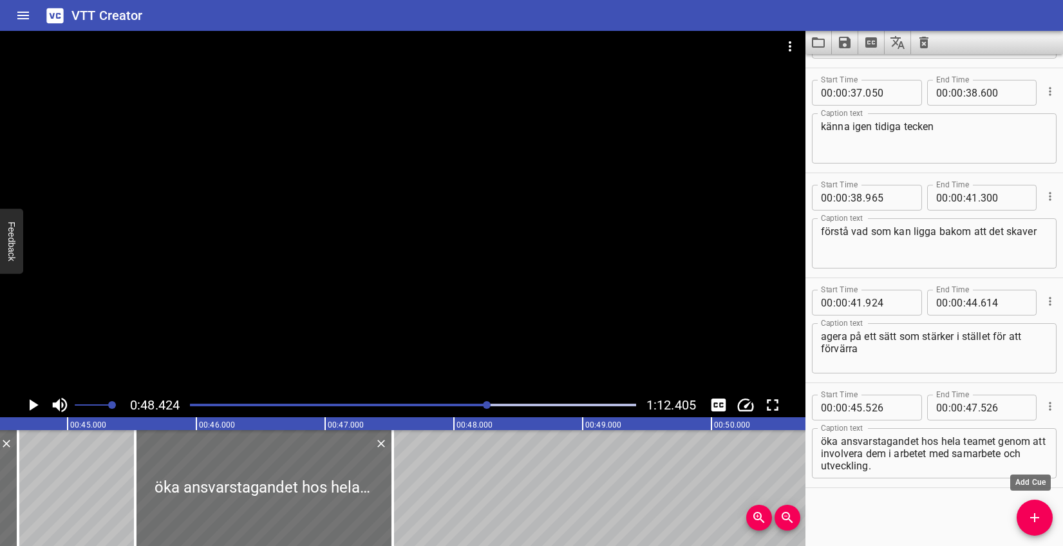
click at [1041, 517] on icon "Add Cue" at bounding box center [1034, 517] width 15 height 15
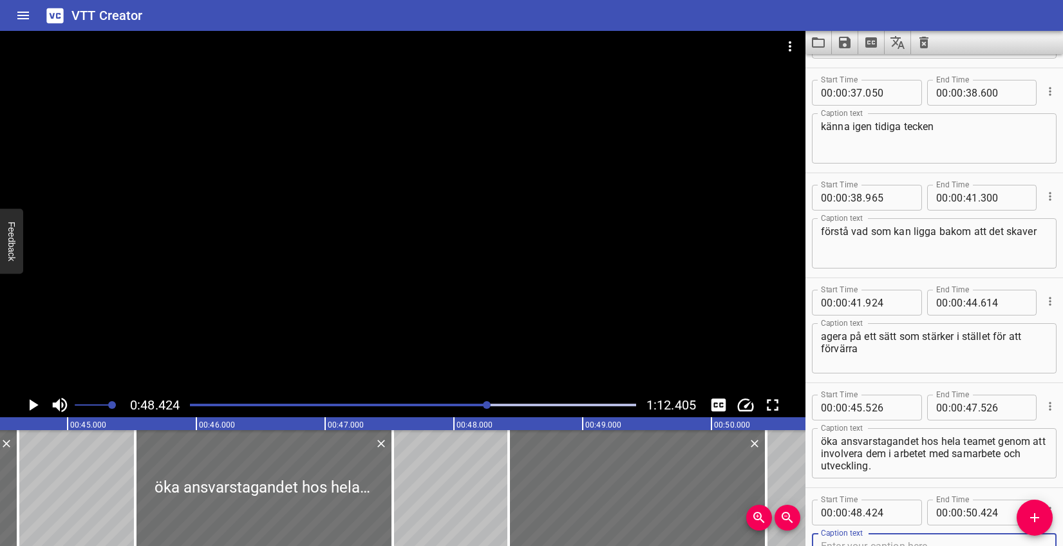
scroll to position [1255, 0]
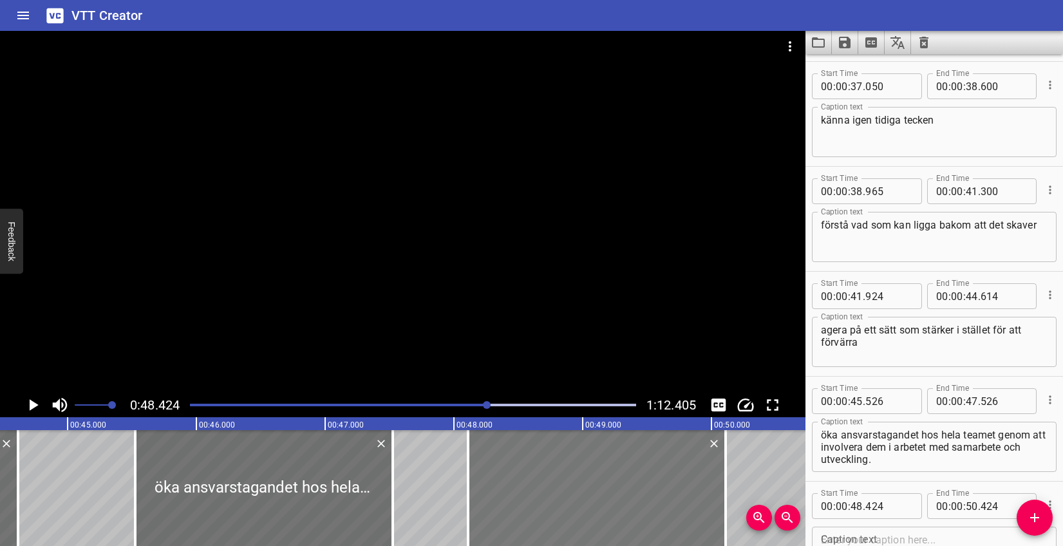
drag, startPoint x: 598, startPoint y: 493, endPoint x: 558, endPoint y: 492, distance: 40.6
click at [558, 492] on div at bounding box center [597, 488] width 258 height 116
type input "109"
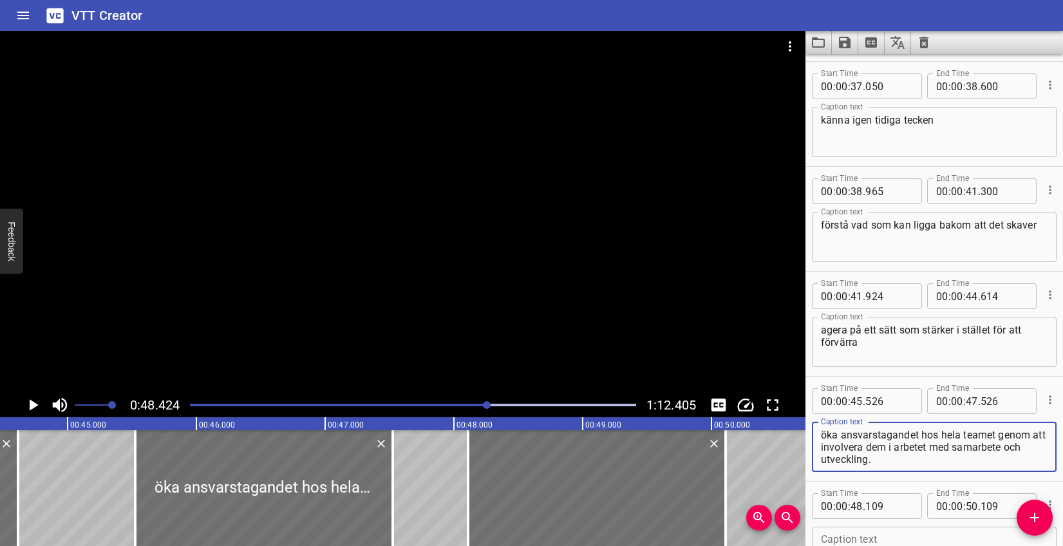
drag, startPoint x: 822, startPoint y: 436, endPoint x: 904, endPoint y: 459, distance: 84.2
click at [904, 459] on textarea "öka ansvarstagandet hos hela teamet genom att involvera dem i arbetet med samar…" at bounding box center [934, 447] width 227 height 37
type textarea "öka ansvarstagandet hos hela teamet"
click at [886, 527] on div "Caption text" at bounding box center [934, 552] width 245 height 50
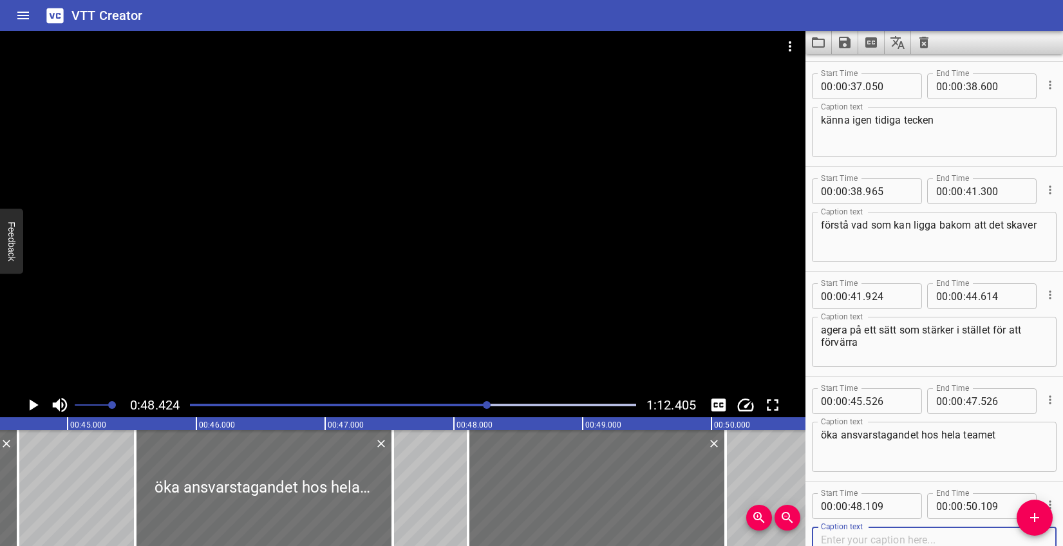
paste textarea "genom att involvera dem i arbetet med samarbete och utveckling."
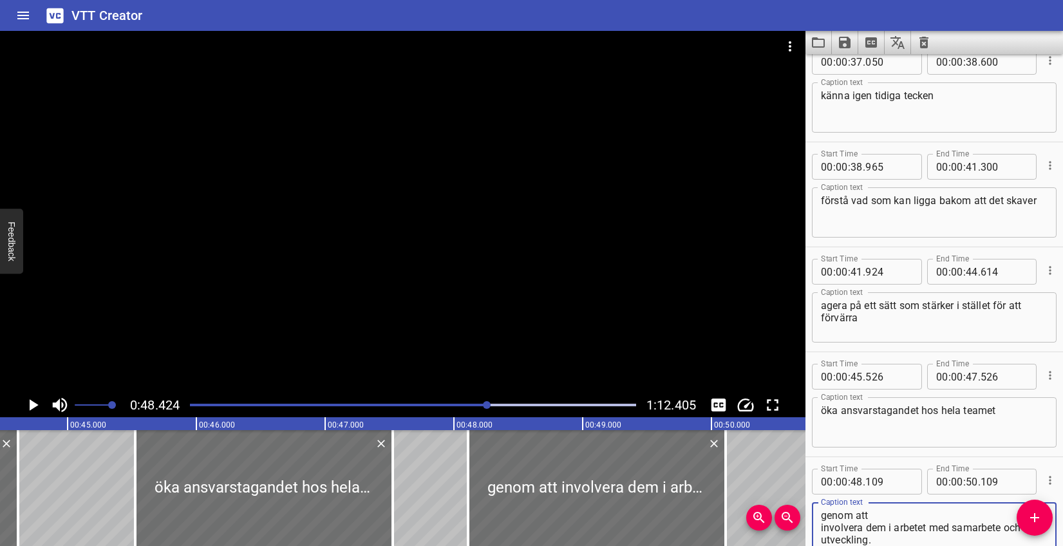
click at [891, 516] on textarea "genom att involvera dem i arbetet med samarbete och utveckling." at bounding box center [934, 527] width 227 height 37
click at [980, 517] on textarea "genom att involvera dem i arbetet med samarbete och utveckling." at bounding box center [934, 527] width 227 height 37
type textarea "genom att involvera dem i arbetet med samarbete och utveckling."
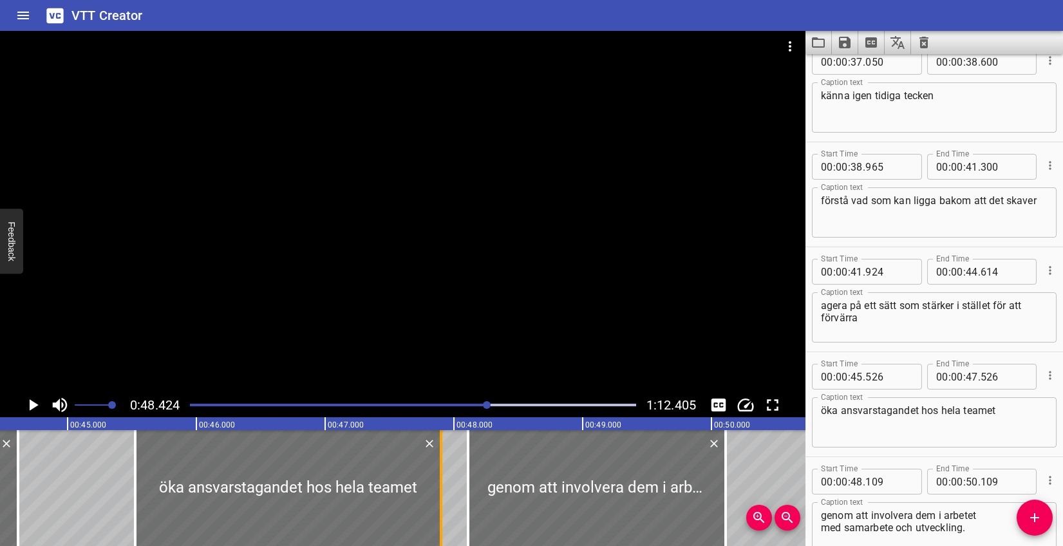
drag, startPoint x: 391, startPoint y: 495, endPoint x: 439, endPoint y: 495, distance: 48.3
click at [439, 495] on div at bounding box center [441, 488] width 13 height 116
type input "901"
click at [479, 405] on div "Play progress" at bounding box center [266, 405] width 446 height 3
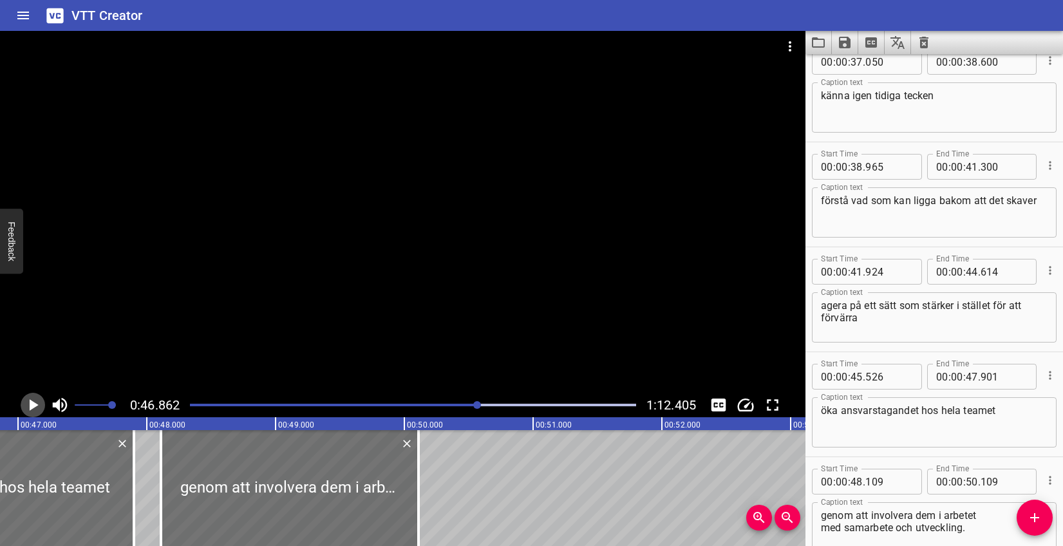
click at [24, 406] on icon "Play/Pause" at bounding box center [32, 404] width 19 height 19
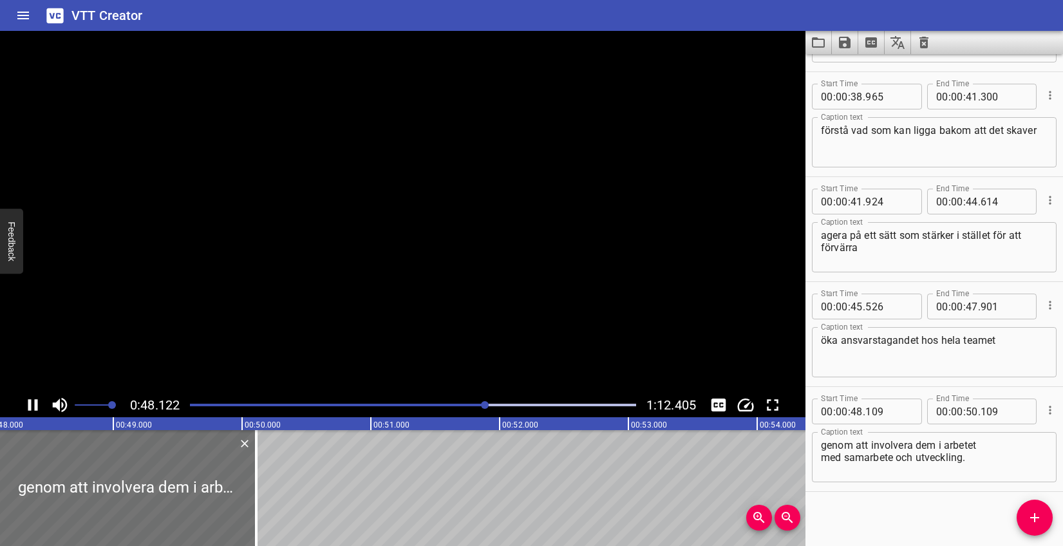
scroll to position [1353, 0]
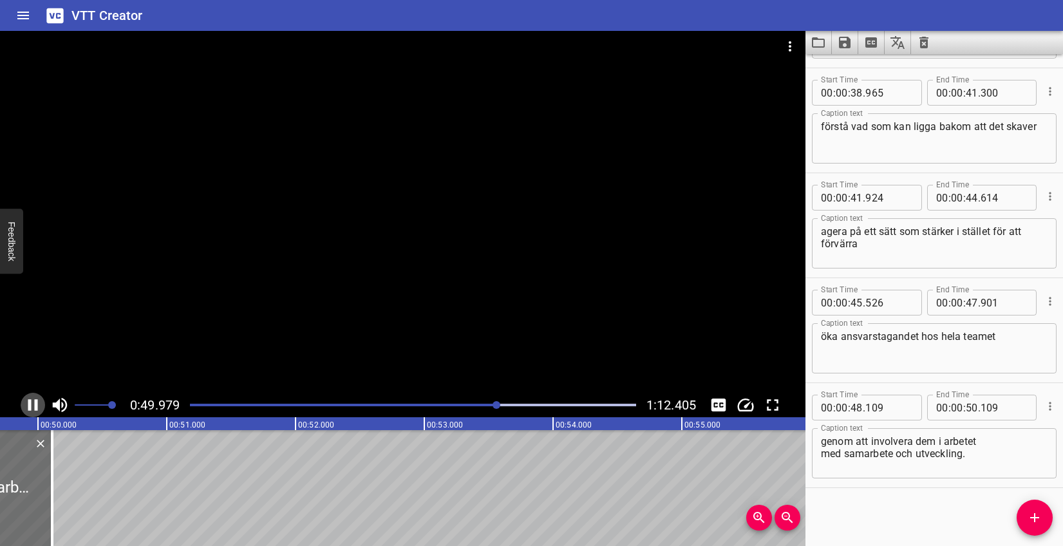
click at [39, 405] on icon "Play/Pause" at bounding box center [32, 404] width 19 height 19
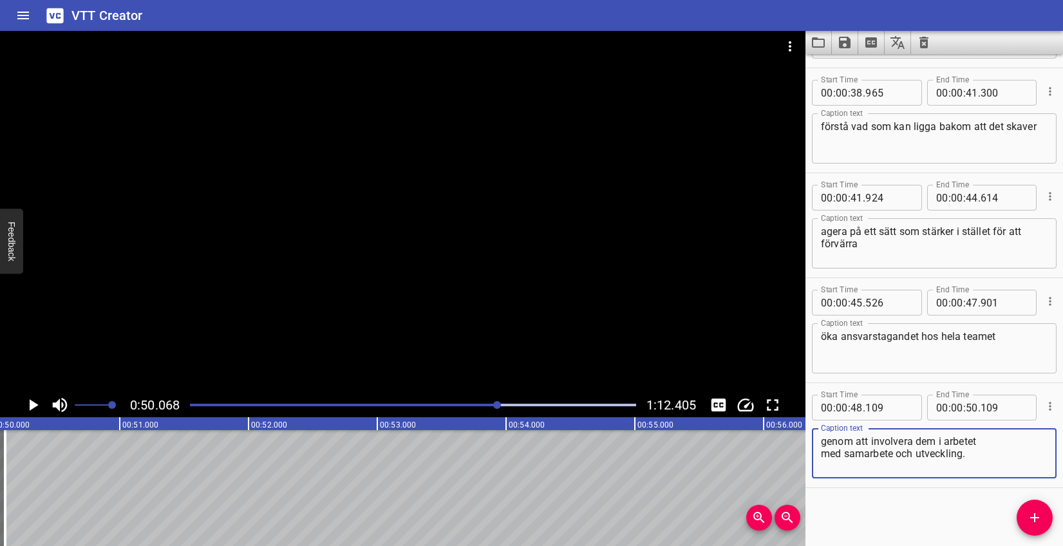
click at [992, 440] on textarea "genom att involvera dem i arbetet med samarbete och utveckling." at bounding box center [934, 453] width 227 height 37
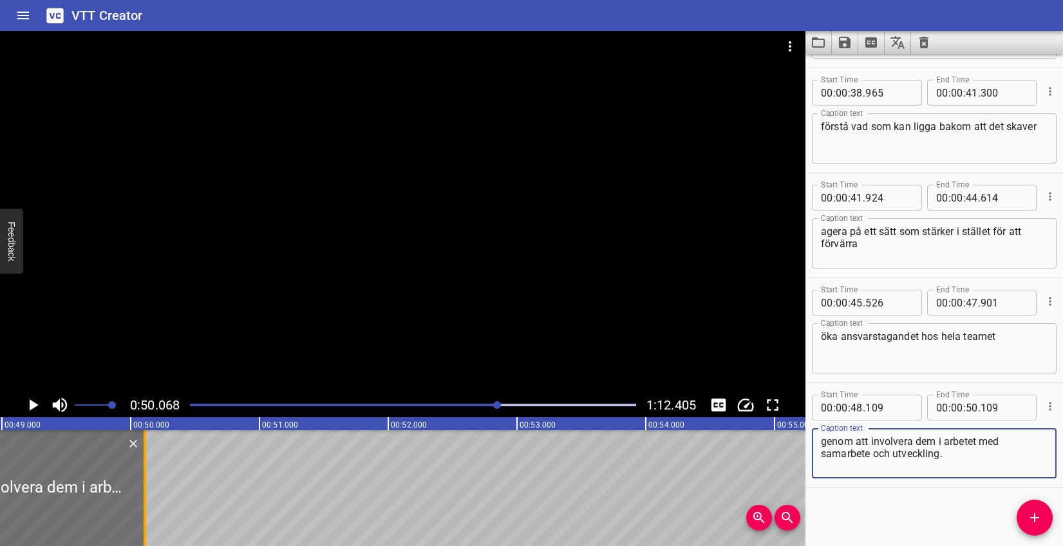
type textarea "genom att involvera dem i arbetet med samarbete och utveckling."
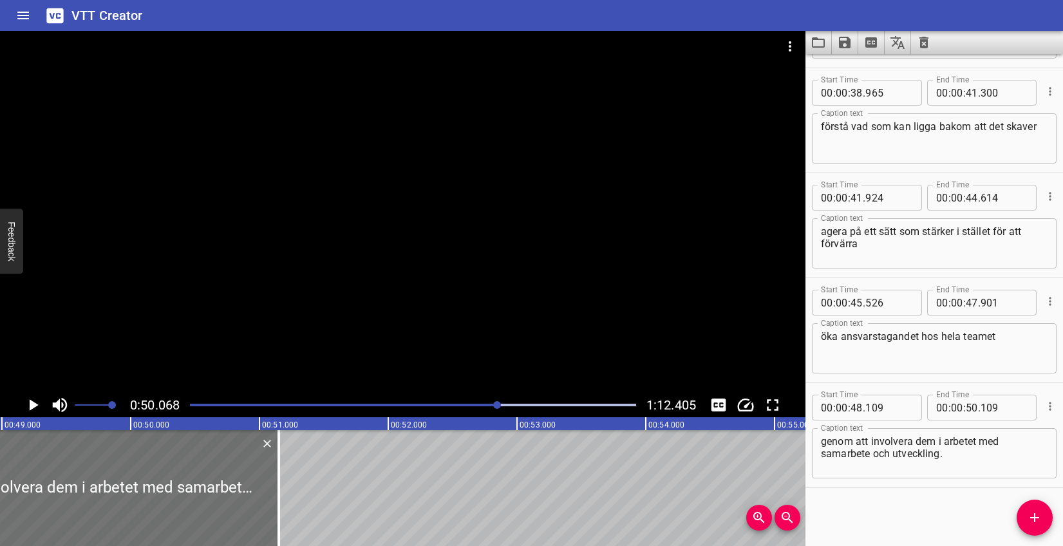
drag, startPoint x: 140, startPoint y: 469, endPoint x: 141, endPoint y: 429, distance: 40.0
click at [272, 466] on div at bounding box center [278, 488] width 13 height 116
type input "51"
type input "134"
click at [36, 408] on icon "Play/Pause" at bounding box center [32, 404] width 19 height 19
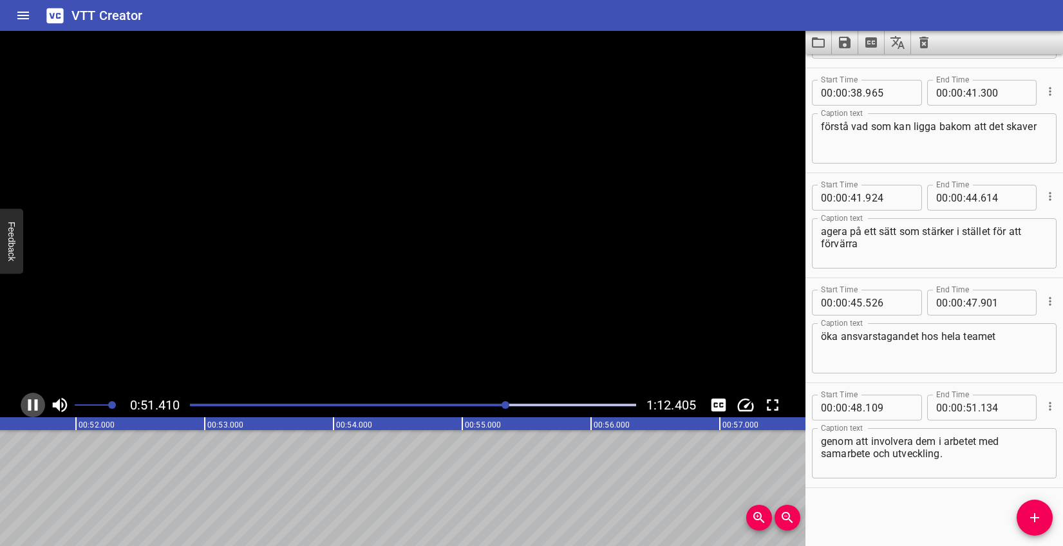
click at [36, 408] on icon "Play/Pause" at bounding box center [33, 405] width 10 height 12
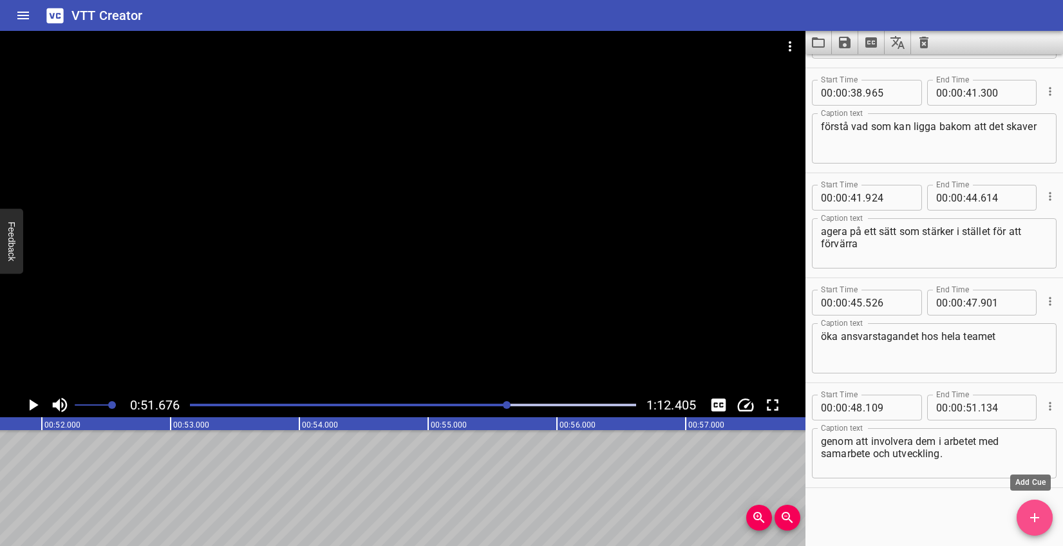
click at [1032, 520] on icon "Add Cue" at bounding box center [1034, 517] width 15 height 15
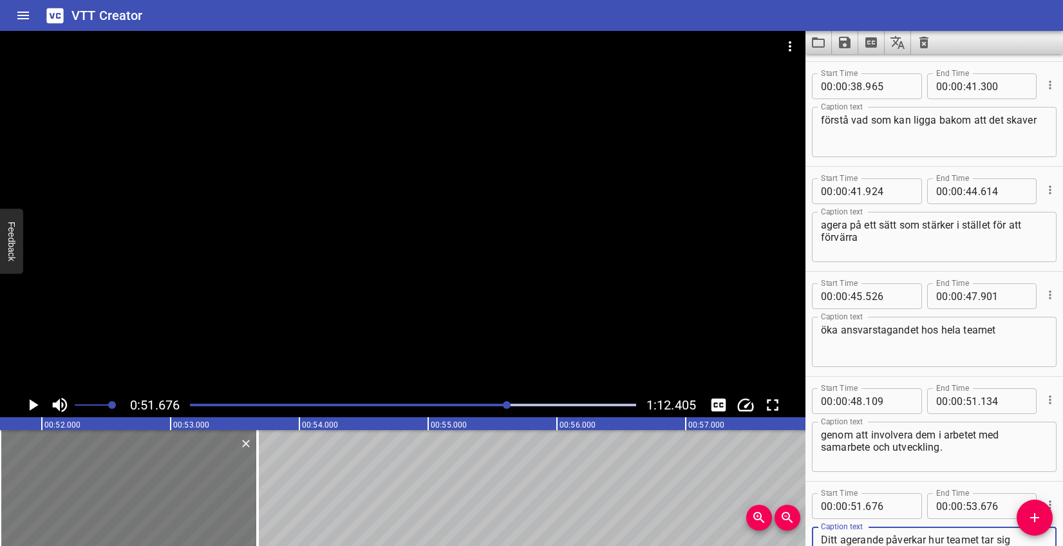
type textarea "Ditt agerande påverkar hur teamet tar sig igenom de här lägena."
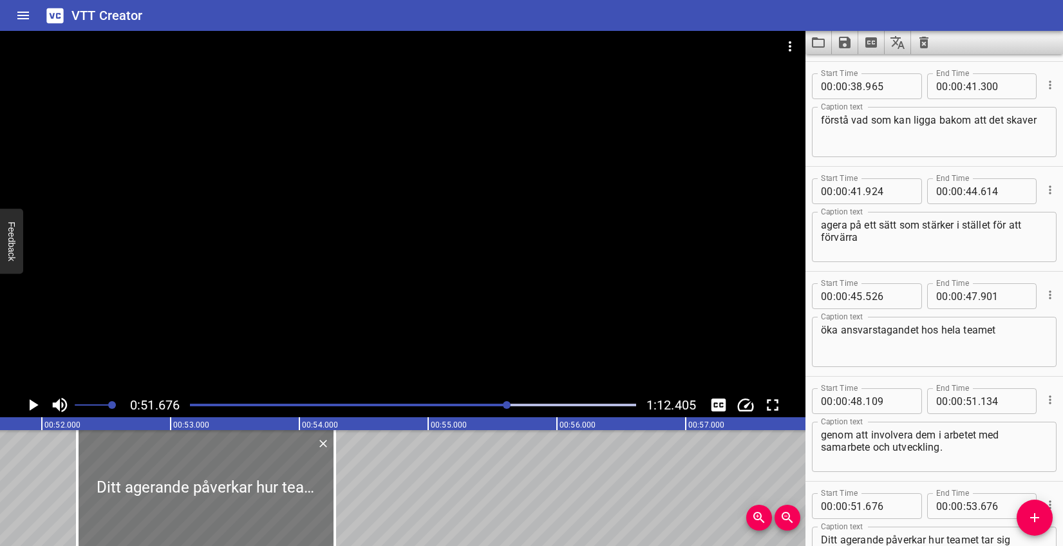
drag, startPoint x: 193, startPoint y: 505, endPoint x: 246, endPoint y: 506, distance: 53.5
click at [246, 506] on div at bounding box center [206, 488] width 258 height 116
type input "52"
type input "276"
type input "54"
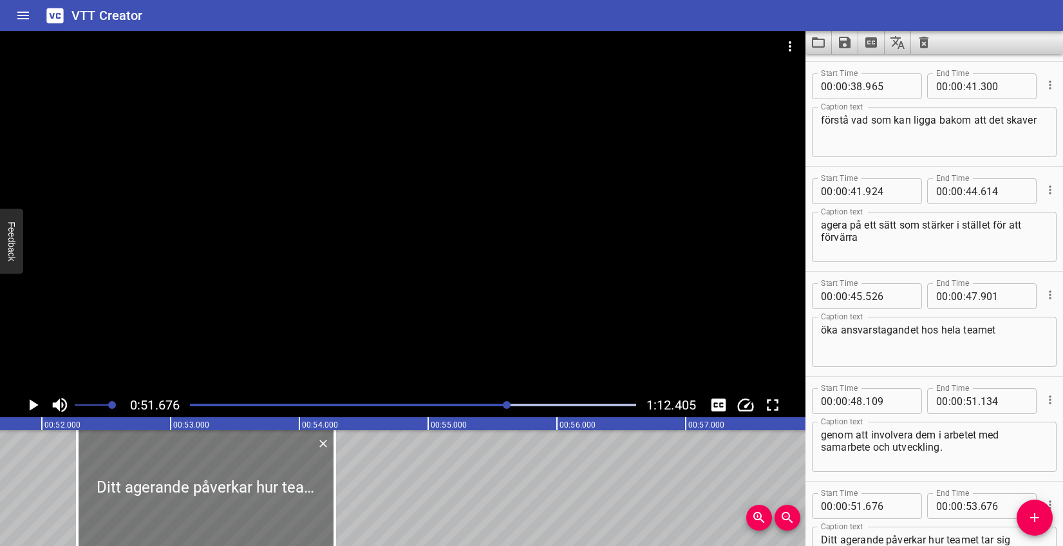
type input "276"
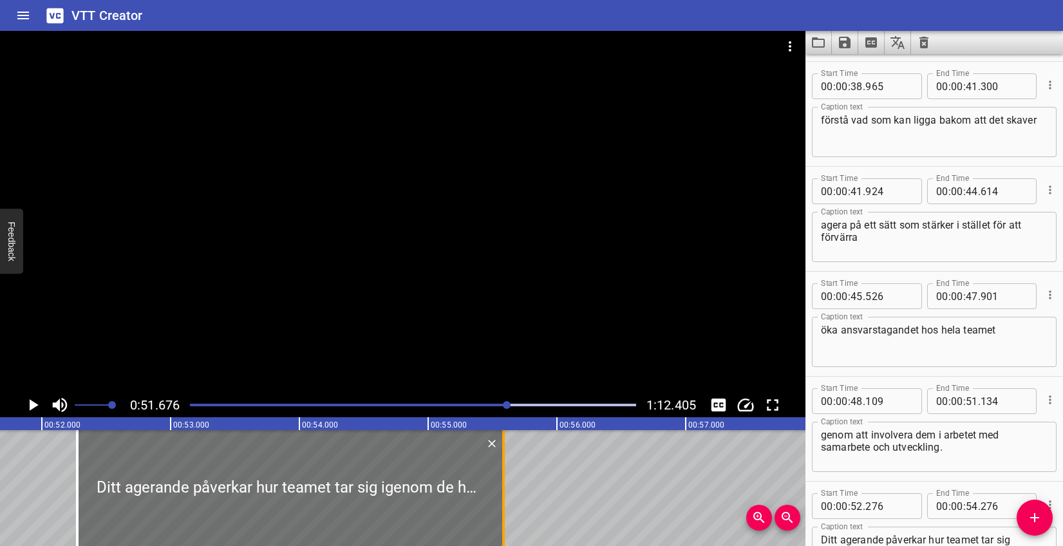
drag, startPoint x: 337, startPoint y: 471, endPoint x: 506, endPoint y: 468, distance: 168.8
click at [506, 468] on div at bounding box center [503, 488] width 13 height 116
type input "55"
type input "586"
click at [30, 402] on icon "Play/Pause" at bounding box center [34, 405] width 9 height 12
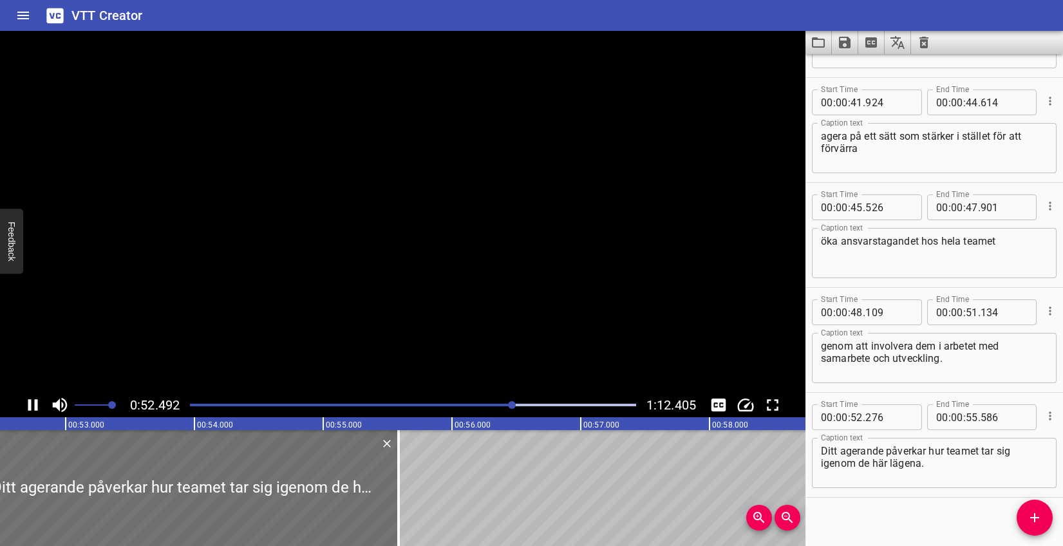
scroll to position [1458, 0]
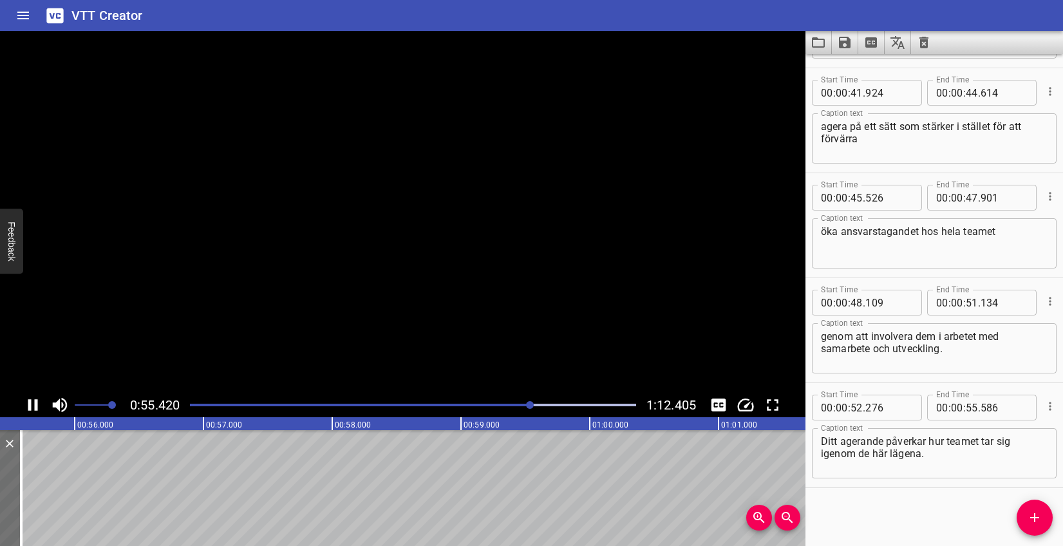
click at [30, 402] on icon "Play/Pause" at bounding box center [33, 405] width 10 height 12
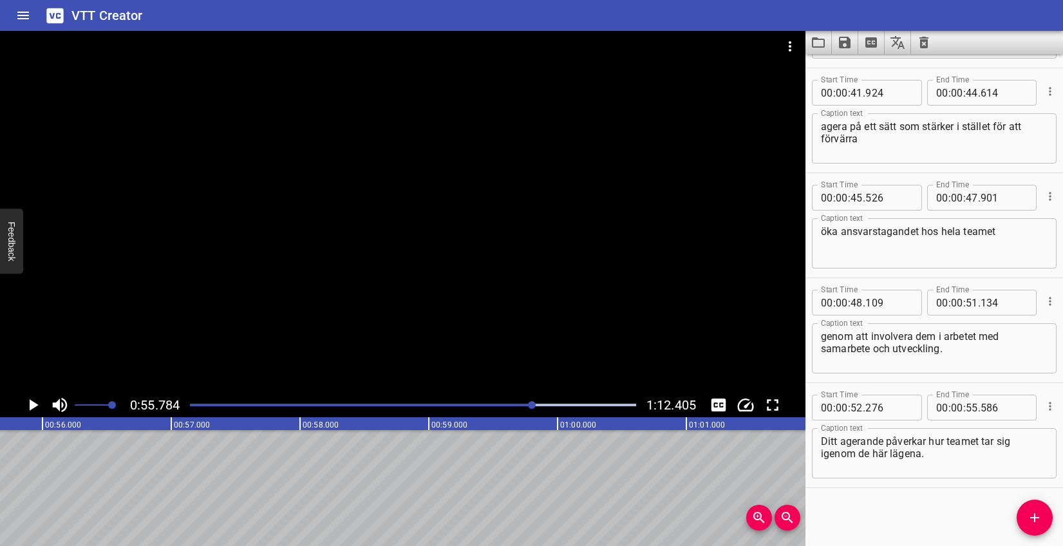
scroll to position [0, 7186]
drag, startPoint x: 1030, startPoint y: 515, endPoint x: 992, endPoint y: 510, distance: 38.3
click at [1030, 515] on icon "Add Cue" at bounding box center [1034, 517] width 15 height 15
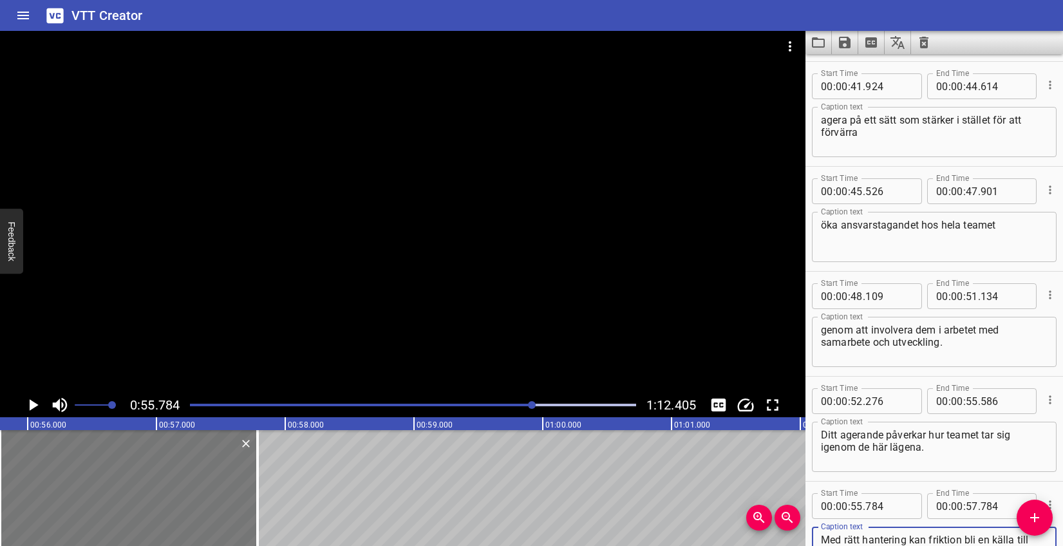
type textarea "Med rätt hantering kan friktion bli en källa till starkare samarbete och större…"
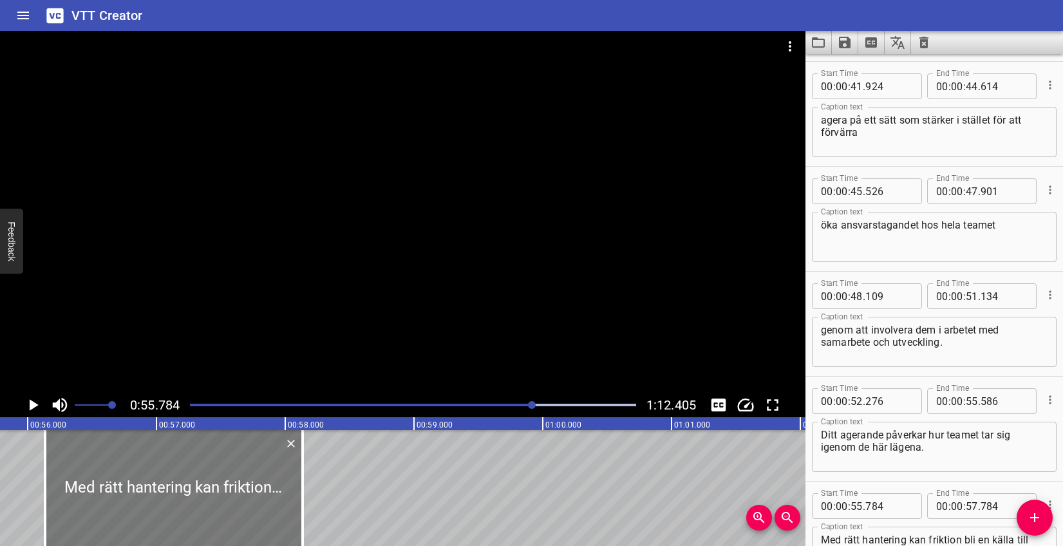
drag, startPoint x: 195, startPoint y: 471, endPoint x: 240, endPoint y: 465, distance: 45.5
click at [240, 465] on div at bounding box center [174, 488] width 258 height 116
type input "56"
type input "134"
type input "58"
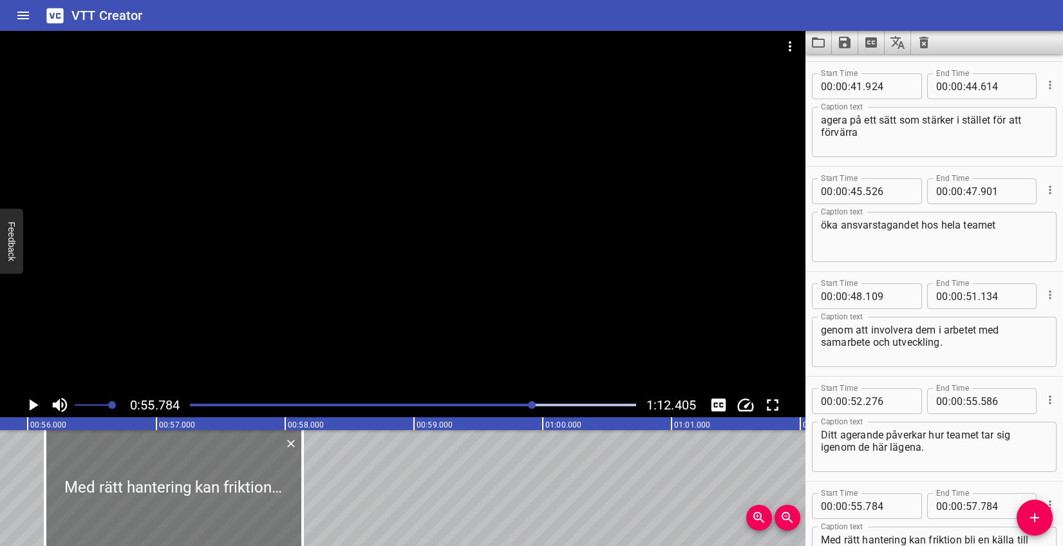
type input "134"
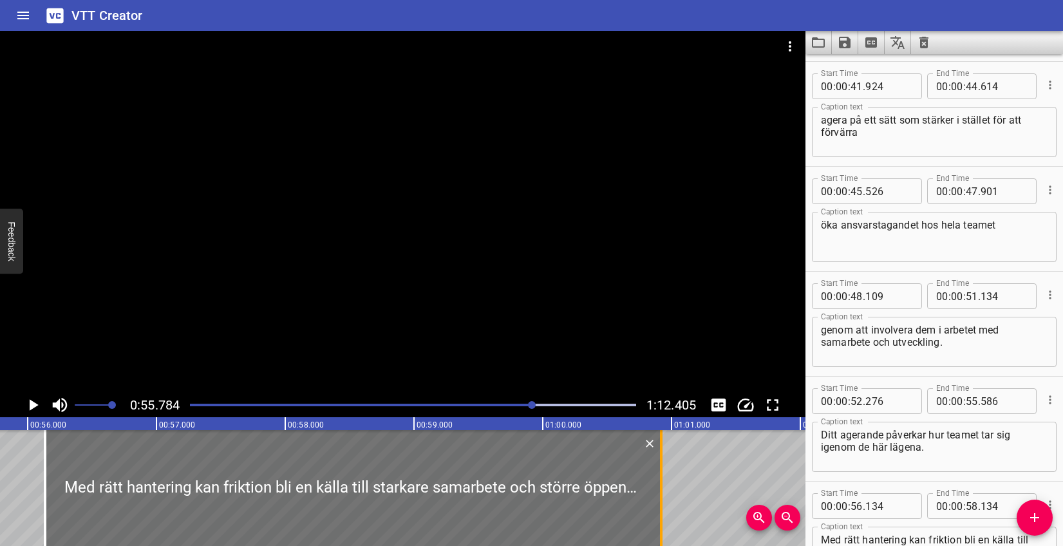
drag, startPoint x: 300, startPoint y: 472, endPoint x: 659, endPoint y: 475, distance: 358.8
click at [659, 475] on div at bounding box center [661, 488] width 13 height 116
type input "01"
type input "00"
type input "919"
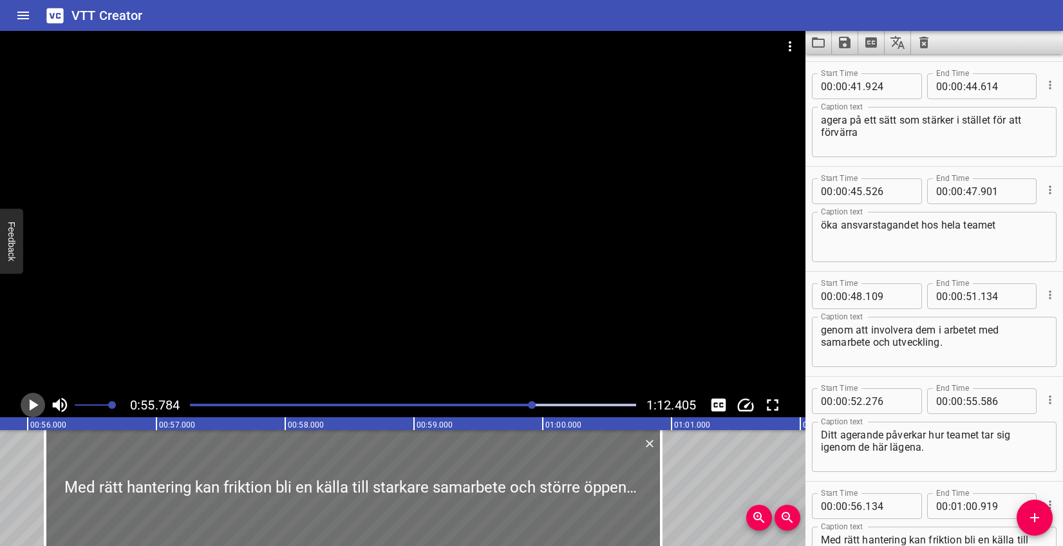
click at [37, 401] on icon "Play/Pause" at bounding box center [32, 404] width 19 height 19
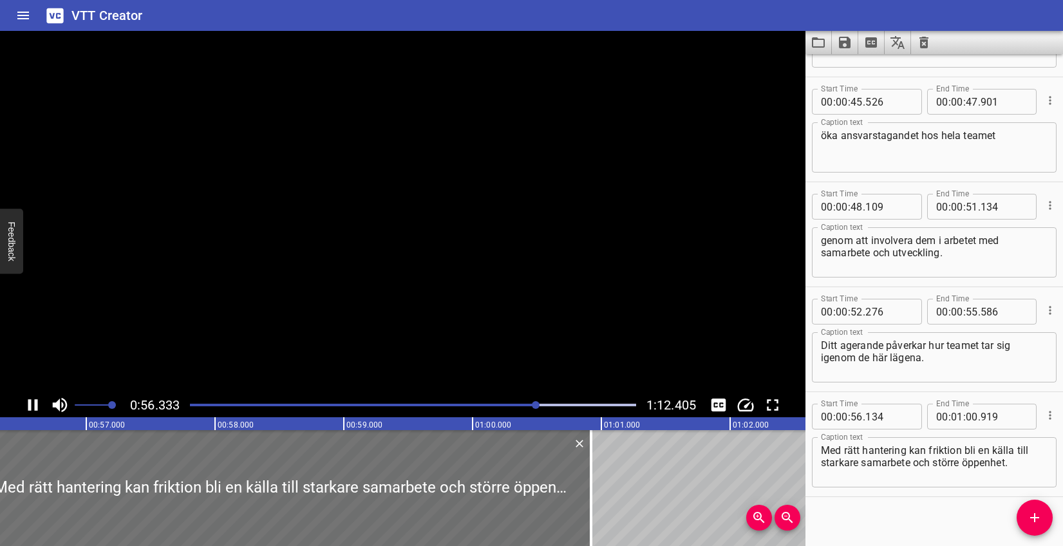
scroll to position [1563, 0]
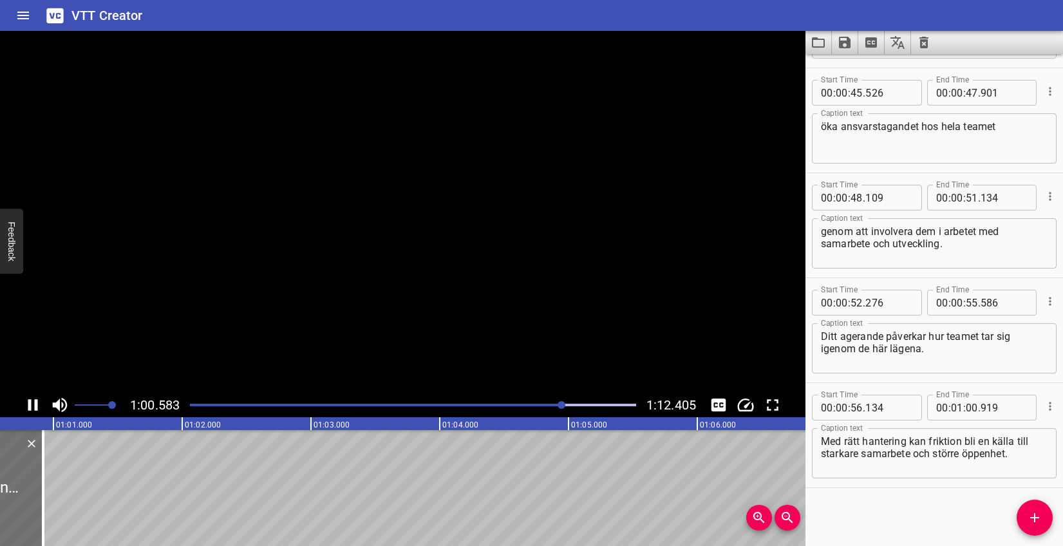
click at [37, 401] on icon "Play/Pause" at bounding box center [33, 405] width 10 height 12
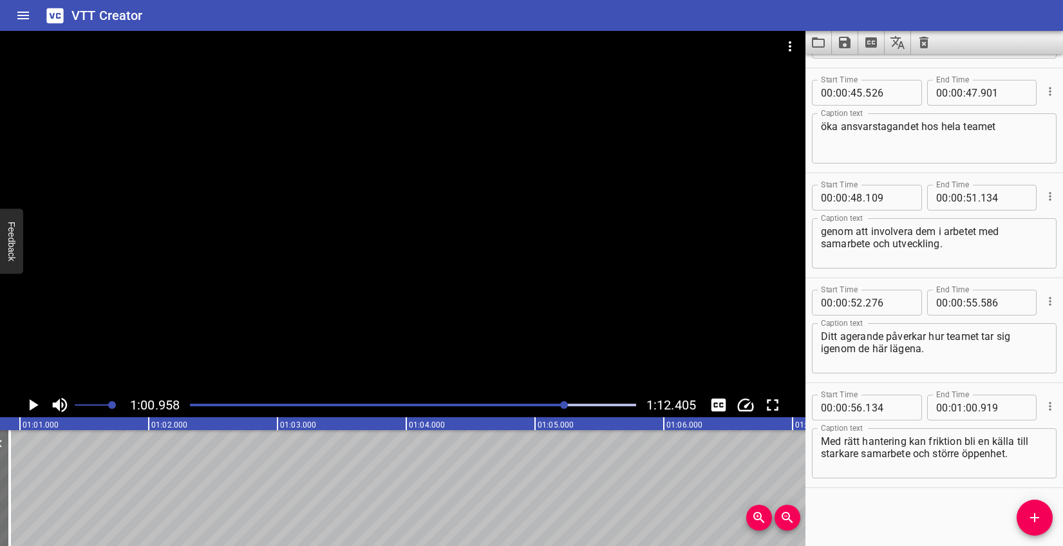
scroll to position [0, 7852]
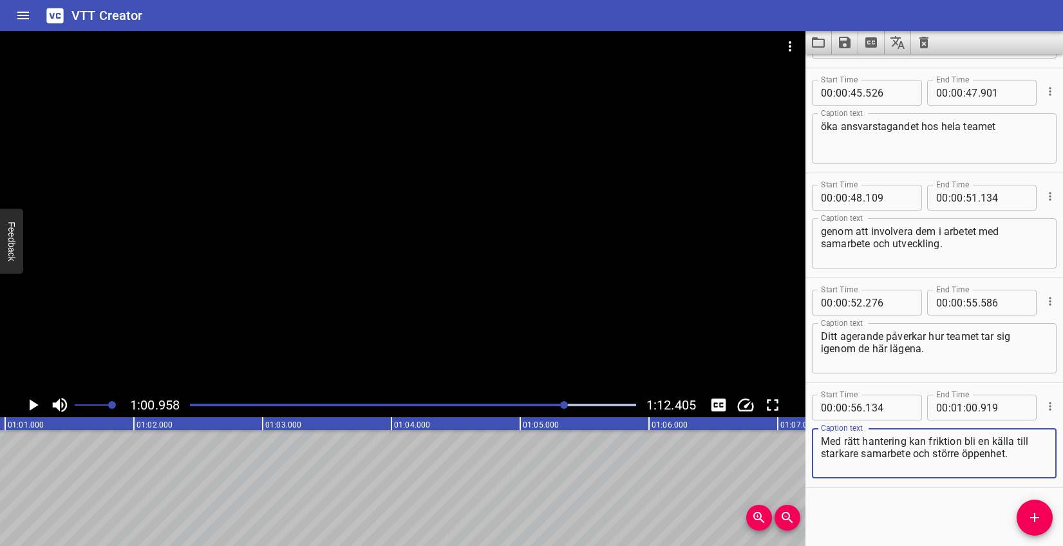
click at [821, 453] on textarea "Med rätt hantering kan friktion bli en källa till starkare samarbete och större…" at bounding box center [934, 453] width 227 height 37
type textarea "Med rätt hantering kan friktion bli en källa till starkare samarbete och större…"
click at [557, 405] on div "Play progress" at bounding box center [343, 405] width 446 height 3
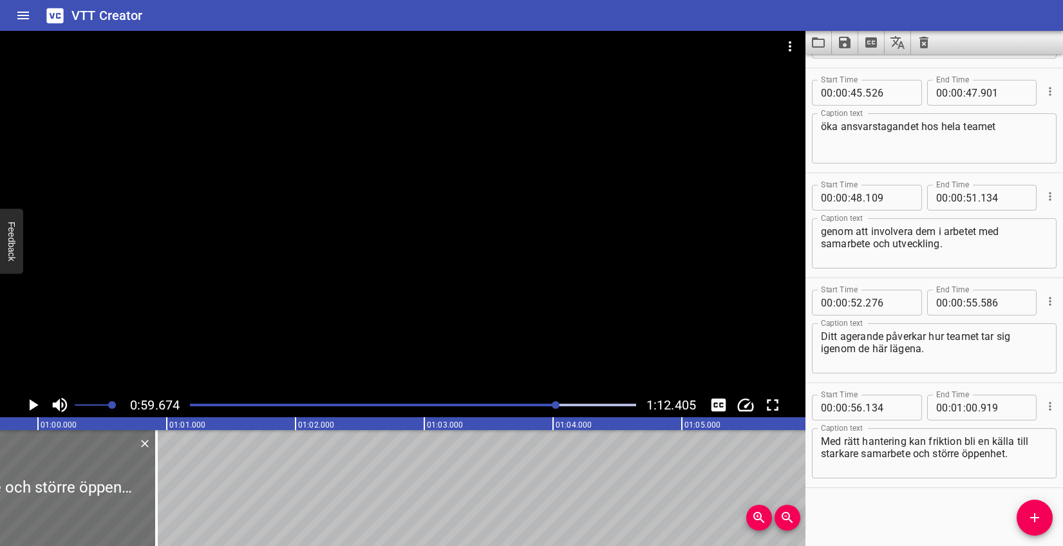
scroll to position [0, 7687]
click at [36, 401] on icon "Play/Pause" at bounding box center [32, 404] width 19 height 19
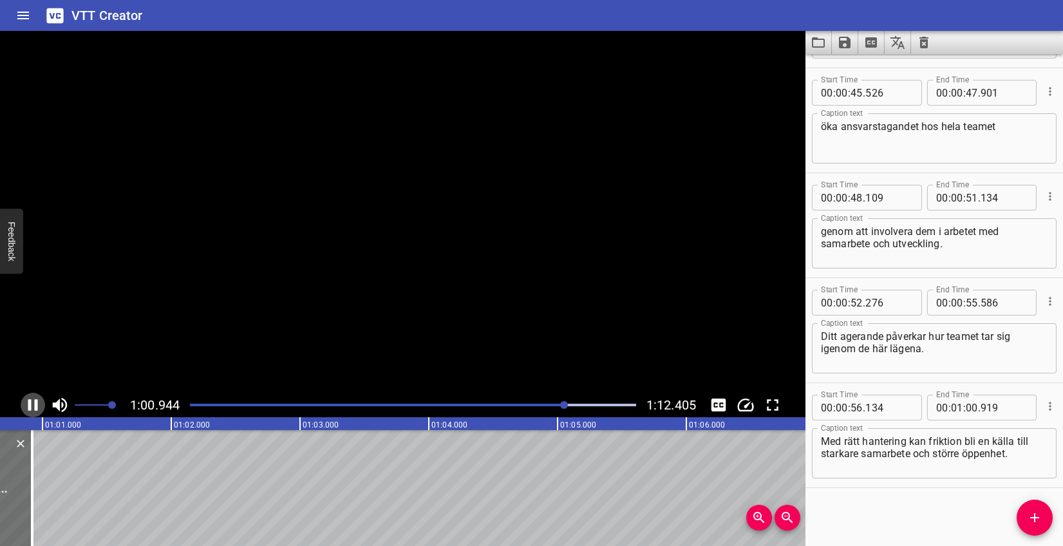
click at [36, 401] on icon "Play/Pause" at bounding box center [33, 405] width 10 height 12
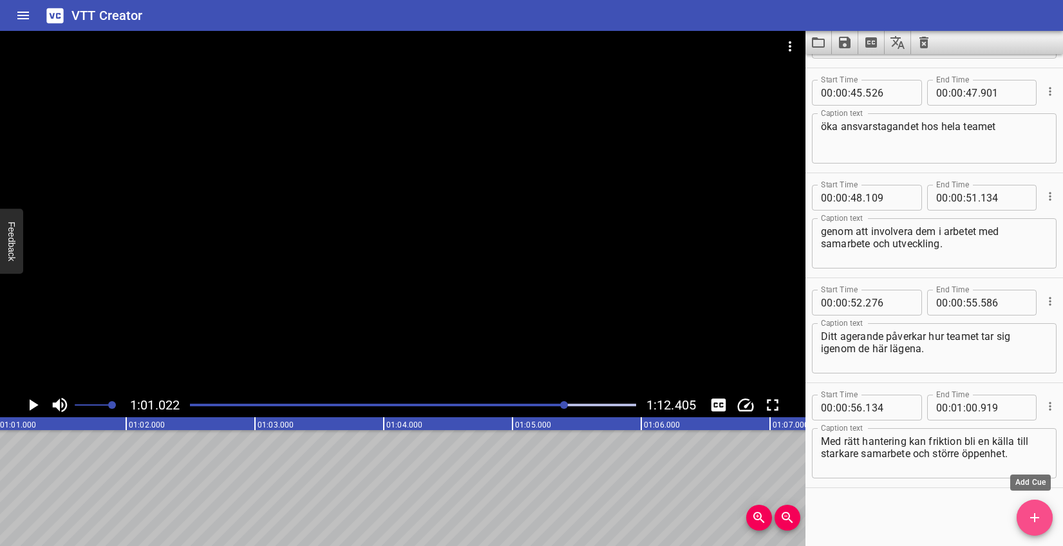
click at [1032, 515] on icon "Add Cue" at bounding box center [1034, 517] width 15 height 15
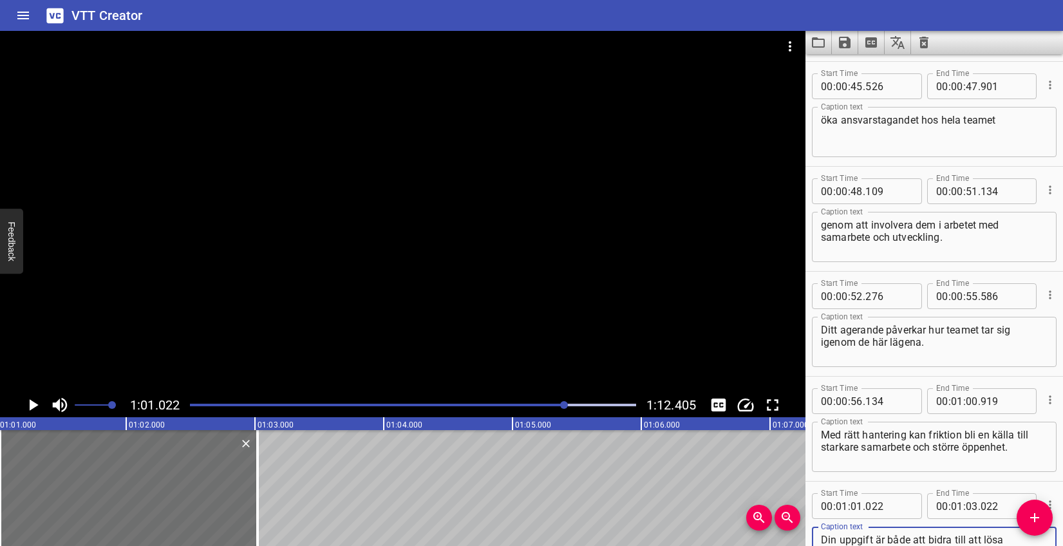
scroll to position [24, 0]
type textarea "Din uppgift är både att bidra till att lösa utmaningar och att stärka gruppens …"
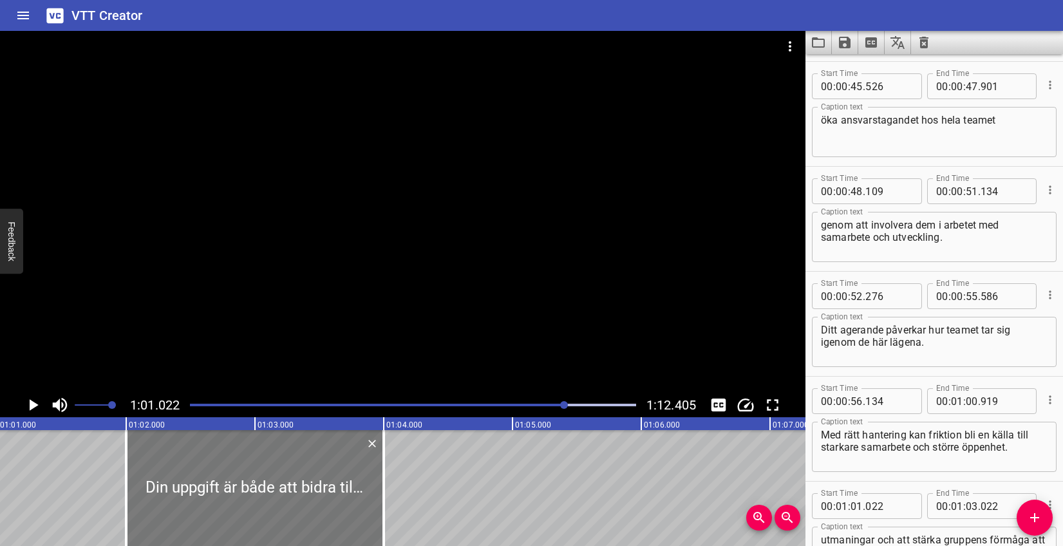
drag, startPoint x: 182, startPoint y: 472, endPoint x: 311, endPoint y: 470, distance: 128.8
click at [309, 470] on div at bounding box center [255, 488] width 258 height 116
type input "02"
type input "012"
type input "04"
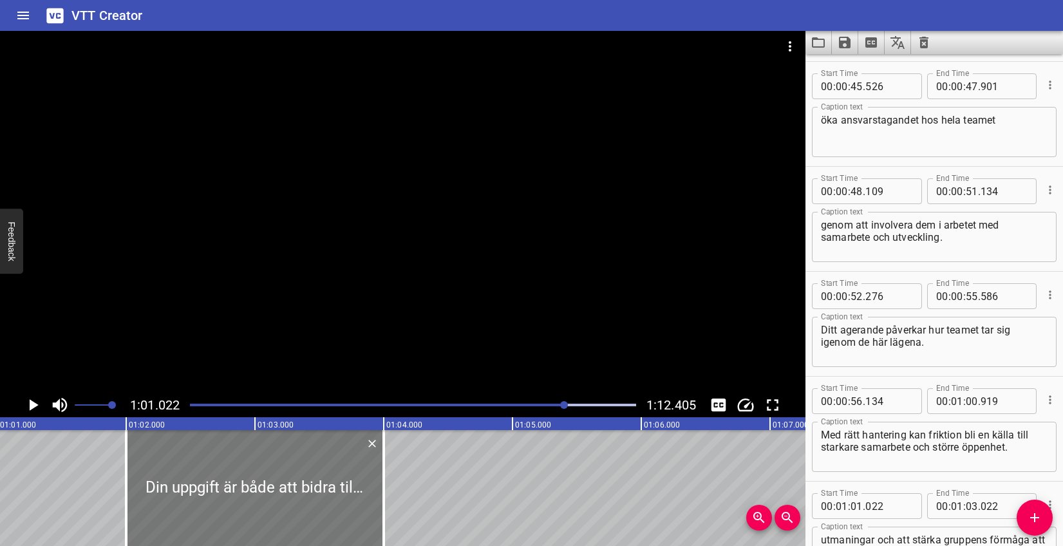
type input "012"
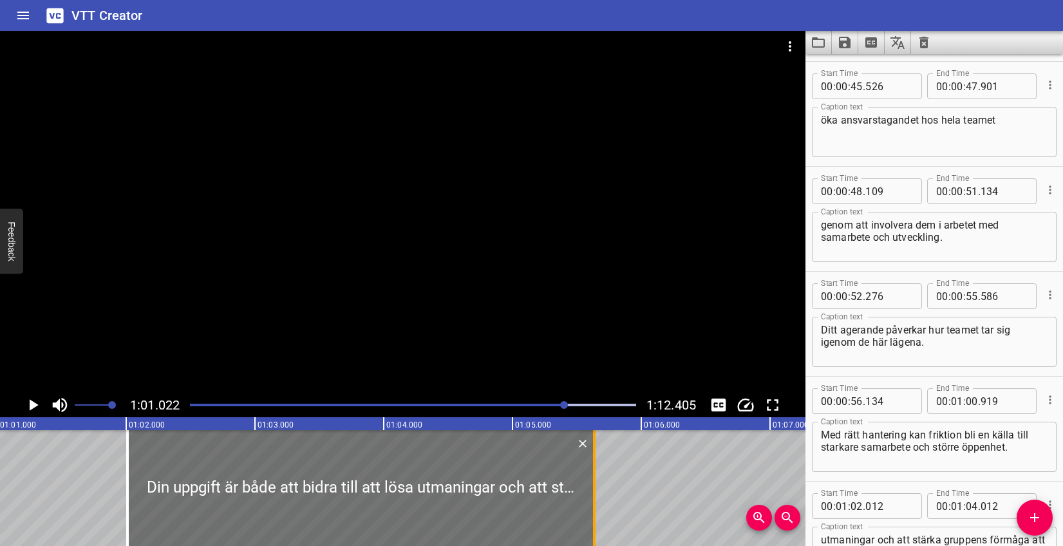
drag, startPoint x: 386, startPoint y: 468, endPoint x: 595, endPoint y: 468, distance: 209.3
click at [595, 468] on div at bounding box center [594, 488] width 3 height 116
type input "05"
type input "637"
click at [32, 400] on icon "Play/Pause" at bounding box center [32, 404] width 19 height 19
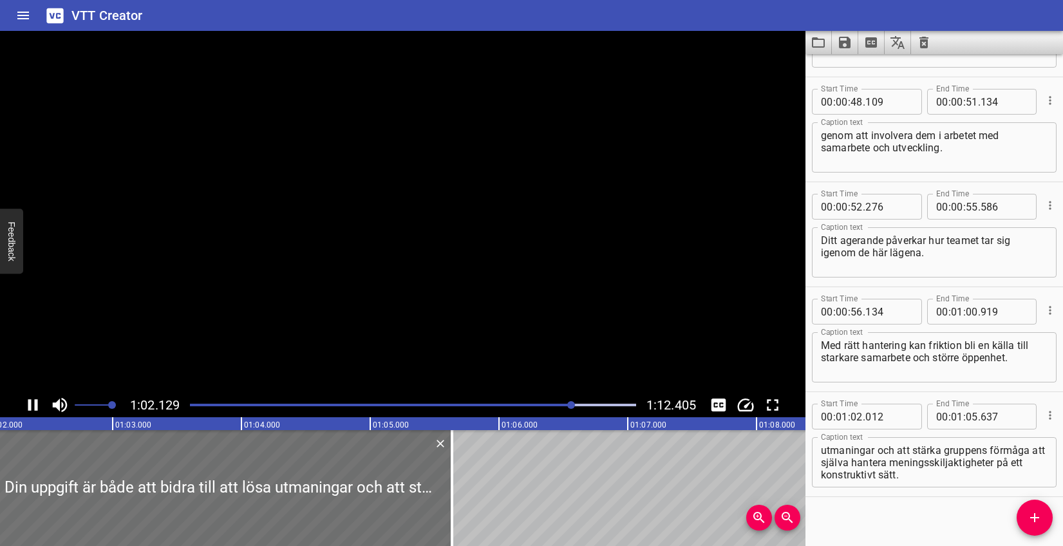
scroll to position [1668, 0]
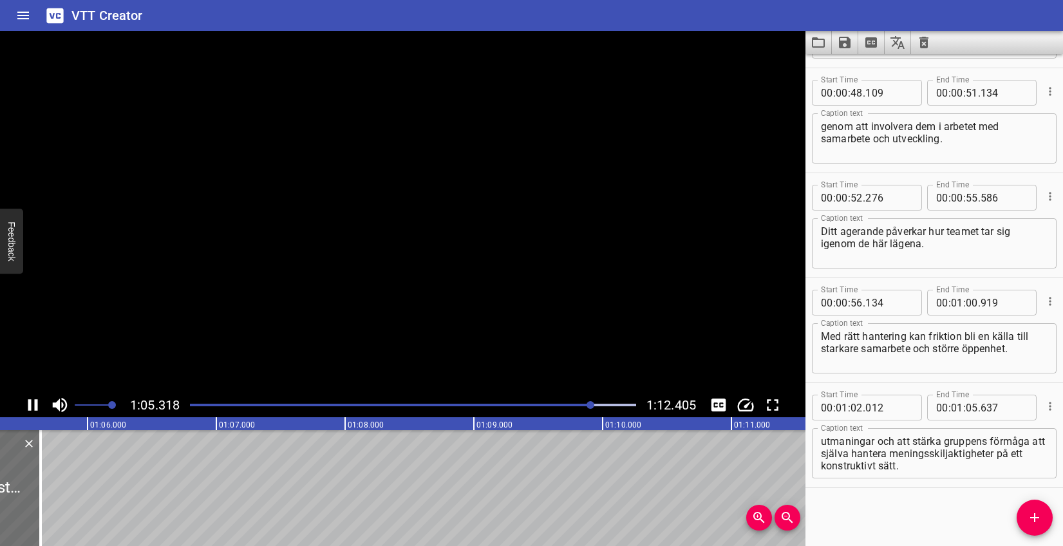
click at [32, 400] on icon "Play/Pause" at bounding box center [32, 404] width 19 height 19
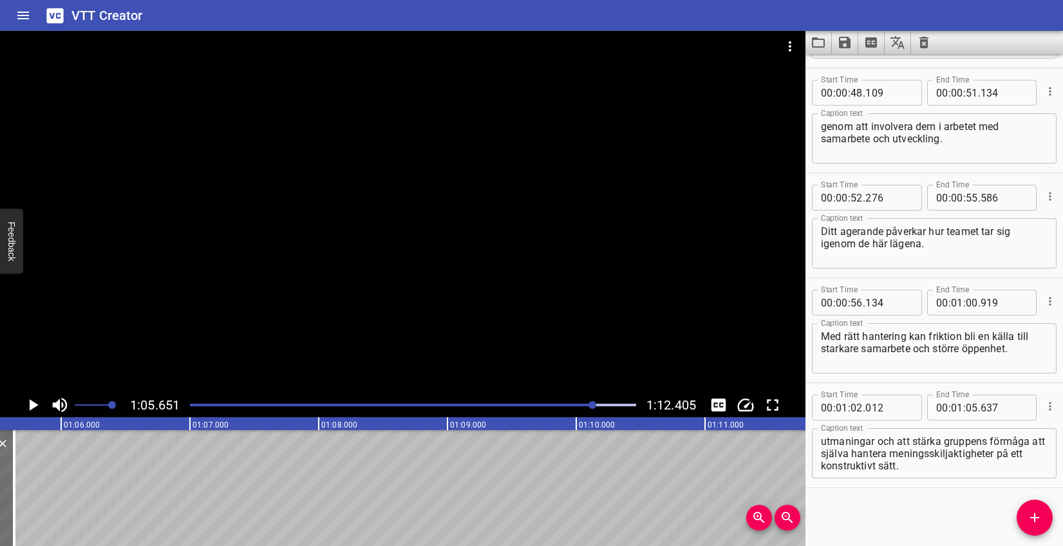
scroll to position [0, 8456]
click at [1028, 512] on icon "Add Cue" at bounding box center [1034, 517] width 15 height 15
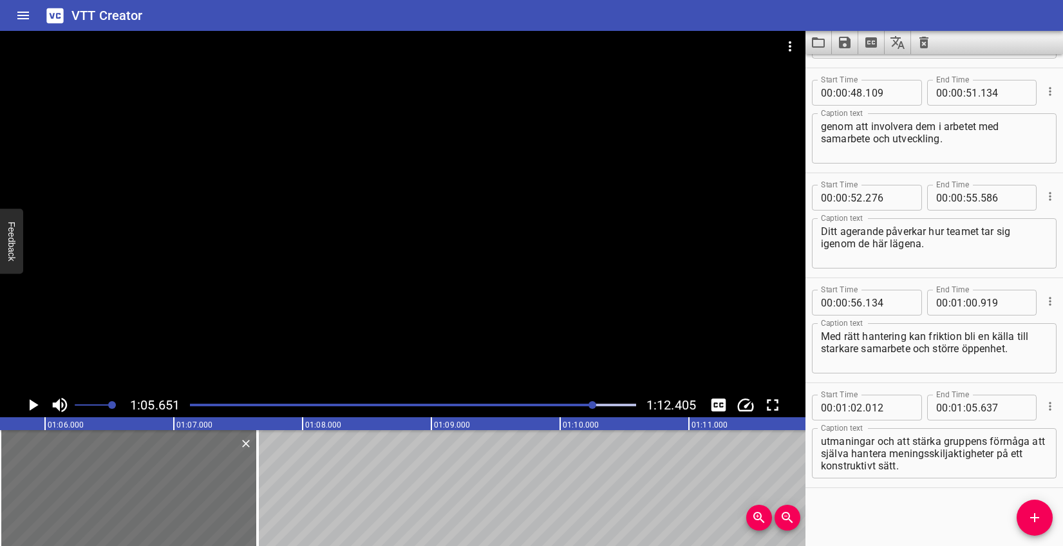
scroll to position [1675, 0]
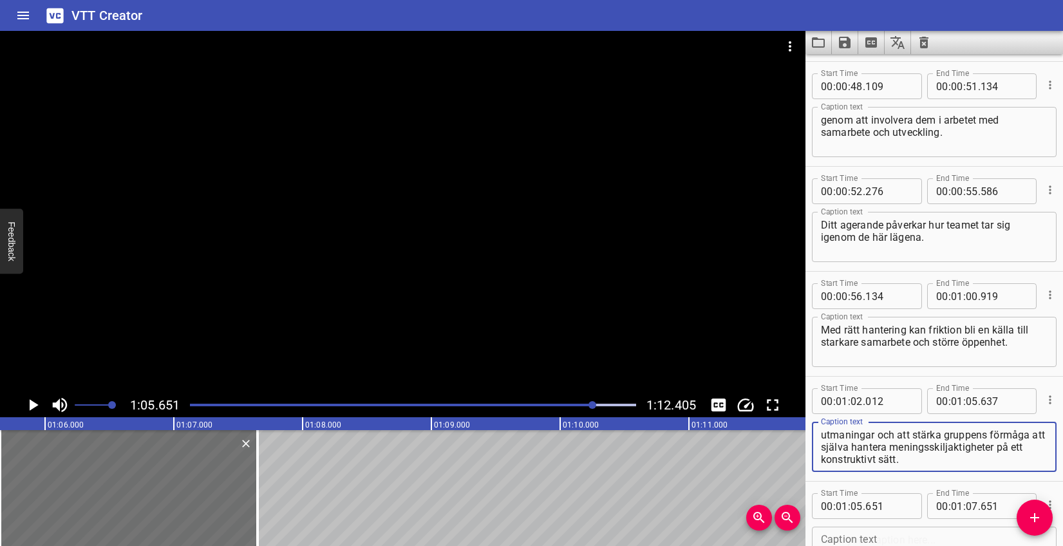
click at [871, 457] on textarea "Din uppgift är både att bidra till att lösa utmaningar och att stärka gruppens …" at bounding box center [934, 447] width 227 height 37
click at [880, 447] on textarea "Din uppgift är både att bidra till att lösa utmaningar och att stärka gruppens …" at bounding box center [934, 447] width 227 height 37
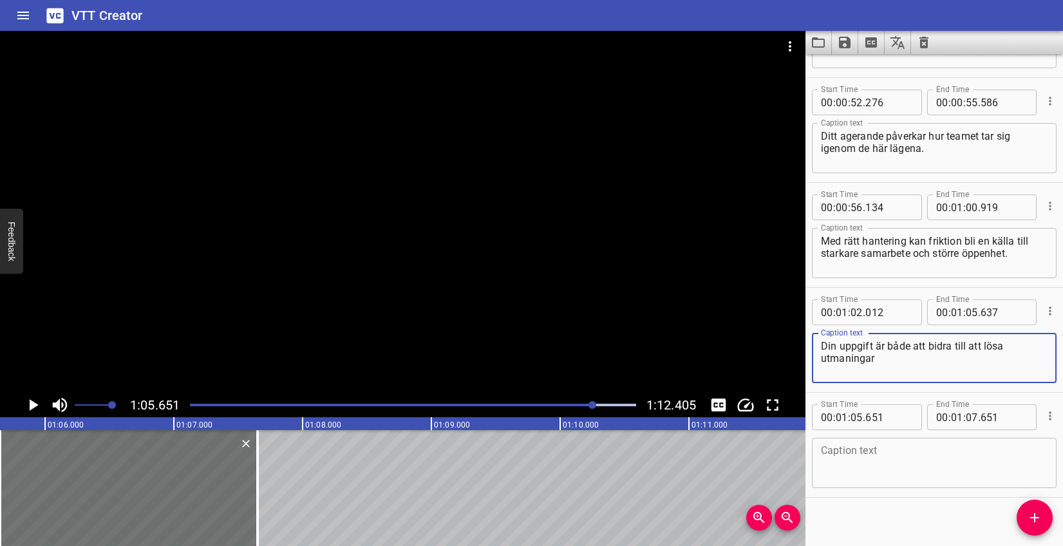
scroll to position [1773, 0]
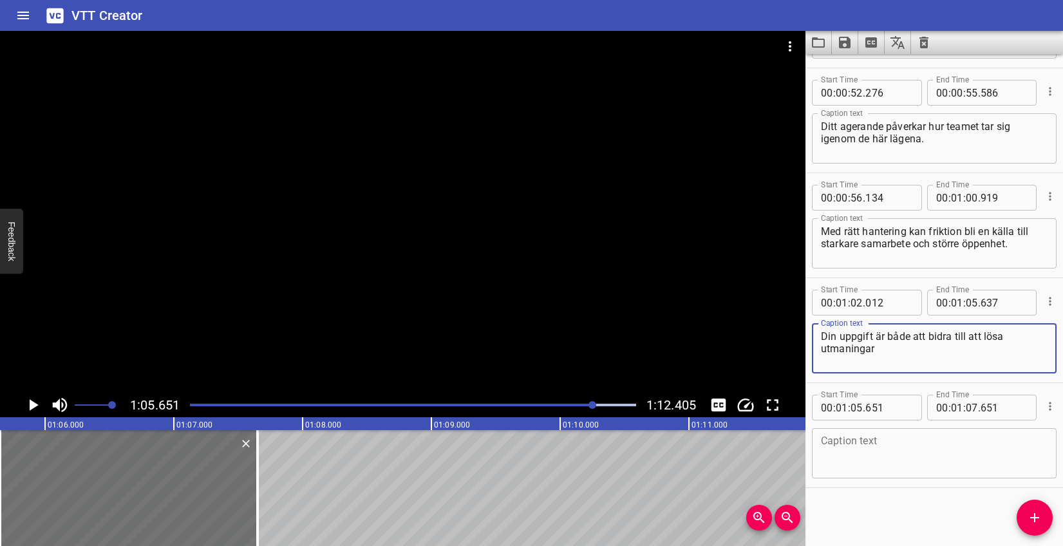
type textarea "Din uppgift är både att bidra till att lösa utmaningar"
paste textarea "och att stärka gruppens förmåga att själva hantera meningsskiljaktigheter på et…"
click at [889, 446] on textarea at bounding box center [934, 453] width 227 height 37
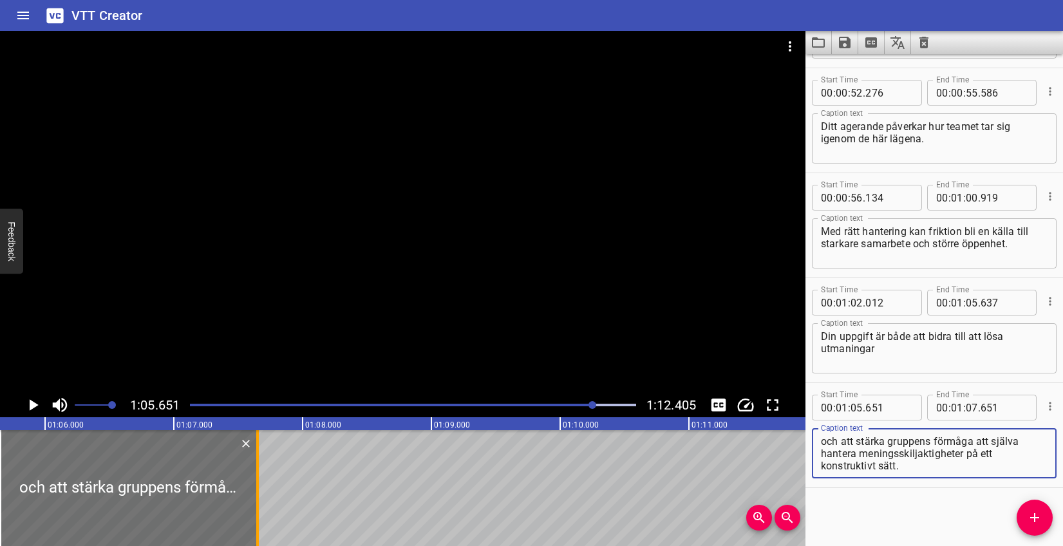
type textarea "och att stärka gruppens förmåga att själva hantera meningsskiljaktigheter på et…"
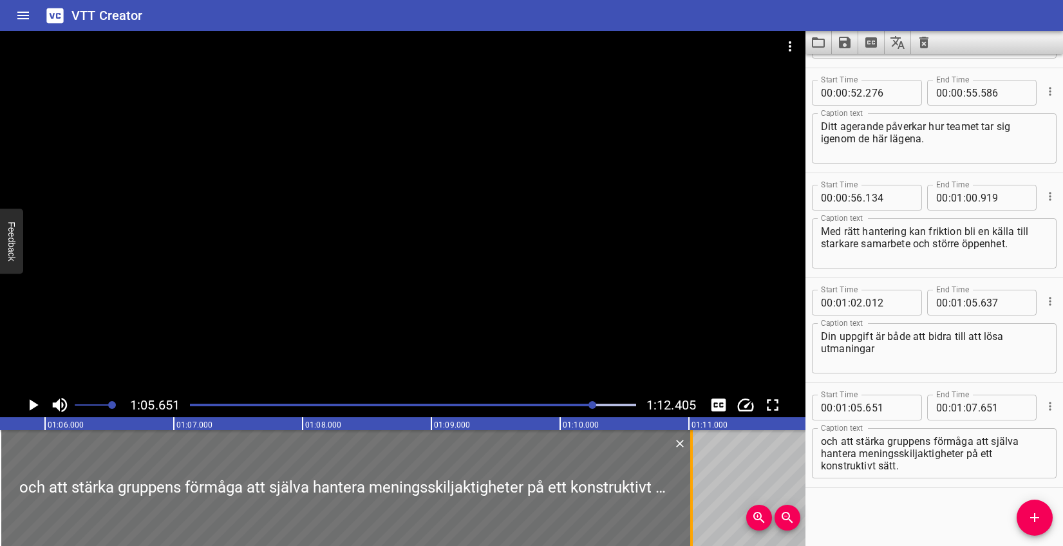
drag, startPoint x: 258, startPoint y: 475, endPoint x: 692, endPoint y: 472, distance: 434.1
click at [692, 472] on div at bounding box center [691, 488] width 3 height 116
type input "11"
type input "021"
click at [862, 453] on textarea "och att stärka gruppens förmåga att själva hantera meningsskiljaktigheter på et…" at bounding box center [934, 453] width 227 height 37
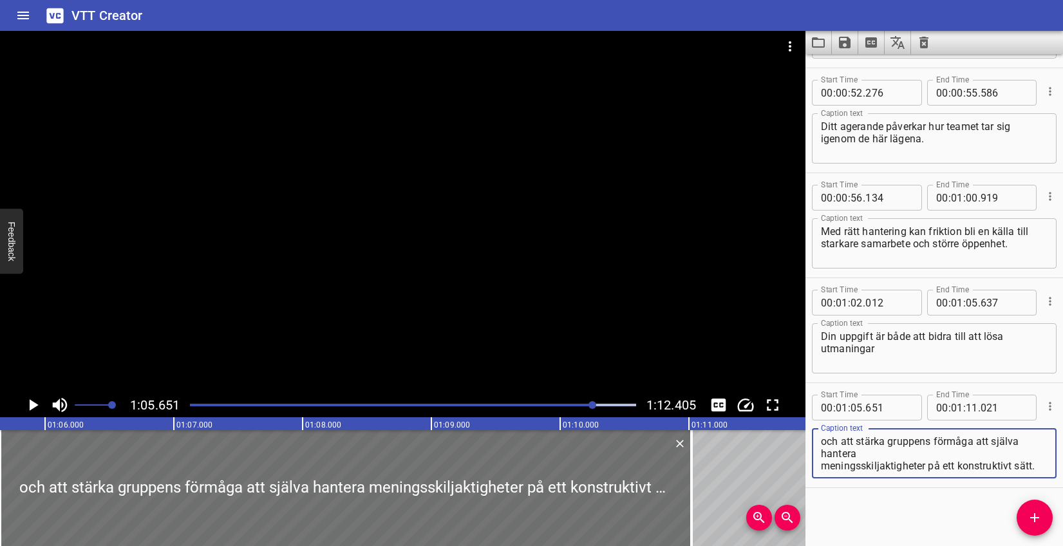
type textarea "och att stärka gruppens förmåga att själva hantera meningsskiljaktigheter på et…"
click at [40, 403] on icon "Play/Pause" at bounding box center [32, 404] width 19 height 19
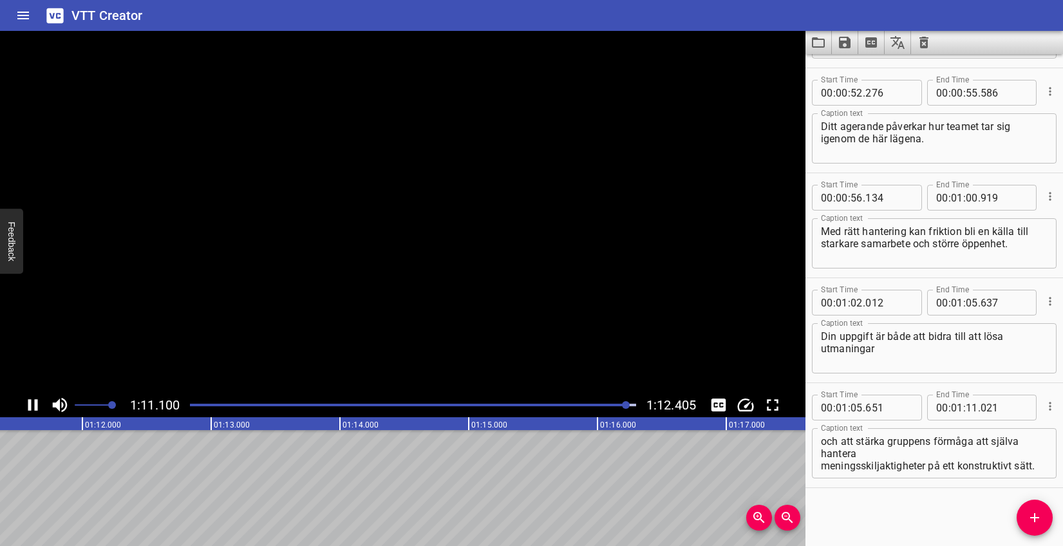
click at [40, 403] on icon "Play/Pause" at bounding box center [32, 404] width 19 height 19
click at [846, 44] on icon "Save captions to file" at bounding box center [844, 42] width 15 height 15
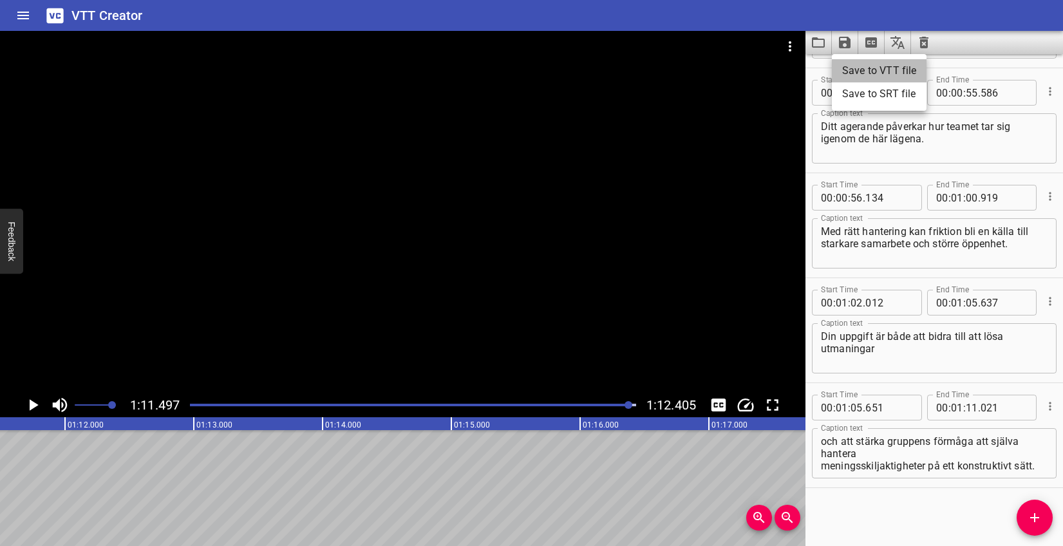
click at [855, 64] on li "Save to VTT file" at bounding box center [879, 70] width 95 height 23
